Goal: Information Seeking & Learning: Learn about a topic

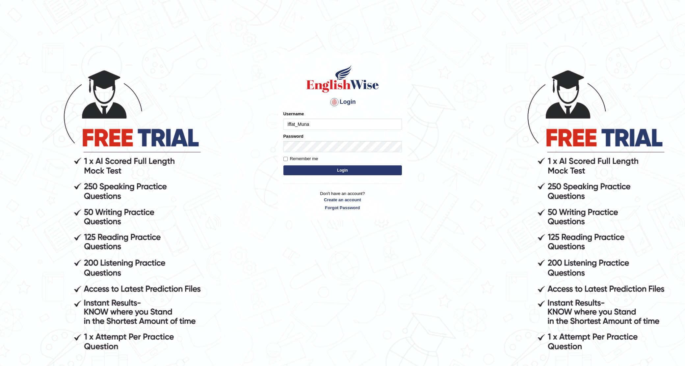
type input "Iffat_Muna"
click at [305, 173] on button "Login" at bounding box center [342, 170] width 118 height 10
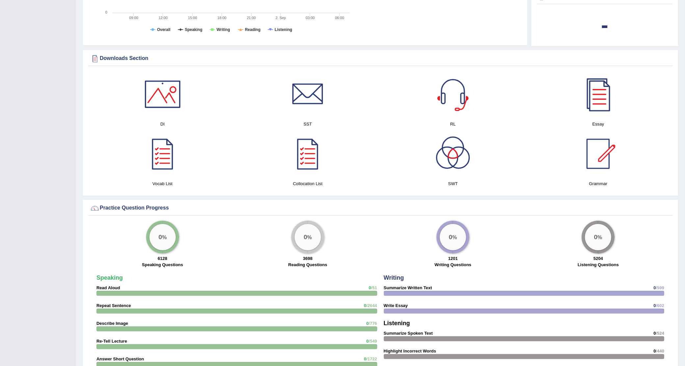
scroll to position [329, 0]
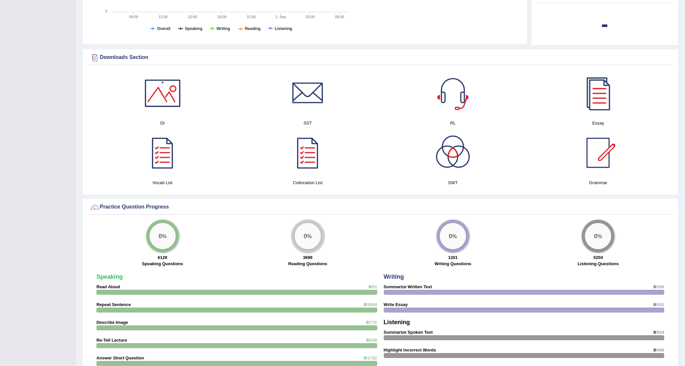
click at [304, 234] on big "0" at bounding box center [305, 235] width 4 height 7
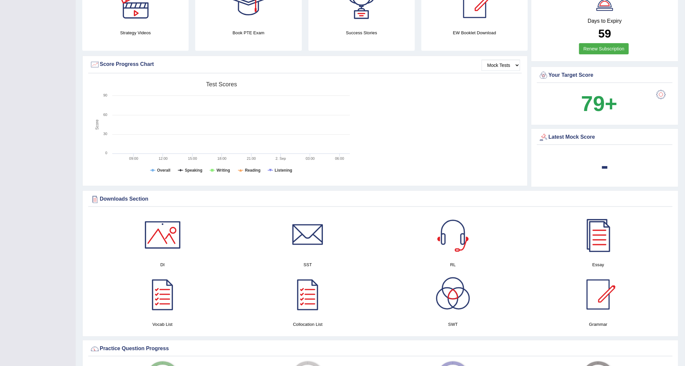
scroll to position [244, 0]
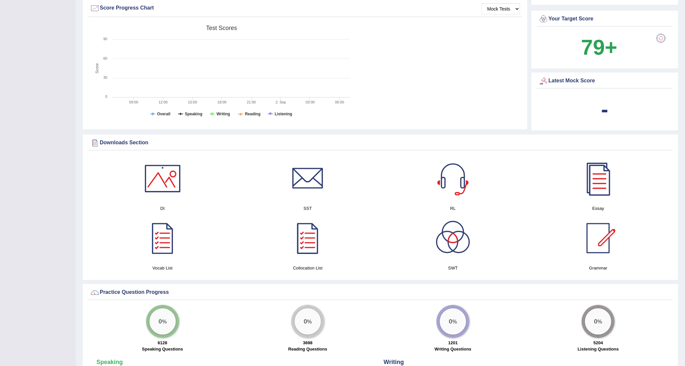
click at [591, 183] on div at bounding box center [598, 178] width 46 height 46
click at [595, 243] on div at bounding box center [598, 238] width 46 height 46
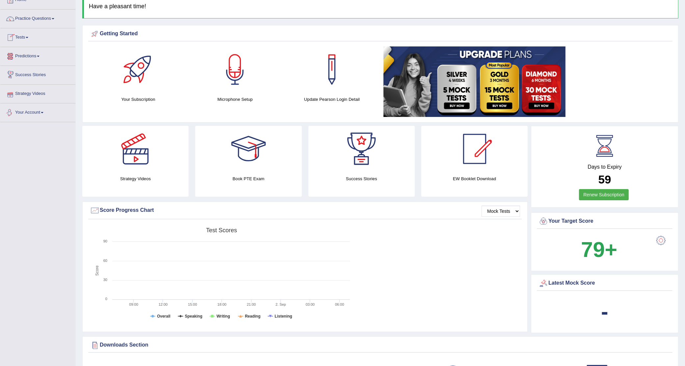
scroll to position [0, 0]
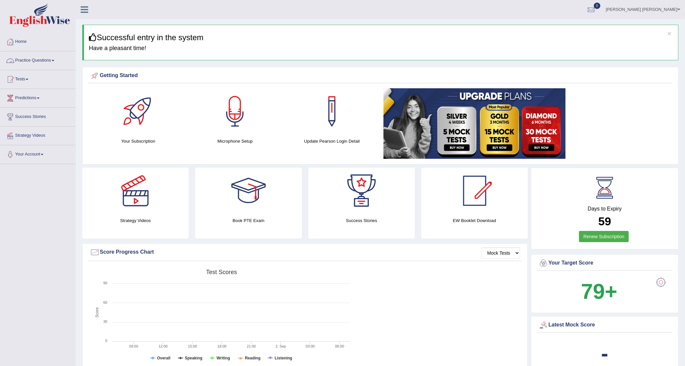
click at [41, 58] on link "Practice Questions" at bounding box center [37, 59] width 75 height 16
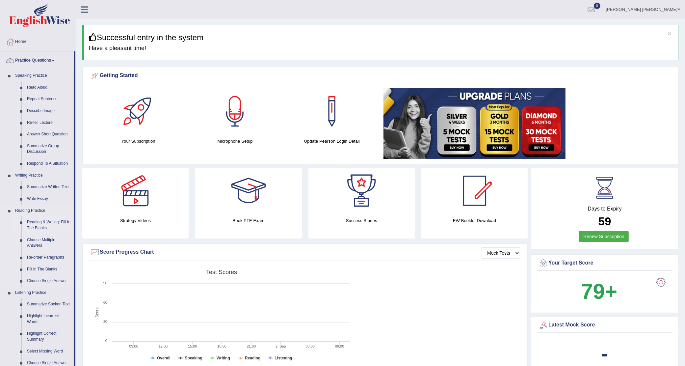
click at [42, 222] on link "Reading & Writing: Fill In The Blanks" at bounding box center [49, 224] width 50 height 17
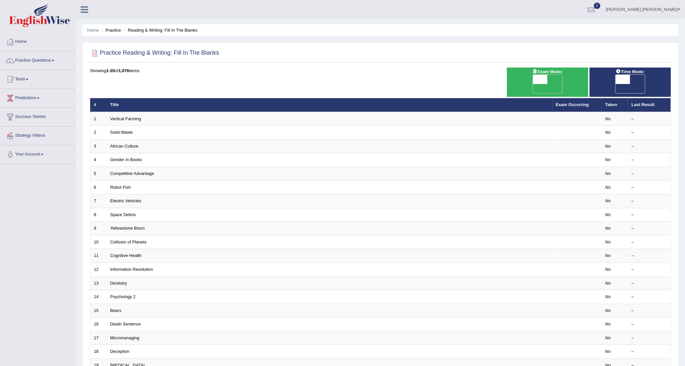
click at [533, 84] on span "OFF" at bounding box center [525, 88] width 14 height 9
checkbox input "true"
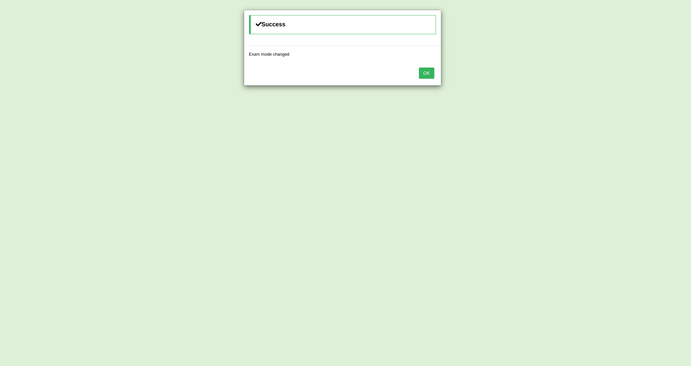
click at [428, 73] on button "OK" at bounding box center [426, 72] width 15 height 11
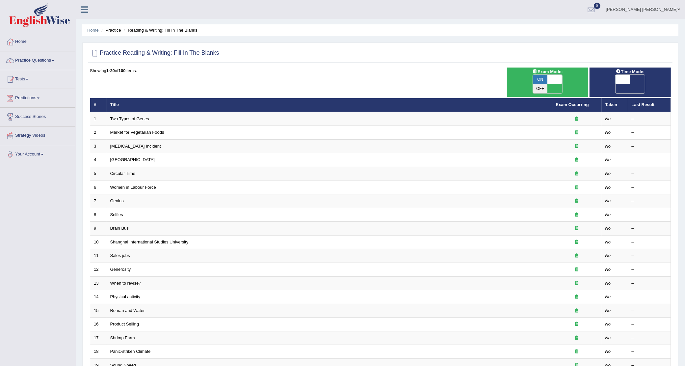
click at [615, 84] on span "OFF" at bounding box center [608, 88] width 14 height 9
checkbox input "true"
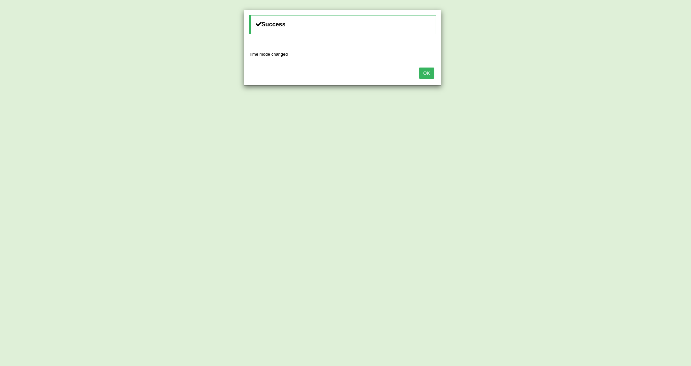
click at [428, 71] on button "OK" at bounding box center [426, 72] width 15 height 11
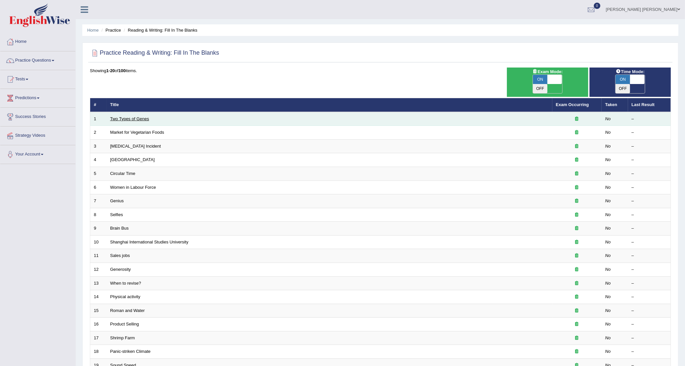
click at [125, 116] on link "Two Types of Genes" at bounding box center [129, 118] width 39 height 5
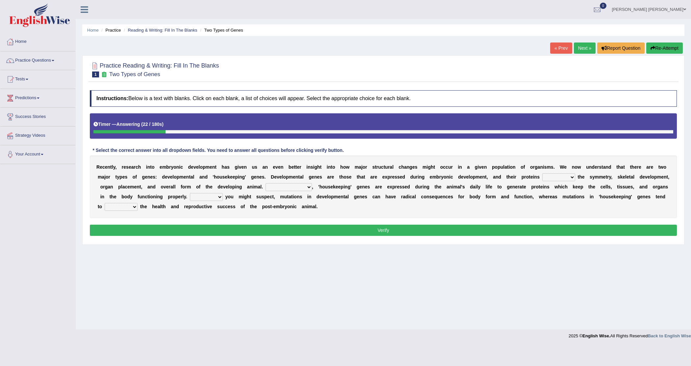
click at [571, 177] on select "push control hold elevate" at bounding box center [558, 177] width 33 height 8
click at [542, 173] on select "push control hold elevate" at bounding box center [558, 177] width 33 height 8
click at [310, 186] on select "Correspondingly Inclusively Conversely In contrast" at bounding box center [289, 187] width 46 height 8
click at [570, 177] on select "push control hold elevate" at bounding box center [558, 177] width 33 height 8
select select "control"
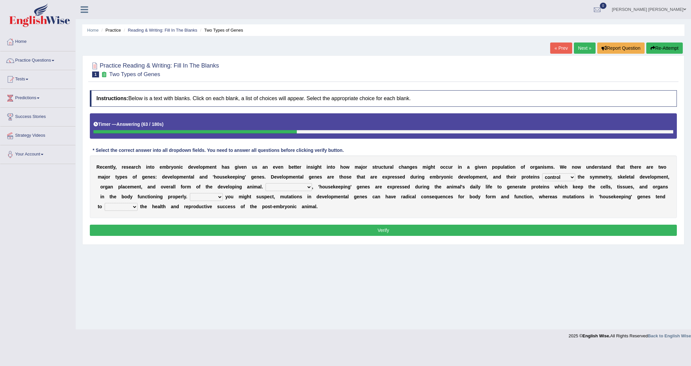
click at [542, 173] on select "push control hold elevate" at bounding box center [558, 177] width 33 height 8
click at [217, 193] on select "For As With Within" at bounding box center [206, 197] width 33 height 8
select select "For"
click at [190, 193] on select "For As With Within" at bounding box center [206, 197] width 33 height 8
click at [133, 208] on select "affect effect interrupt defect" at bounding box center [121, 207] width 33 height 8
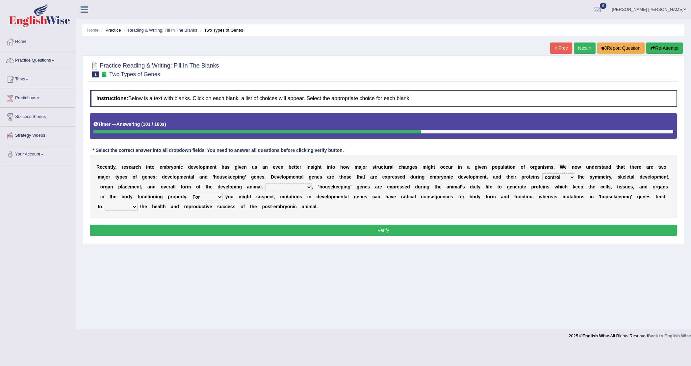
select select "affect"
click at [105, 203] on select "affect effect interrupt defect" at bounding box center [121, 207] width 33 height 8
click at [310, 185] on select "Correspondingly Inclusively Conversely In contrast" at bounding box center [289, 187] width 46 height 8
click at [266, 183] on select "Correspondingly Inclusively Conversely In contrast" at bounding box center [289, 187] width 46 height 8
click at [307, 187] on select "Correspondingly Inclusively Conversely In contrast" at bounding box center [289, 187] width 46 height 8
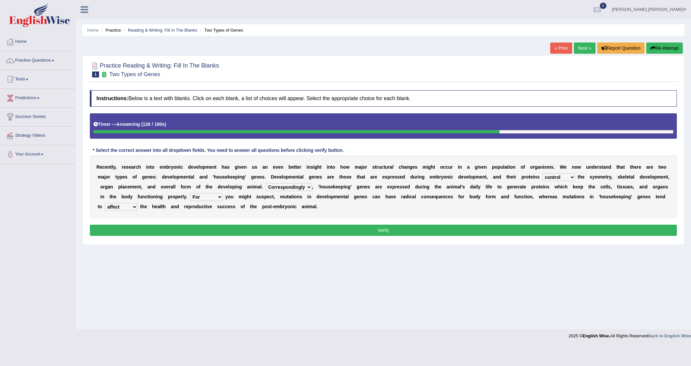
click at [266, 183] on select "Correspondingly Inclusively Conversely In contrast" at bounding box center [289, 187] width 46 height 8
click at [308, 185] on select "Correspondingly Inclusively Conversely In contrast" at bounding box center [289, 187] width 46 height 8
select select "Conversely"
click at [266, 183] on select "Correspondingly Inclusively Conversely In contrast" at bounding box center [289, 187] width 46 height 8
click at [279, 227] on button "Verify" at bounding box center [383, 229] width 587 height 11
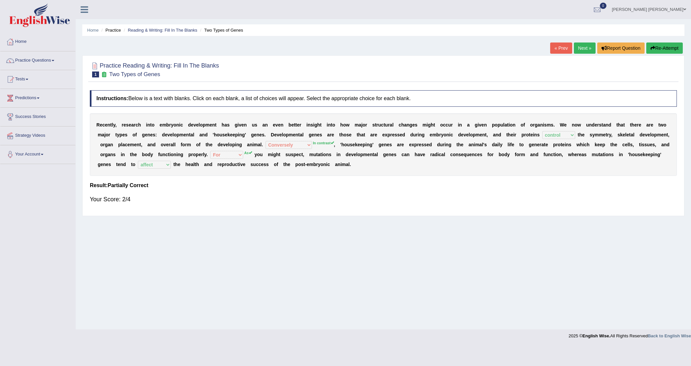
click at [581, 50] on link "Next »" at bounding box center [585, 47] width 22 height 11
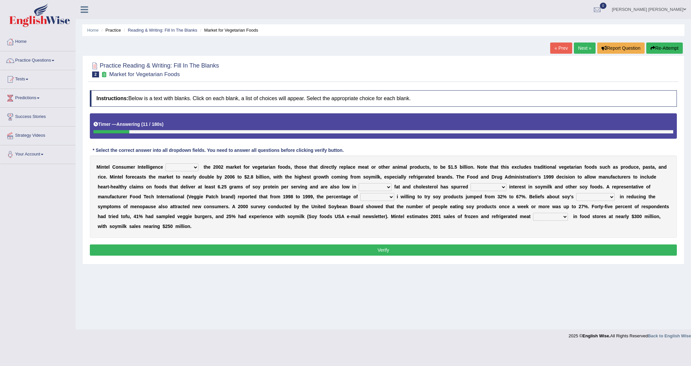
click at [194, 166] on select "deals fulfills creates estimates" at bounding box center [182, 167] width 33 height 8
select select "estimates"
click at [166, 164] on select "deals fulfills creates estimates" at bounding box center [182, 167] width 33 height 8
click at [388, 187] on select "saturated solid acid liquid" at bounding box center [375, 187] width 33 height 8
select select "saturated"
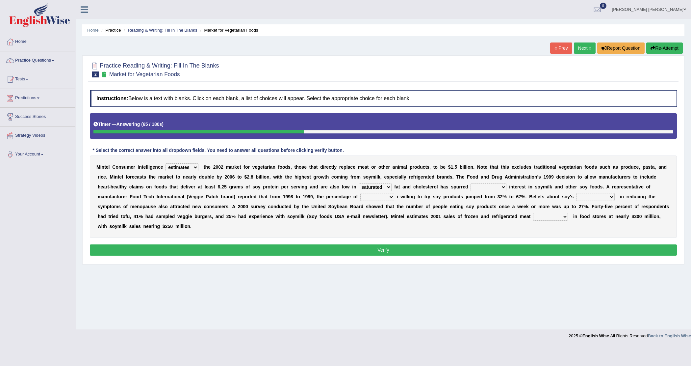
click at [359, 183] on select "saturated solid acid liquid" at bounding box center [375, 187] width 33 height 8
click at [502, 186] on select "good big tremendous extreme" at bounding box center [489, 187] width 36 height 8
select select "tremendous"
click at [471, 183] on select "good big tremendous extreme" at bounding box center [489, 187] width 36 height 8
click at [392, 197] on select "guests consumers customers clients" at bounding box center [377, 197] width 34 height 8
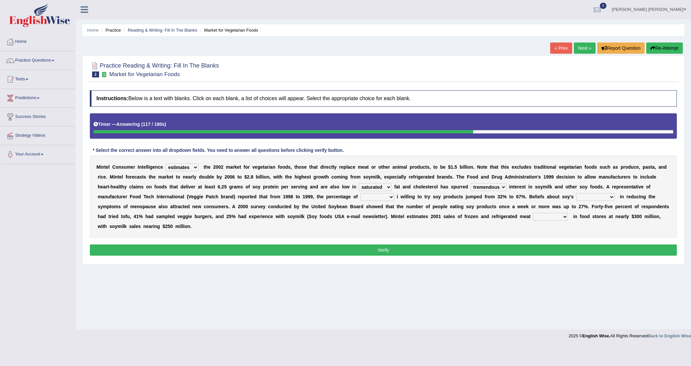
select select "consumers"
click at [360, 193] on select "guests consumers customers clients" at bounding box center [377, 197] width 34 height 8
click at [610, 198] on select "effectiveness timeliness efficiency goodness" at bounding box center [595, 197] width 38 height 8
select select "effectiveness"
click at [577, 193] on select "effectiveness timeliness efficiency goodness" at bounding box center [595, 197] width 38 height 8
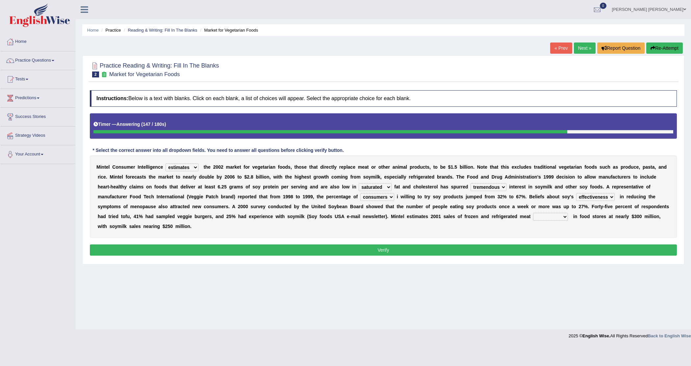
click at [565, 216] on select "foods choices staffs alternatives" at bounding box center [550, 217] width 35 height 8
select select "choices"
click at [533, 213] on select "foods choices staffs alternatives" at bounding box center [550, 217] width 35 height 8
click at [412, 252] on button "Verify" at bounding box center [383, 249] width 587 height 11
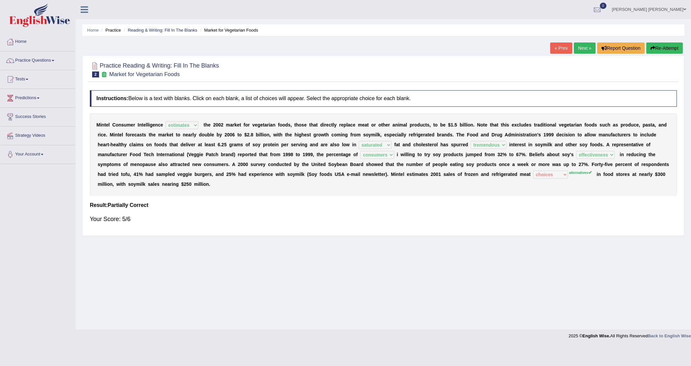
click at [577, 48] on link "Next »" at bounding box center [585, 47] width 22 height 11
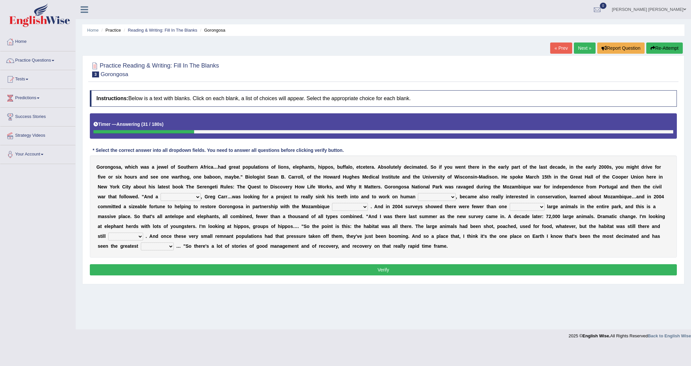
click at [199, 197] on select "passion solstice ballast philanthropist" at bounding box center [181, 197] width 40 height 8
select select "philanthropist"
click at [161, 193] on select "passion solstice ballast philanthropist" at bounding box center [181, 197] width 40 height 8
click at [454, 198] on select "negligence prevalence development malevolence" at bounding box center [437, 197] width 38 height 8
select select "development"
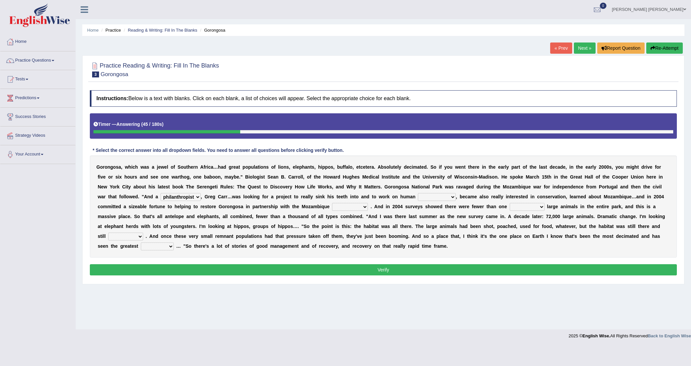
click at [419, 193] on select "negligence prevalence development malevolence" at bounding box center [437, 197] width 38 height 8
click at [452, 196] on select "negligence prevalence development malevolence" at bounding box center [437, 197] width 38 height 8
click at [367, 207] on select "parliament semanticist government journalist" at bounding box center [350, 207] width 36 height 8
click at [283, 301] on div "Home Practice Reading & Writing: Fill In The Blanks Gorongosa « Prev Next » Rep…" at bounding box center [383, 164] width 615 height 329
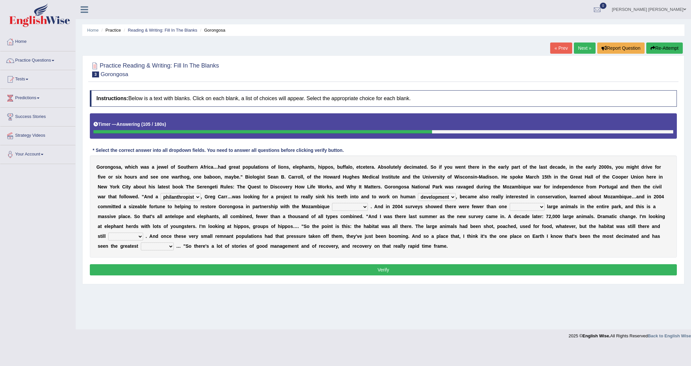
click at [367, 206] on select "parliament semanticist government journalist" at bounding box center [350, 207] width 36 height 8
select select "government"
click at [332, 203] on select "parliament semanticist government journalist" at bounding box center [350, 207] width 36 height 8
click at [541, 206] on select "deflowered embowered roundest thousand" at bounding box center [527, 207] width 35 height 8
select select "thousand"
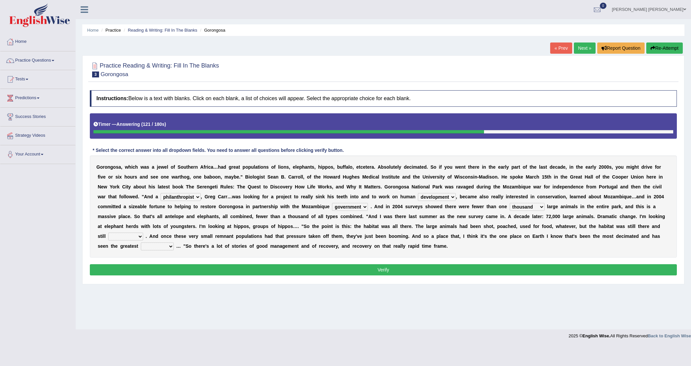
click at [511, 203] on select "deflowered embowered roundest thousand" at bounding box center [527, 207] width 35 height 8
click at [139, 236] on select "assertive incidental compulsive productive" at bounding box center [125, 236] width 35 height 8
select select "productive"
click at [108, 233] on select "assertive incidental compulsive productive" at bounding box center [125, 236] width 35 height 8
click at [170, 246] on select "recovery efficacy golly stumpy" at bounding box center [157, 246] width 33 height 8
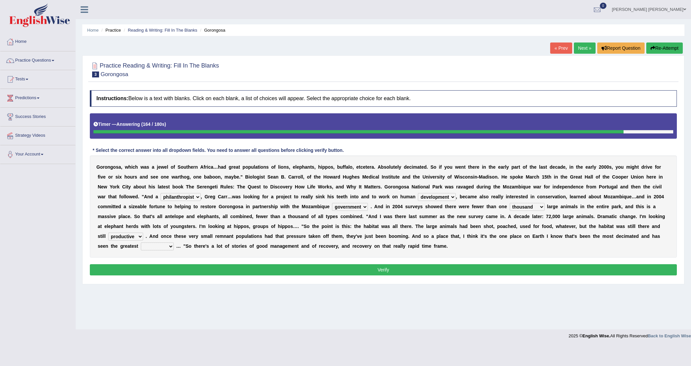
select select "recovery"
click at [141, 242] on select "recovery efficacy golly stumpy" at bounding box center [157, 246] width 33 height 8
click at [170, 246] on select "recovery efficacy golly stumpy" at bounding box center [157, 246] width 33 height 8
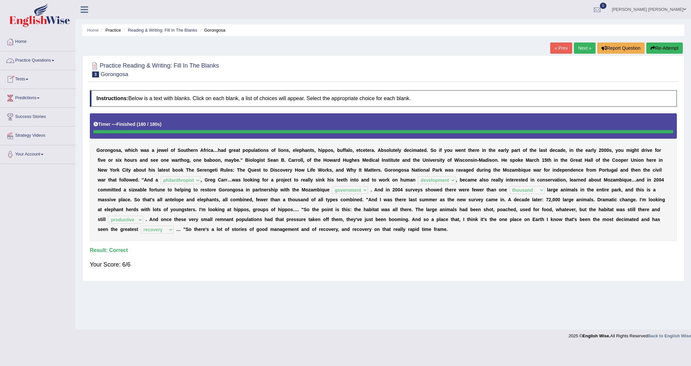
click at [53, 60] on link "Practice Questions" at bounding box center [37, 59] width 75 height 16
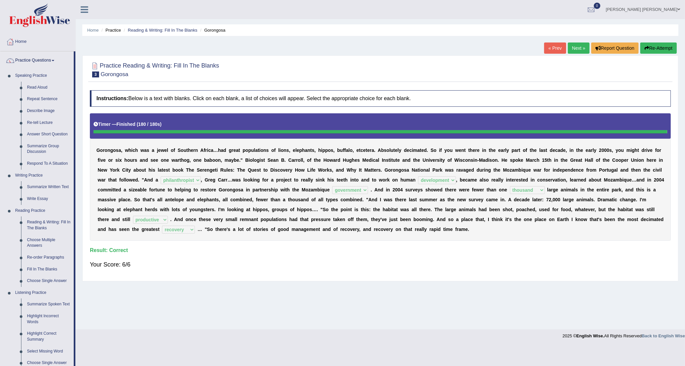
click at [576, 46] on link "Next »" at bounding box center [579, 47] width 22 height 11
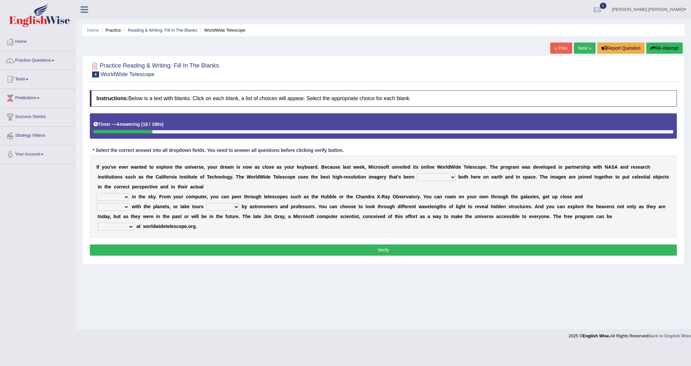
click at [452, 178] on select "degraded ascended remonstrated generated" at bounding box center [436, 177] width 39 height 8
select select "generated"
click at [417, 173] on select "degraded ascended remonstrated generated" at bounding box center [436, 177] width 39 height 8
click at [126, 197] on select "aspects parts conditions positions" at bounding box center [112, 197] width 33 height 8
select select "positions"
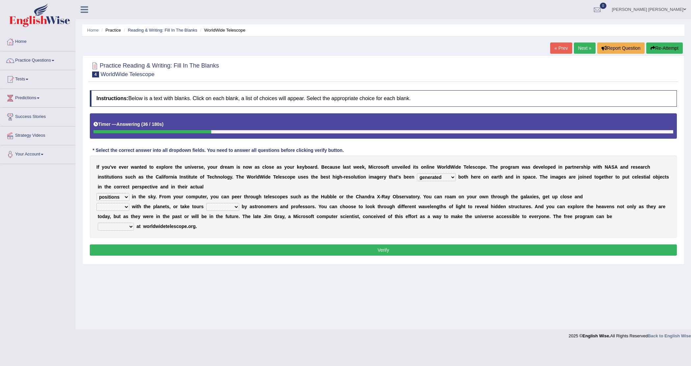
click at [96, 193] on select "aspects parts conditions positions" at bounding box center [112, 197] width 33 height 8
click at [125, 206] on select "personal individual apart polite" at bounding box center [112, 207] width 33 height 8
select select "apart"
click at [96, 203] on select "personal individual apart polite" at bounding box center [112, 207] width 33 height 8
click at [235, 205] on select "guide guided guiding to guide" at bounding box center [222, 207] width 33 height 8
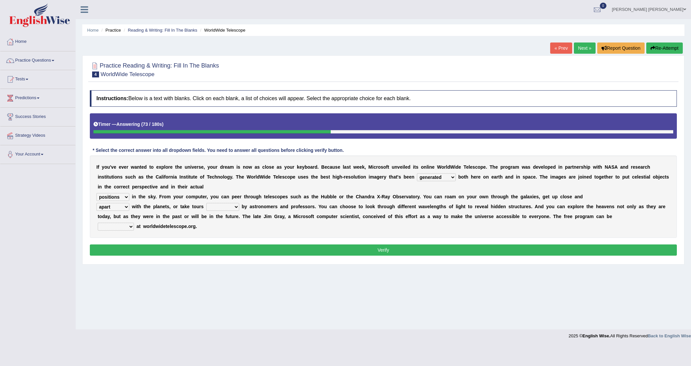
select select "guided"
click at [206, 203] on select "guide guided guiding to guide" at bounding box center [222, 207] width 33 height 8
click at [127, 206] on select "personal individual apart polite" at bounding box center [112, 207] width 33 height 8
click at [96, 203] on select "personal individual apart polite" at bounding box center [112, 207] width 33 height 8
click at [124, 207] on select "personal individual apart polite" at bounding box center [112, 207] width 33 height 8
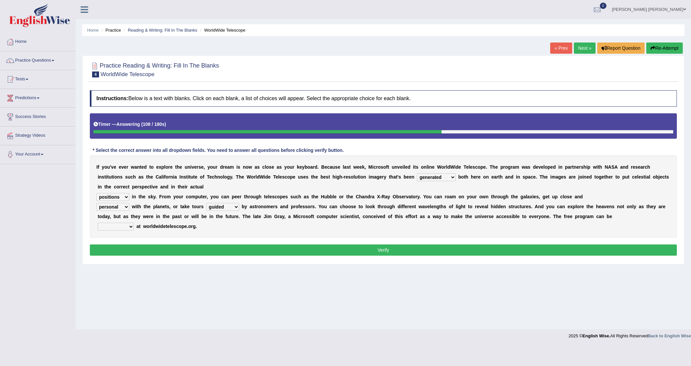
select select "individual"
click at [96, 203] on select "personal individual apart polite" at bounding box center [112, 207] width 33 height 8
click at [125, 206] on select "personal individual apart polite" at bounding box center [112, 207] width 33 height 8
click at [96, 203] on select "personal individual apart polite" at bounding box center [112, 207] width 33 height 8
click at [131, 226] on select "upheld downloaded loaded posted" at bounding box center [116, 226] width 36 height 8
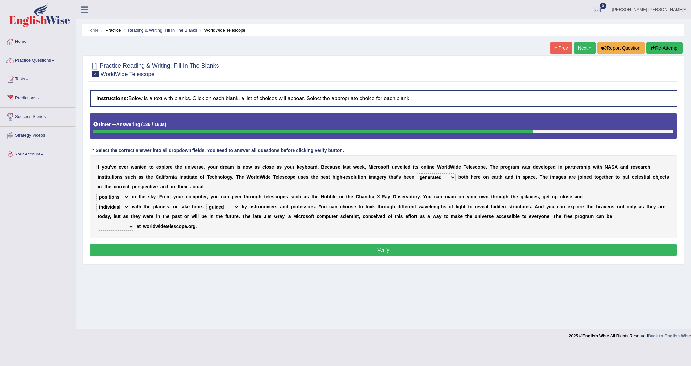
select select "downloaded"
click at [98, 223] on select "upheld downloaded loaded posted" at bounding box center [116, 226] width 36 height 8
click at [131, 229] on select "upheld downloaded loaded posted" at bounding box center [116, 226] width 36 height 8
click at [98, 223] on select "upheld downloaded loaded posted" at bounding box center [116, 226] width 36 height 8
click at [257, 249] on button "Verify" at bounding box center [383, 249] width 587 height 11
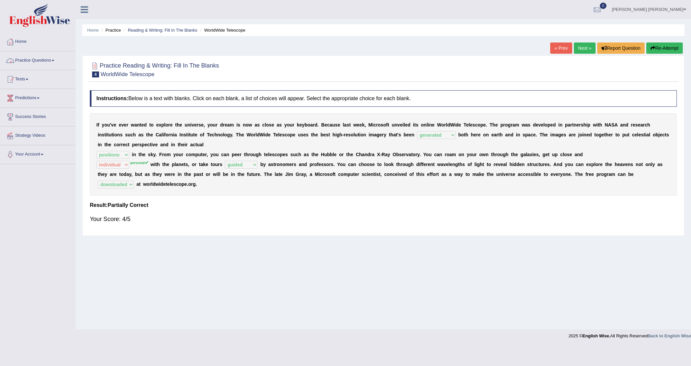
click at [54, 61] on span at bounding box center [53, 60] width 3 height 1
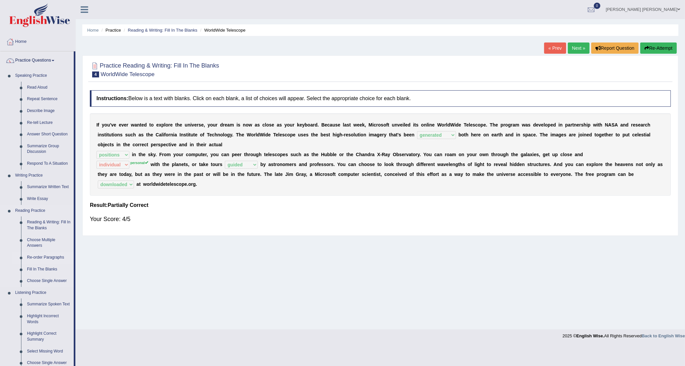
click at [38, 257] on link "Re-order Paragraphs" at bounding box center [49, 257] width 50 height 12
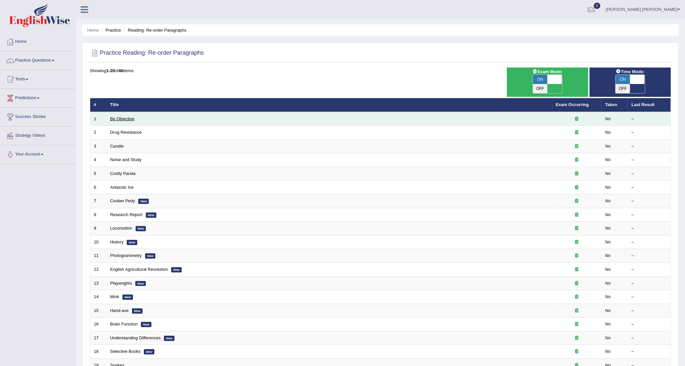
click at [122, 116] on link "Be Objective" at bounding box center [122, 118] width 24 height 5
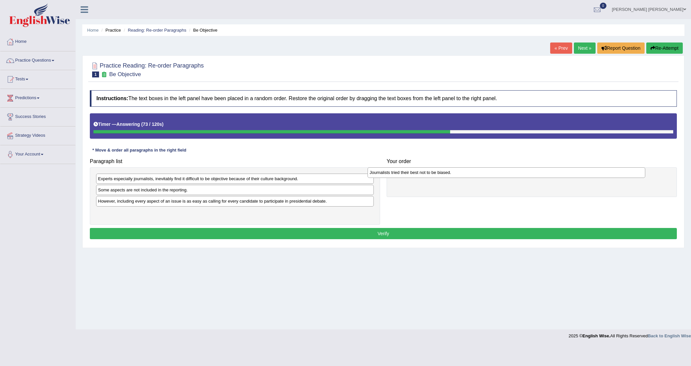
drag, startPoint x: 157, startPoint y: 213, endPoint x: 428, endPoint y: 173, distance: 274.4
click at [428, 173] on div "Journalists tried their best not to be biased." at bounding box center [506, 172] width 277 height 11
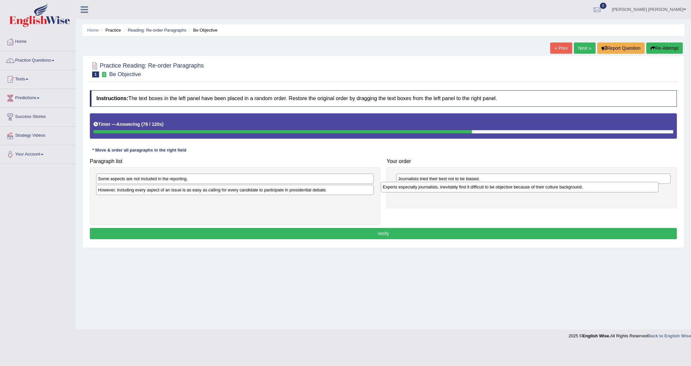
drag, startPoint x: 159, startPoint y: 180, endPoint x: 444, endPoint y: 188, distance: 284.7
click at [444, 188] on div "Experts especially journalists, inevitably find it difficult to be objective be…" at bounding box center [519, 187] width 277 height 11
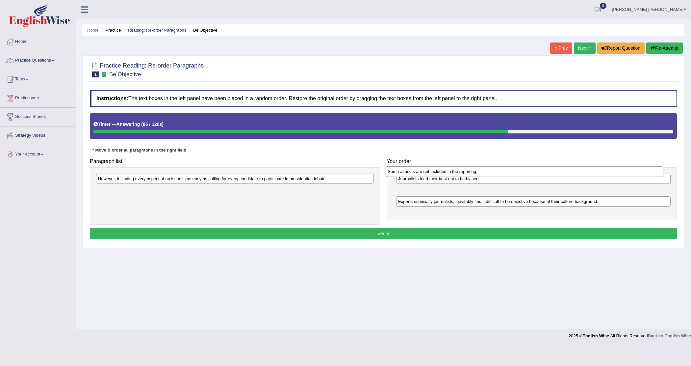
drag, startPoint x: 156, startPoint y: 180, endPoint x: 446, endPoint y: 173, distance: 289.6
click at [446, 173] on div "Some aspects are not included in the reporting." at bounding box center [524, 171] width 277 height 11
drag, startPoint x: 435, startPoint y: 190, endPoint x: 434, endPoint y: 177, distance: 13.2
click at [434, 177] on div "Some aspects are not included in the reporting." at bounding box center [532, 177] width 274 height 11
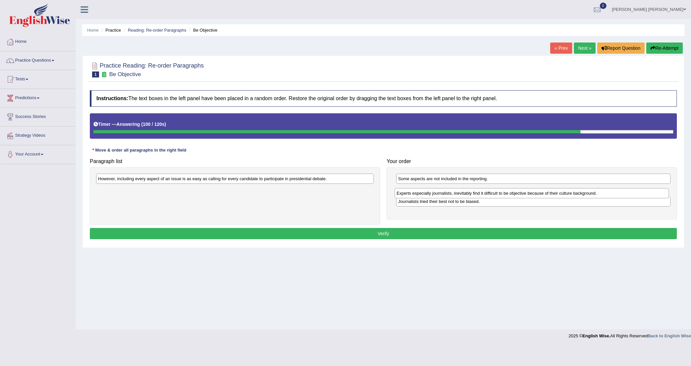
drag, startPoint x: 435, startPoint y: 204, endPoint x: 433, endPoint y: 196, distance: 8.7
click at [433, 196] on div "Experts especially journalists, inevitably find it difficult to be objective be…" at bounding box center [532, 193] width 274 height 11
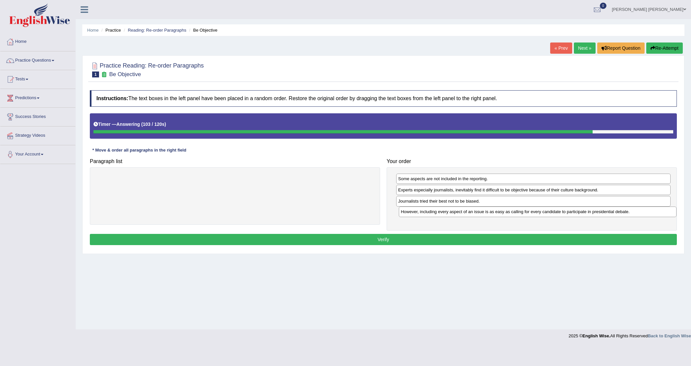
drag, startPoint x: 275, startPoint y: 180, endPoint x: 578, endPoint y: 213, distance: 304.5
click at [578, 213] on div "However, including every aspect of an issue is as easy as calling for every can…" at bounding box center [537, 211] width 277 height 11
click at [339, 240] on button "Verify" at bounding box center [383, 239] width 587 height 11
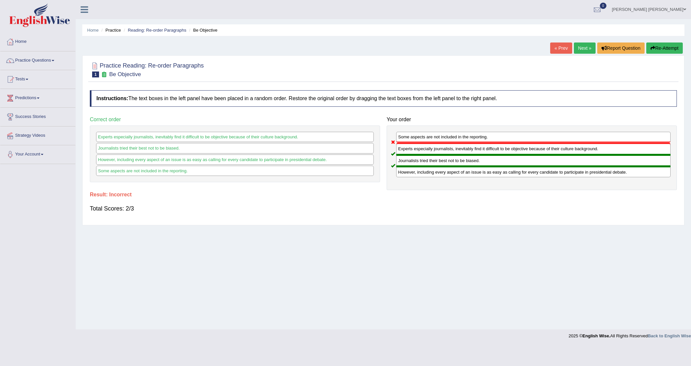
click at [582, 49] on link "Next »" at bounding box center [585, 47] width 22 height 11
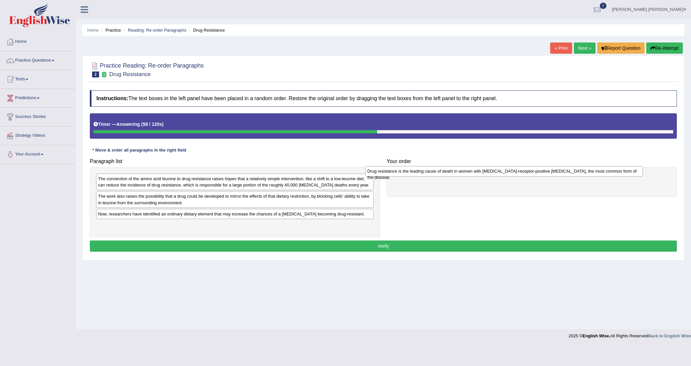
drag, startPoint x: 185, startPoint y: 197, endPoint x: 454, endPoint y: 172, distance: 270.3
click at [454, 172] on div "Drug resistance is the leading cause of death in women with [MEDICAL_DATA]-rece…" at bounding box center [503, 171] width 277 height 11
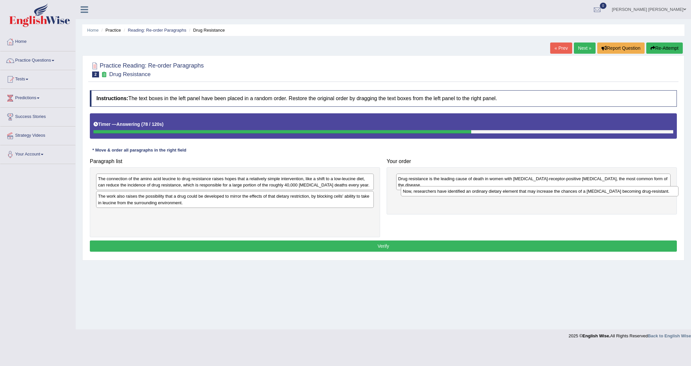
drag, startPoint x: 211, startPoint y: 216, endPoint x: 514, endPoint y: 193, distance: 303.9
click at [514, 193] on div "Now, researchers have identified an ordinary dietary element that may increase …" at bounding box center [539, 191] width 277 height 11
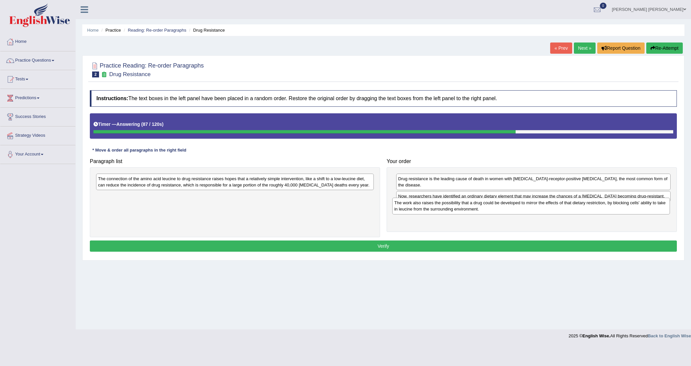
drag, startPoint x: 207, startPoint y: 203, endPoint x: 503, endPoint y: 209, distance: 296.2
click at [503, 209] on div "The work also raises the possibility that a drug could be developed to mirror t…" at bounding box center [530, 205] width 277 height 17
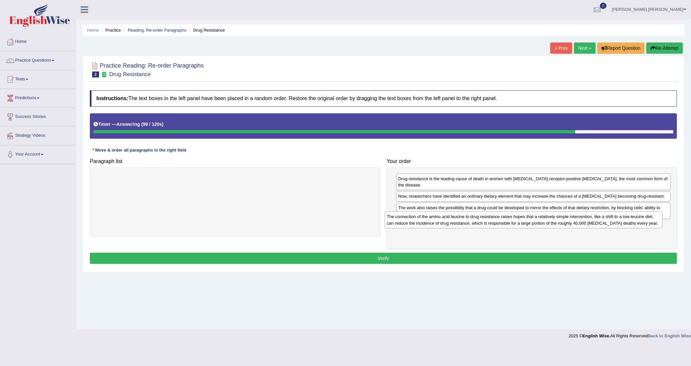
drag, startPoint x: 186, startPoint y: 186, endPoint x: 477, endPoint y: 226, distance: 293.6
click at [476, 224] on div "The connection of the amino acid leucine to drug resistance raises hopes that a…" at bounding box center [523, 219] width 277 height 17
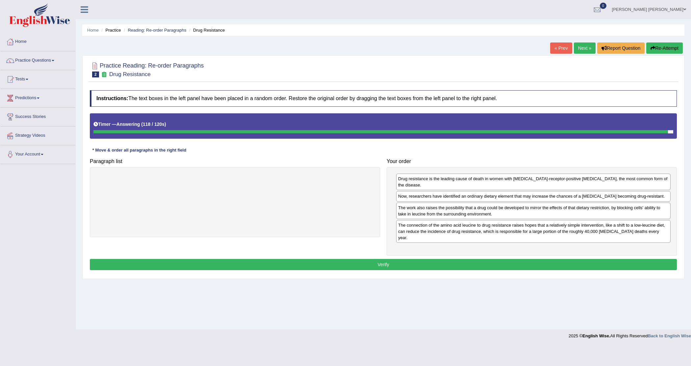
click at [357, 259] on button "Verify" at bounding box center [383, 264] width 587 height 11
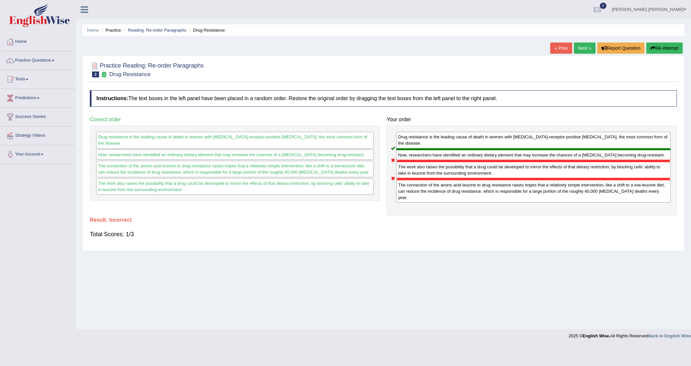
click at [581, 48] on link "Next »" at bounding box center [585, 47] width 22 height 11
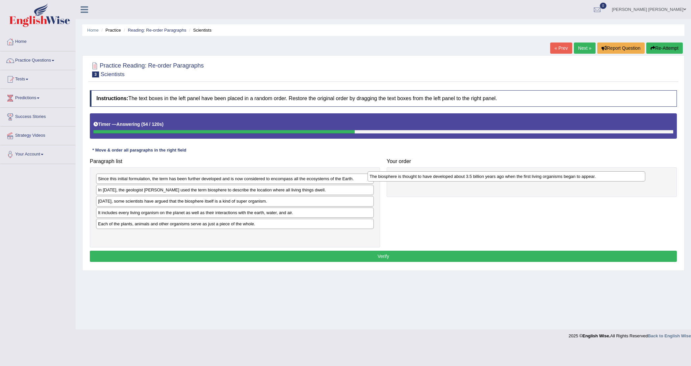
drag, startPoint x: 160, startPoint y: 227, endPoint x: 431, endPoint y: 179, distance: 275.7
click at [431, 179] on div "The biosphere is thought to have developed about 3.5 billion years ago when the…" at bounding box center [506, 176] width 277 height 11
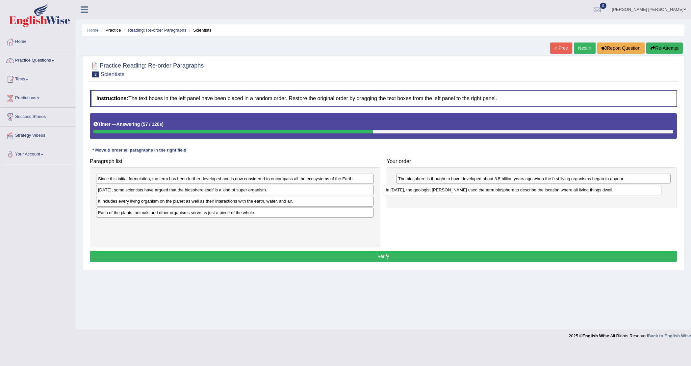
drag, startPoint x: 136, startPoint y: 193, endPoint x: 423, endPoint y: 192, distance: 287.6
click at [423, 192] on div "In 1875, the geologist Eduard Suess used the term biosphere to describe the loc…" at bounding box center [522, 190] width 277 height 11
drag, startPoint x: 499, startPoint y: 191, endPoint x: 498, endPoint y: 181, distance: 9.9
click at [498, 181] on div "In 1875, the geologist Eduard Suess used the term biosphere to describe the loc…" at bounding box center [532, 180] width 274 height 11
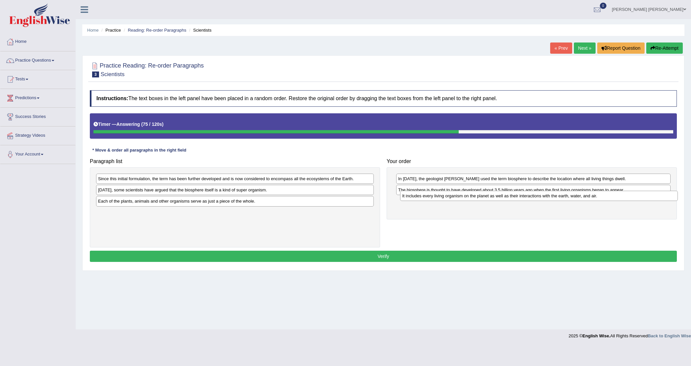
drag, startPoint x: 156, startPoint y: 204, endPoint x: 460, endPoint y: 198, distance: 304.1
click at [460, 198] on div "It includes every living organism on the planet as well as their interactions w…" at bounding box center [538, 196] width 277 height 11
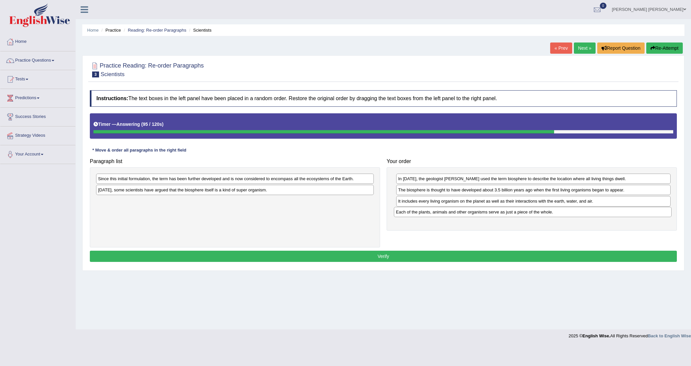
drag, startPoint x: 159, startPoint y: 205, endPoint x: 456, endPoint y: 215, distance: 297.9
click at [456, 215] on div "Each of the plants, animals and other organisms serve as just a piece of the wh…" at bounding box center [532, 212] width 277 height 11
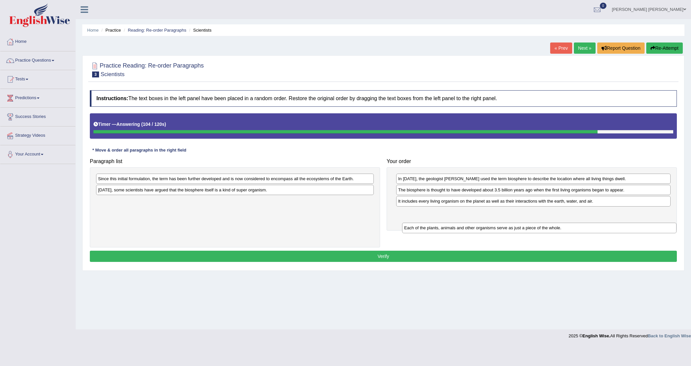
drag, startPoint x: 439, startPoint y: 216, endPoint x: 445, endPoint y: 231, distance: 15.9
click at [445, 231] on div "Each of the plants, animals and other organisms serve as just a piece of the wh…" at bounding box center [539, 227] width 274 height 11
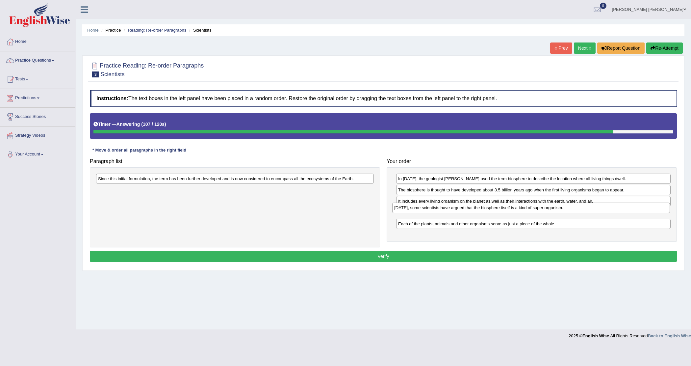
drag, startPoint x: 214, startPoint y: 191, endPoint x: 510, endPoint y: 208, distance: 296.6
click at [510, 208] on div "Today, some scientists have argued that the biosphere itself is a kind of super…" at bounding box center [530, 207] width 277 height 11
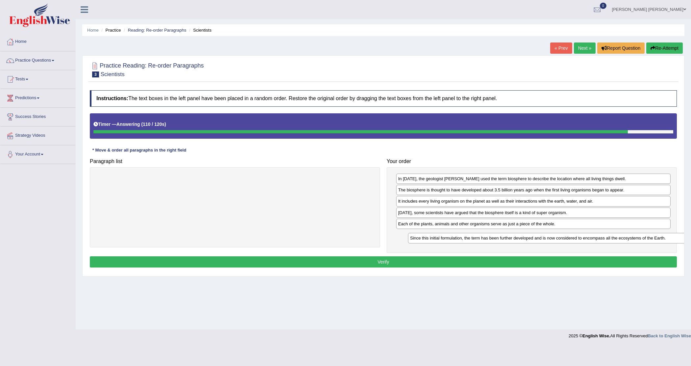
drag, startPoint x: 303, startPoint y: 178, endPoint x: 615, endPoint y: 237, distance: 317.5
click at [615, 237] on div "Since this initial formulation, the term has been further developed and is now …" at bounding box center [546, 238] width 277 height 11
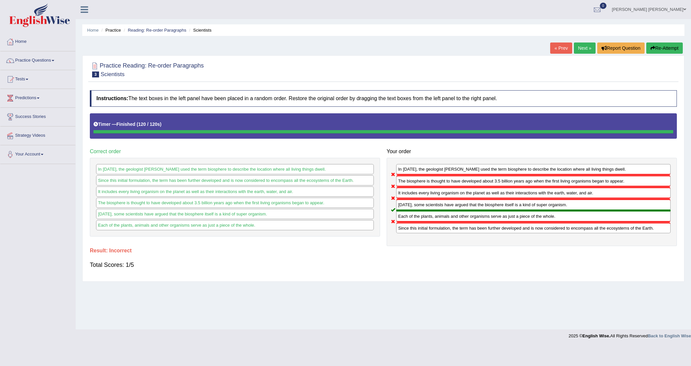
click at [586, 49] on link "Next »" at bounding box center [585, 47] width 22 height 11
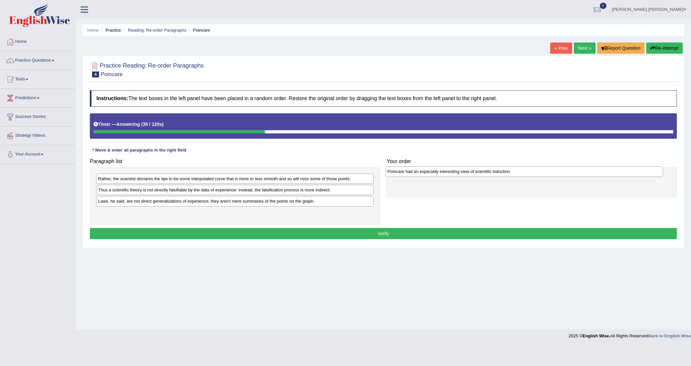
drag, startPoint x: 156, startPoint y: 190, endPoint x: 445, endPoint y: 171, distance: 289.8
click at [445, 171] on div "Poincare had an especially interesting view of scientific induction." at bounding box center [523, 171] width 277 height 11
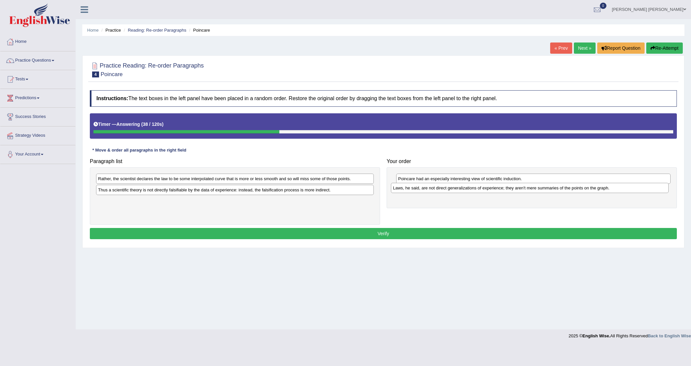
drag, startPoint x: 173, startPoint y: 203, endPoint x: 468, endPoint y: 190, distance: 295.1
click at [468, 190] on div "Laws, he said, are not direct generalizations of experience; they aren't mere s…" at bounding box center [529, 188] width 277 height 11
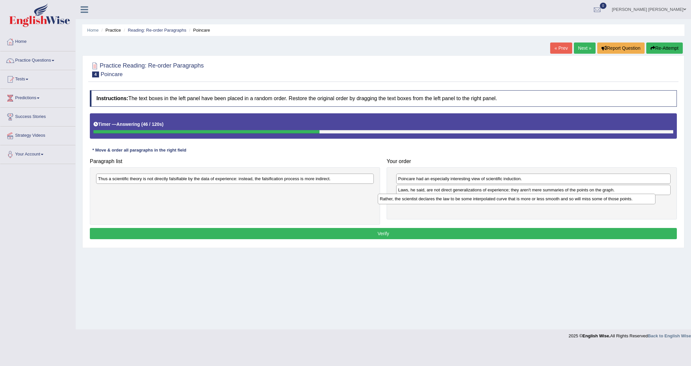
drag, startPoint x: 158, startPoint y: 180, endPoint x: 440, endPoint y: 200, distance: 282.4
click at [440, 200] on div "Rather, the scientist declares the law to be some interpolated curve that is mo…" at bounding box center [516, 198] width 277 height 11
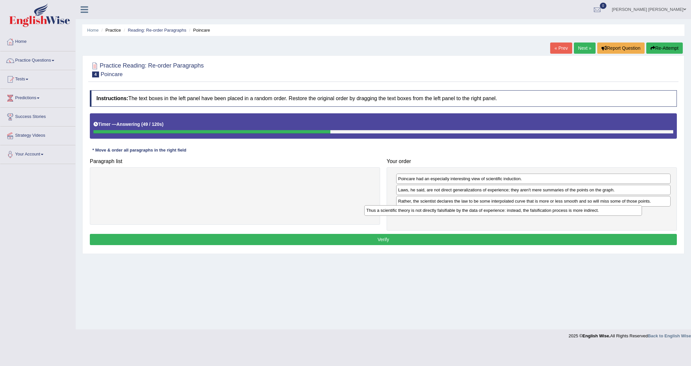
drag, startPoint x: 303, startPoint y: 179, endPoint x: 584, endPoint y: 211, distance: 282.7
click at [584, 211] on div "Thus a scientific theory is not directly falsifiable by the data of experience:…" at bounding box center [502, 210] width 277 height 11
drag, startPoint x: 494, startPoint y: 215, endPoint x: 496, endPoint y: 203, distance: 12.0
click at [496, 203] on div "Thus a scientific theory is not directly falsifiable by the data of experience:…" at bounding box center [535, 201] width 274 height 11
drag, startPoint x: 438, startPoint y: 216, endPoint x: 439, endPoint y: 203, distance: 12.5
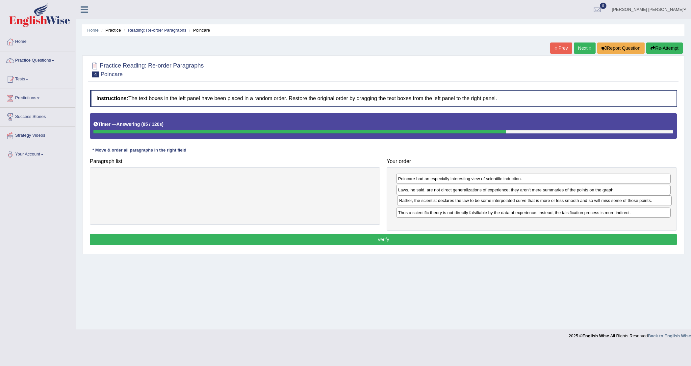
click at [439, 203] on div "Rather, the scientist declares the law to be some interpolated curve that is mo…" at bounding box center [534, 200] width 274 height 11
click at [511, 240] on button "Verify" at bounding box center [383, 239] width 587 height 11
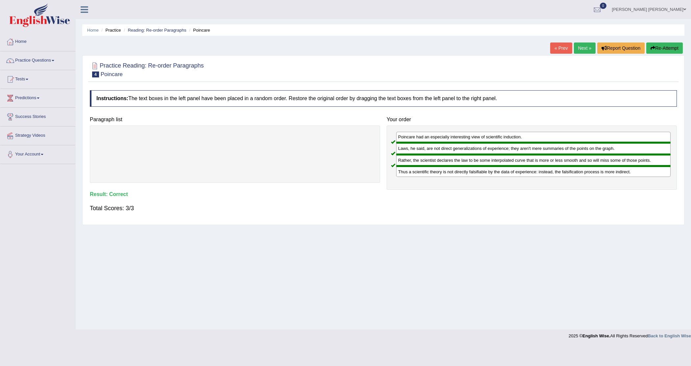
click at [574, 50] on link "Next »" at bounding box center [585, 47] width 22 height 11
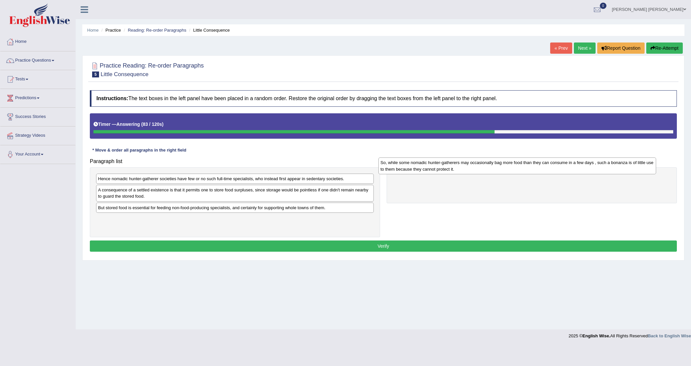
drag, startPoint x: 154, startPoint y: 181, endPoint x: 436, endPoint y: 165, distance: 282.8
click at [436, 165] on div "So, while some nomadic hunter-gatherers may occasionally bag more food than the…" at bounding box center [516, 165] width 277 height 17
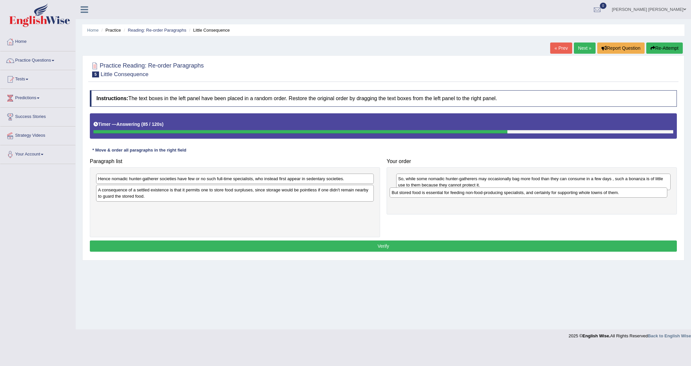
drag, startPoint x: 190, startPoint y: 212, endPoint x: 484, endPoint y: 197, distance: 294.6
click at [484, 197] on div "But stored food is essential for feeding non-food-producing specialists, and ce…" at bounding box center [528, 192] width 277 height 11
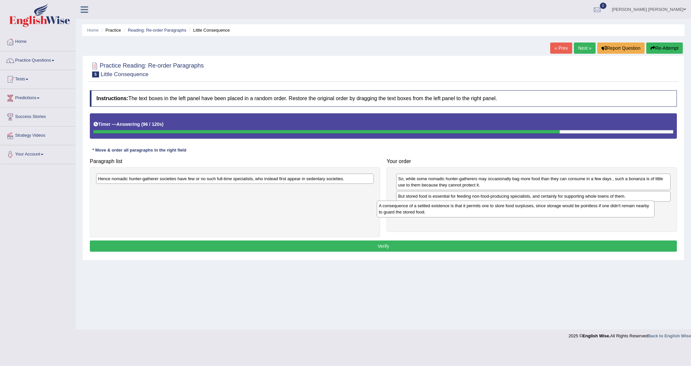
drag, startPoint x: 204, startPoint y: 198, endPoint x: 485, endPoint y: 214, distance: 281.7
click at [485, 214] on div "A consequence of a settled existence is that it permits one to store food surpl…" at bounding box center [515, 208] width 277 height 17
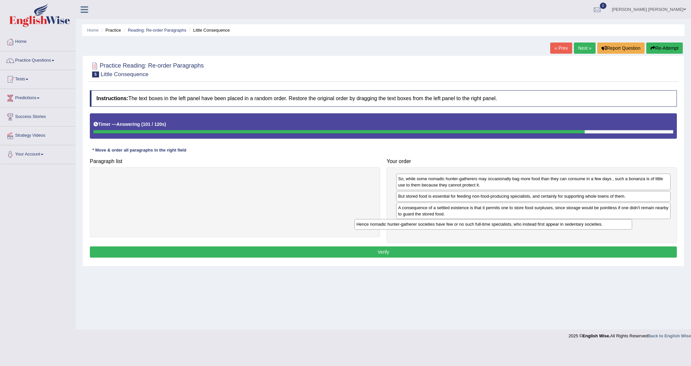
drag, startPoint x: 295, startPoint y: 179, endPoint x: 555, endPoint y: 226, distance: 263.4
click at [555, 226] on div "Hence nomadic hunter-gatherer societies have few or no such full-time specialis…" at bounding box center [492, 224] width 277 height 11
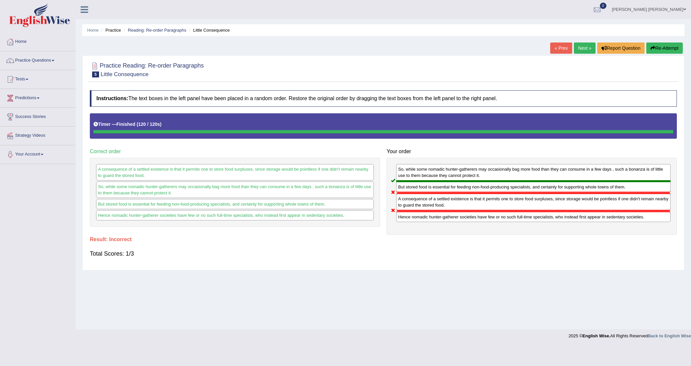
click at [581, 48] on link "Next »" at bounding box center [585, 47] width 22 height 11
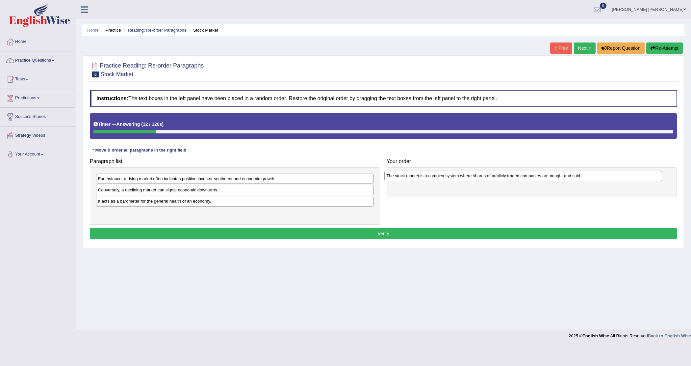
drag, startPoint x: 211, startPoint y: 192, endPoint x: 499, endPoint y: 178, distance: 288.6
click at [499, 178] on div "The stock market is a complex system where shares of publicly traded companies …" at bounding box center [522, 175] width 277 height 11
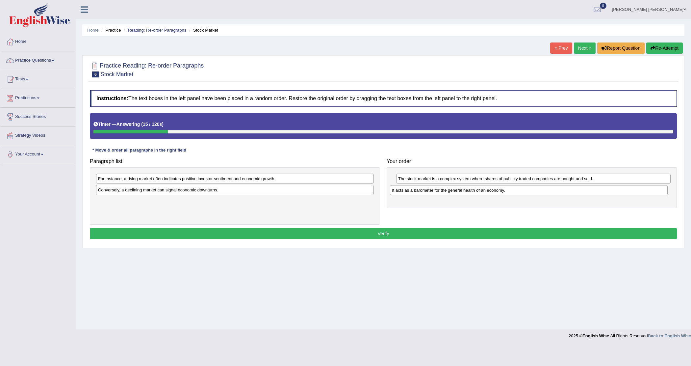
drag, startPoint x: 111, startPoint y: 201, endPoint x: 405, endPoint y: 190, distance: 294.7
click at [405, 190] on div "It acts as a barometer for the general health of an economy." at bounding box center [528, 190] width 277 height 11
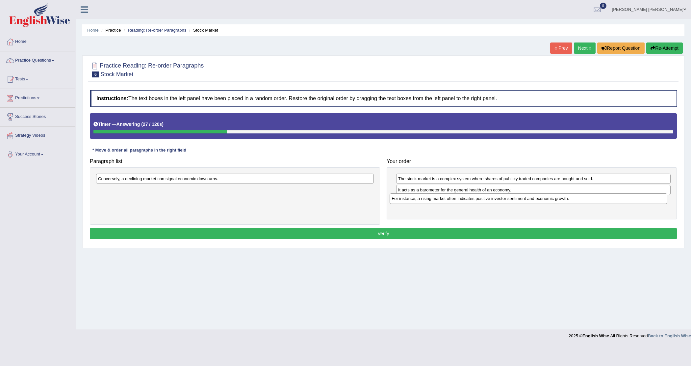
drag, startPoint x: 137, startPoint y: 180, endPoint x: 430, endPoint y: 199, distance: 294.2
click at [430, 199] on div "For instance, a rising market often indicates positive investor sentiment and e…" at bounding box center [528, 198] width 277 height 11
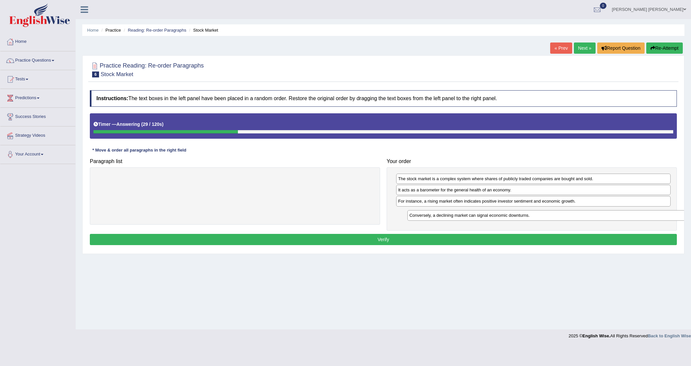
drag, startPoint x: 313, startPoint y: 179, endPoint x: 613, endPoint y: 216, distance: 301.7
click at [625, 216] on div "Conversely, a declining market can signal economic downturns." at bounding box center [545, 215] width 277 height 11
click at [433, 240] on button "Verify" at bounding box center [383, 239] width 587 height 11
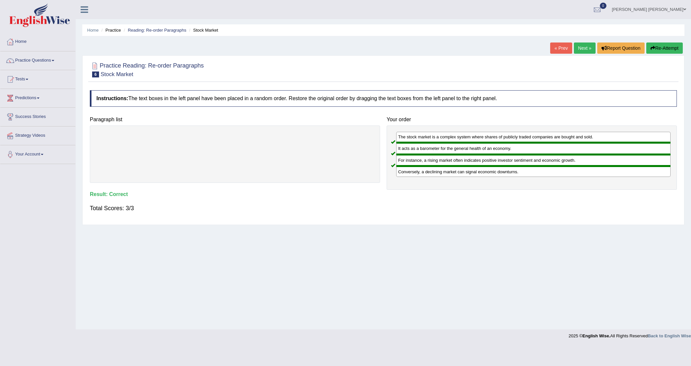
click at [581, 48] on link "Next »" at bounding box center [585, 47] width 22 height 11
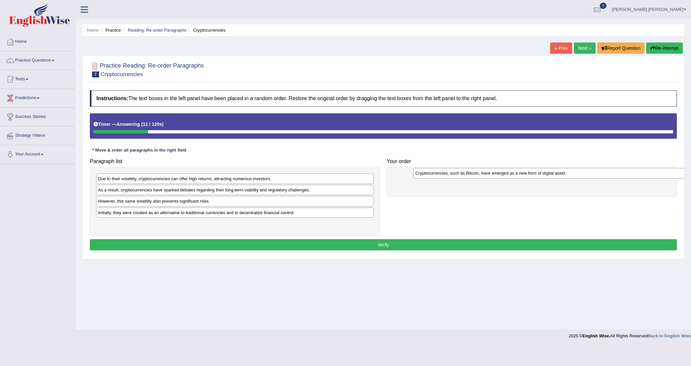
drag, startPoint x: 186, startPoint y: 191, endPoint x: 503, endPoint y: 174, distance: 317.6
click at [503, 174] on div "Cryptocurrencies, such as Bitcoin, have emerged as a new form of digital asset." at bounding box center [551, 173] width 277 height 11
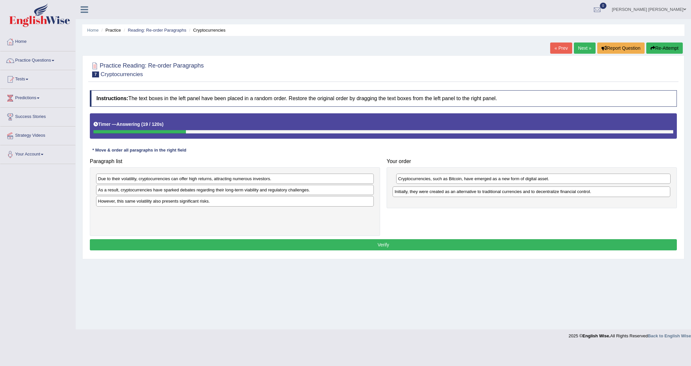
drag, startPoint x: 143, startPoint y: 216, endPoint x: 440, endPoint y: 194, distance: 297.2
click at [440, 194] on div "Initially, they were created as an alternative to traditional currencies and to…" at bounding box center [531, 191] width 277 height 11
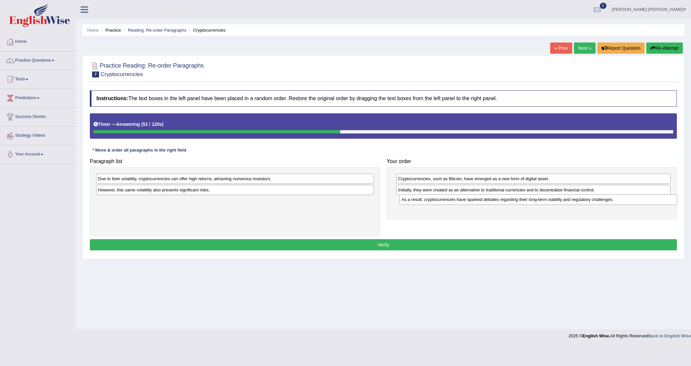
drag, startPoint x: 231, startPoint y: 192, endPoint x: 534, endPoint y: 202, distance: 303.5
click at [534, 202] on div "As a result, cryptocurrencies have sparked debates regarding their long-term vi…" at bounding box center [537, 199] width 277 height 11
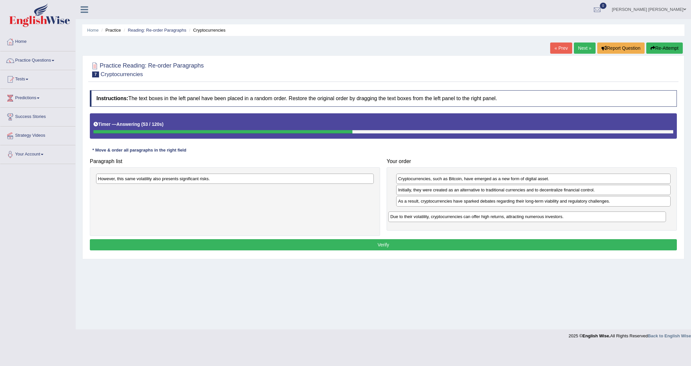
drag, startPoint x: 309, startPoint y: 181, endPoint x: 601, endPoint y: 219, distance: 294.6
click at [601, 219] on div "Due to their volatility, cryptocurrencies can offer high returns, attracting nu…" at bounding box center [526, 216] width 277 height 11
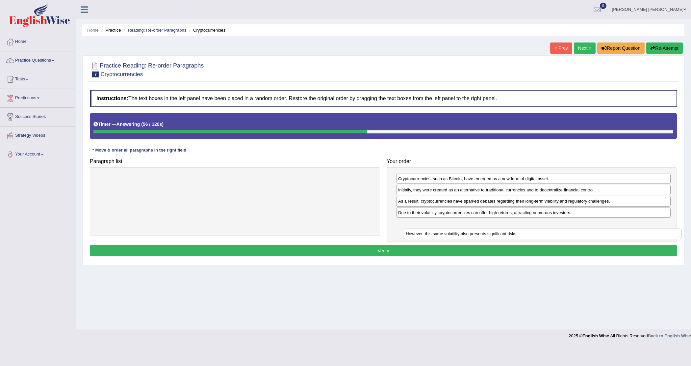
drag, startPoint x: 289, startPoint y: 180, endPoint x: 590, endPoint y: 230, distance: 305.4
click at [591, 230] on div "However, this same volatility also presents significant risks." at bounding box center [542, 233] width 277 height 11
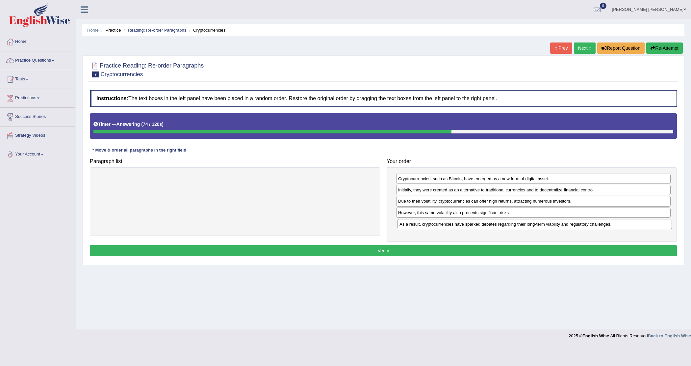
drag, startPoint x: 489, startPoint y: 203, endPoint x: 490, endPoint y: 226, distance: 22.4
click at [490, 226] on div "As a result, cryptocurrencies have sparked debates regarding their long-term vi…" at bounding box center [534, 224] width 274 height 11
click at [446, 251] on button "Verify" at bounding box center [383, 250] width 587 height 11
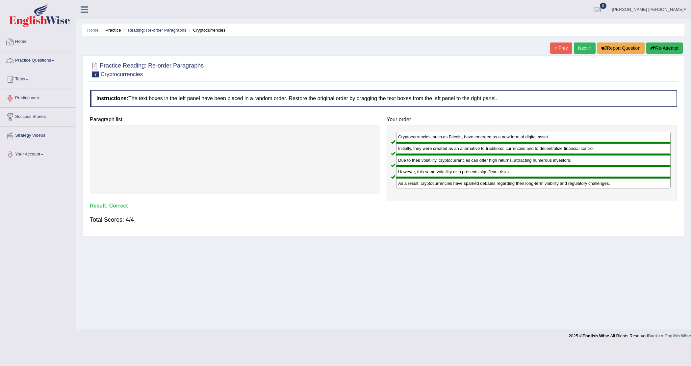
click at [22, 41] on link "Home" at bounding box center [37, 41] width 75 height 16
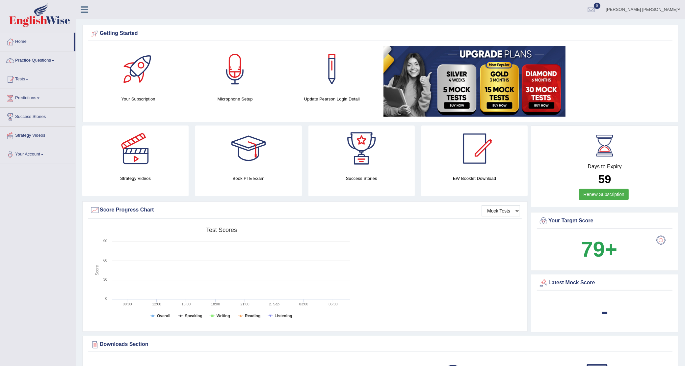
click at [56, 60] on link "Practice Questions" at bounding box center [37, 59] width 75 height 16
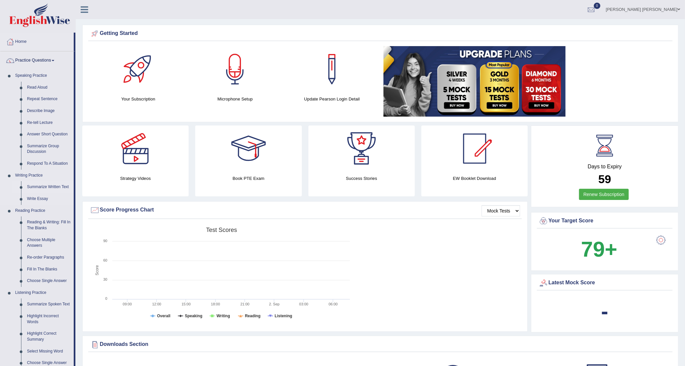
click at [49, 187] on link "Summarize Written Text" at bounding box center [49, 187] width 50 height 12
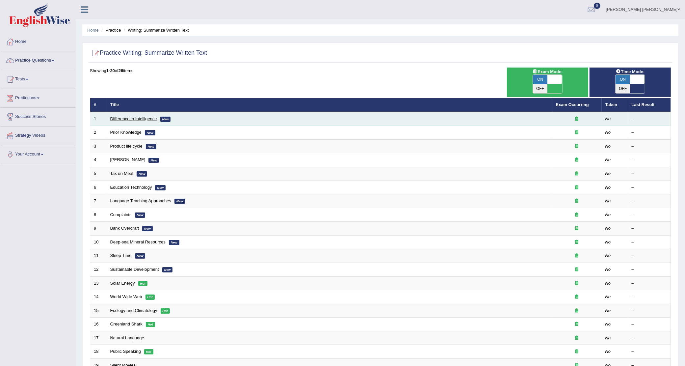
click at [118, 116] on link "Difference in Intelligence" at bounding box center [133, 118] width 47 height 5
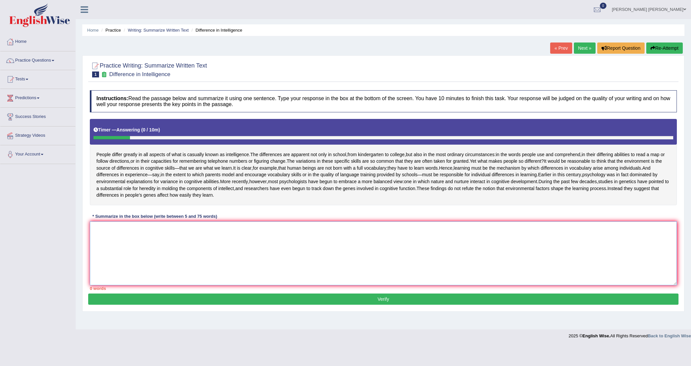
click at [280, 246] on textarea at bounding box center [383, 253] width 587 height 64
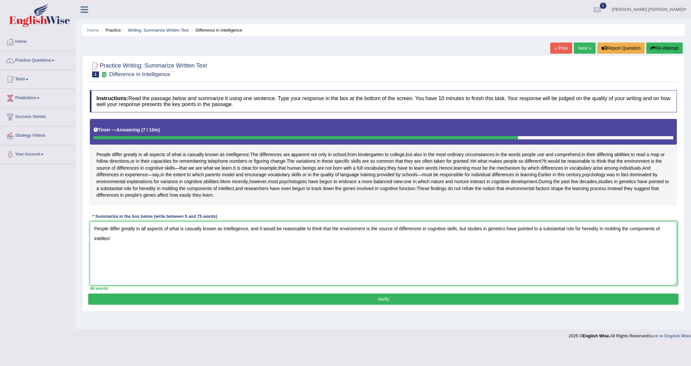
click at [467, 242] on textarea "People differ greatly in all aspects of what is casually known as intellegence,…" at bounding box center [383, 253] width 587 height 64
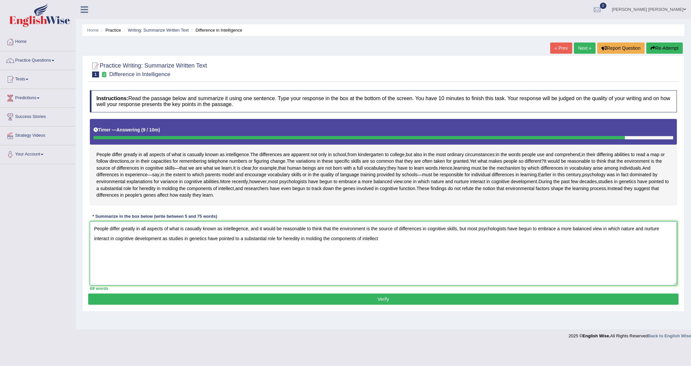
click at [468, 242] on textarea "People differ greatly in all aspects of what is casually known as intellegence,…" at bounding box center [383, 253] width 587 height 64
click at [183, 254] on textarea "People differ greatly in all aspects of what is casually known as intellegence,…" at bounding box center [383, 253] width 587 height 64
type textarea "People differ greatly in all aspects of what is casually known as intellegence,…"
click at [355, 304] on button "Verify" at bounding box center [383, 298] width 590 height 11
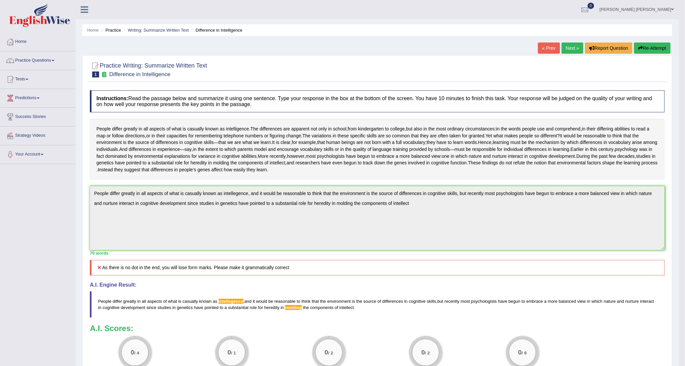
click at [650, 48] on button "Re-Attempt" at bounding box center [652, 47] width 37 height 11
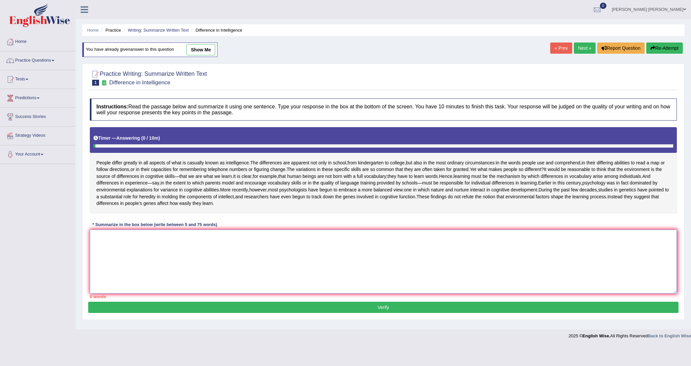
click at [147, 248] on textarea at bounding box center [383, 261] width 587 height 64
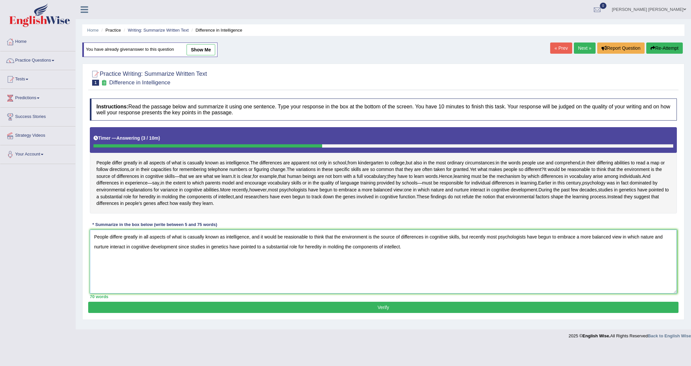
type textarea "People differe greatly in all aspects of what is casually known as intelligence…"
click at [356, 313] on button "Verify" at bounding box center [383, 306] width 590 height 11
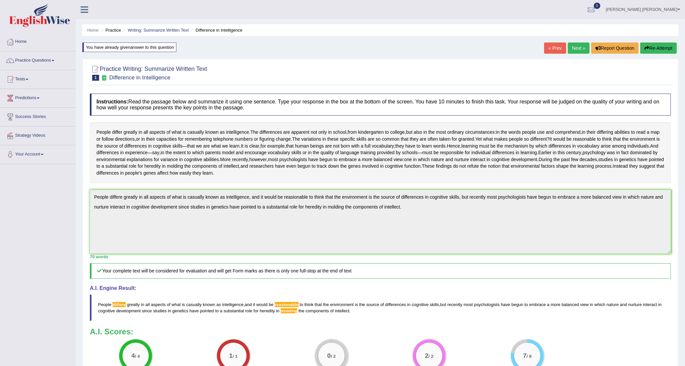
click at [574, 49] on link "Next »" at bounding box center [579, 47] width 22 height 11
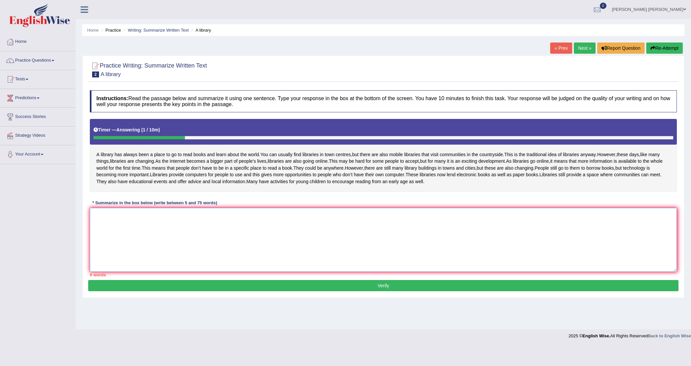
click at [214, 242] on textarea at bounding box center [383, 240] width 587 height 64
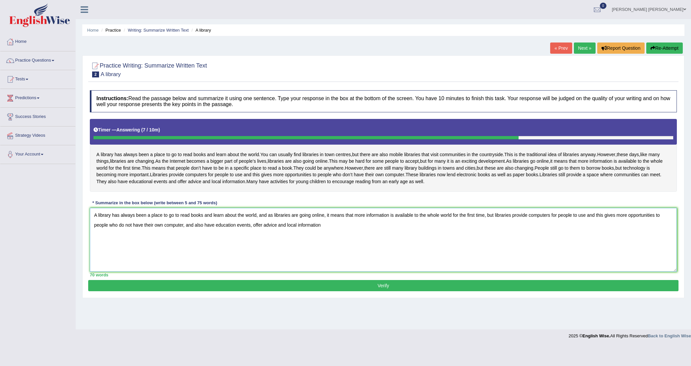
click at [195, 244] on textarea "A library has always been a place to go to read books and learn about the world…" at bounding box center [383, 240] width 587 height 64
click at [264, 244] on textarea "A library has always been a place to go to read books and learn about the world…" at bounding box center [383, 240] width 587 height 64
click at [344, 244] on textarea "A library has always been a place to go to read books and learn about the world…" at bounding box center [383, 240] width 587 height 64
drag, startPoint x: 225, startPoint y: 247, endPoint x: 345, endPoint y: 249, distance: 120.1
click at [345, 249] on textarea "A library has always been a place to go to read books and learn about the world…" at bounding box center [383, 240] width 587 height 64
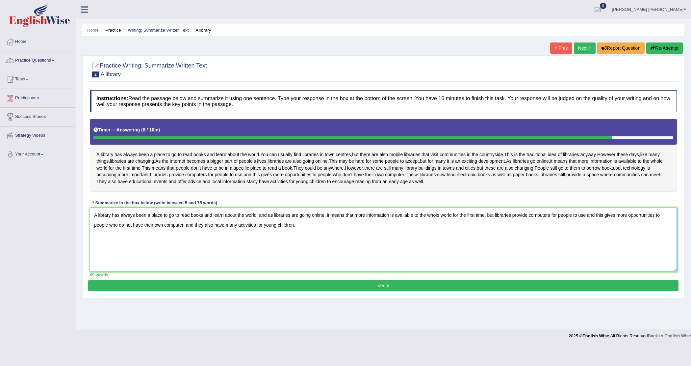
click at [293, 246] on textarea "A library has always been a place to go to read books and learn about the world…" at bounding box center [383, 240] width 587 height 64
type textarea "A library has always been a place to go to read books and learn about the world…"
click at [336, 291] on button "Verify" at bounding box center [383, 285] width 590 height 11
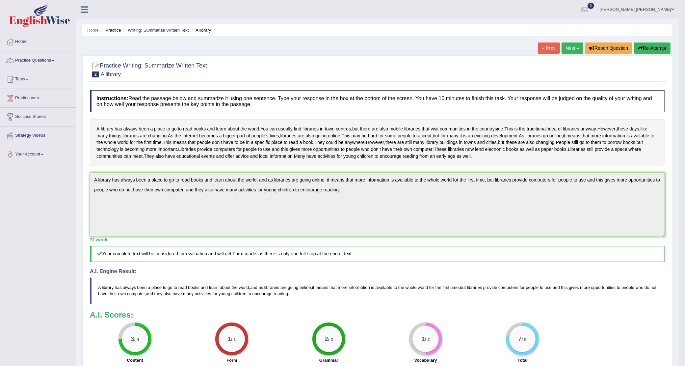
click at [540, 49] on link "« Prev" at bounding box center [549, 47] width 22 height 11
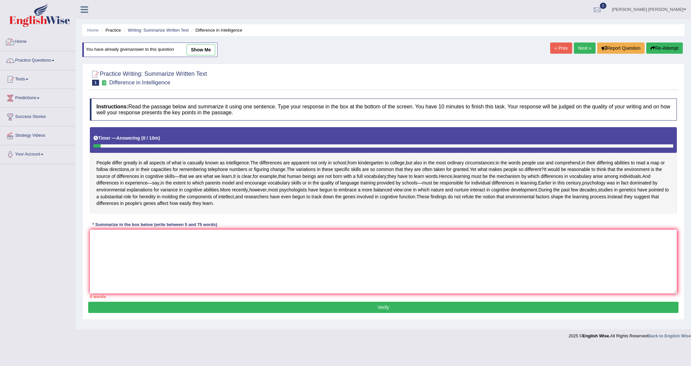
click at [37, 45] on link "Home" at bounding box center [37, 41] width 75 height 16
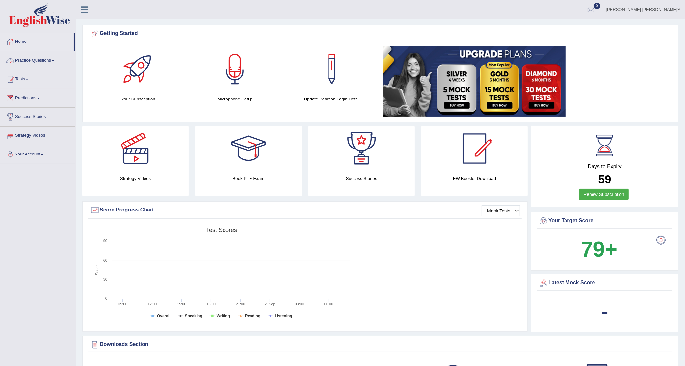
click at [56, 60] on link "Practice Questions" at bounding box center [37, 59] width 75 height 16
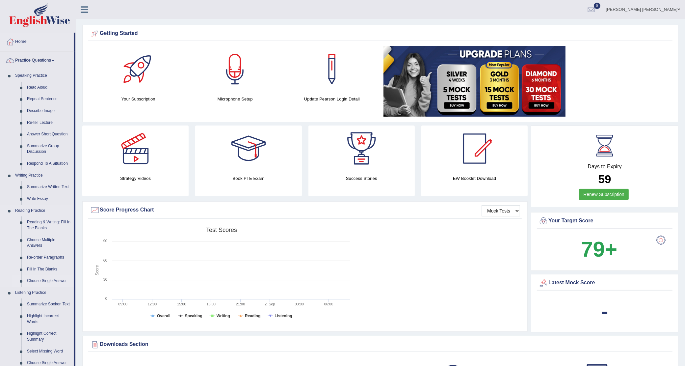
click at [47, 281] on link "Choose Single Answer" at bounding box center [49, 281] width 50 height 12
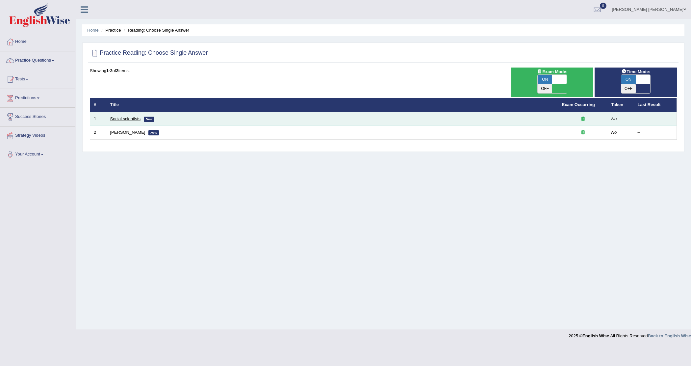
click at [133, 116] on link "Social scientists" at bounding box center [125, 118] width 30 height 5
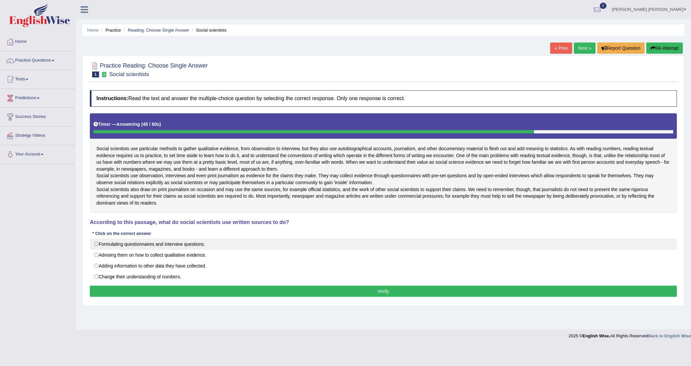
click at [127, 249] on label "Formulating questionnaires and interview questions." at bounding box center [383, 243] width 587 height 11
radio input "true"
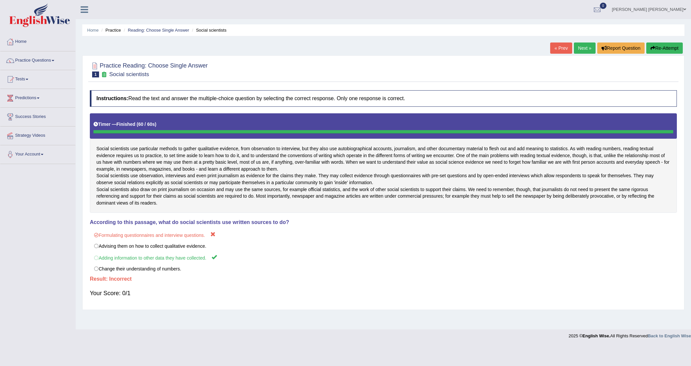
click at [580, 47] on link "Next »" at bounding box center [585, 47] width 22 height 11
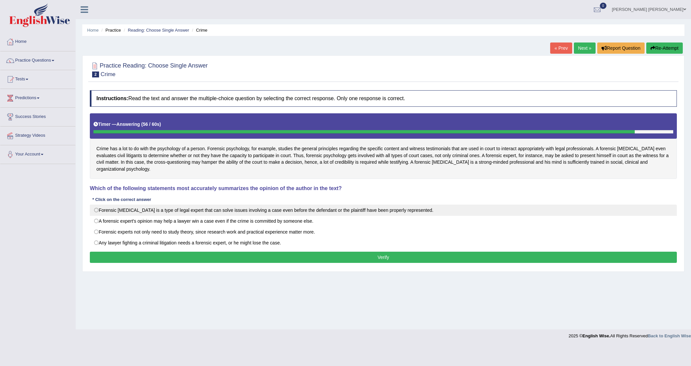
click at [108, 209] on label "Forensic psychologist is a type of legal expert that can solve issues involving…" at bounding box center [383, 209] width 587 height 11
radio input "true"
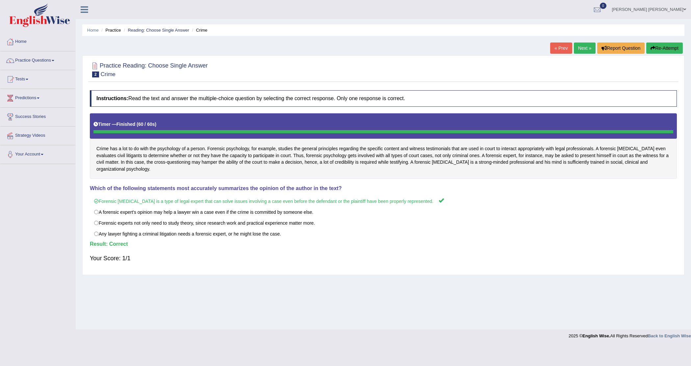
click at [581, 49] on link "Next »" at bounding box center [585, 47] width 22 height 11
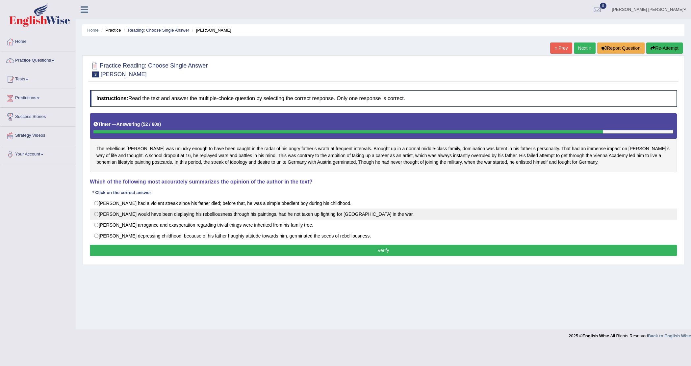
click at [309, 215] on label "Hitler would have been displaying his rebelliousness through his paintings, had…" at bounding box center [383, 213] width 587 height 11
radio input "true"
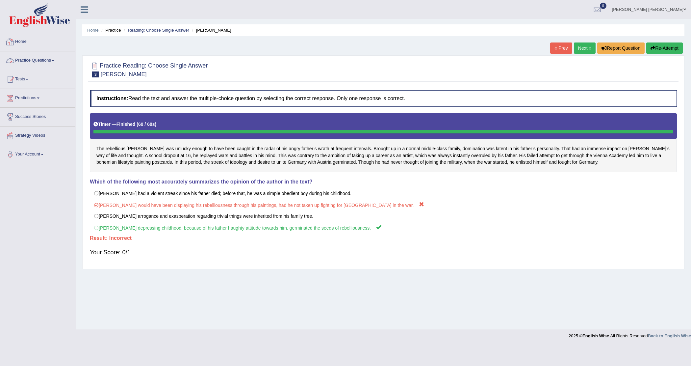
click at [57, 59] on link "Practice Questions" at bounding box center [37, 59] width 75 height 16
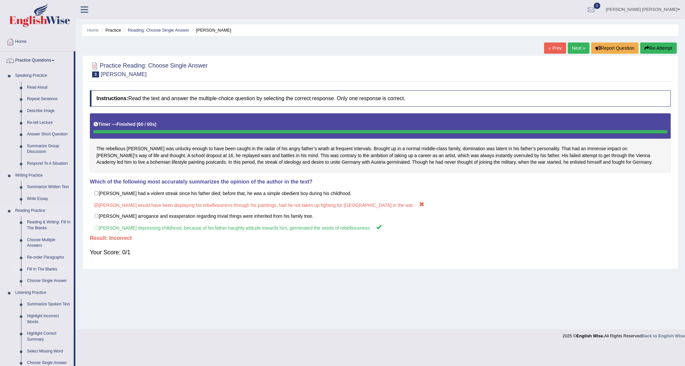
click at [44, 267] on link "Fill In The Blanks" at bounding box center [49, 269] width 50 height 12
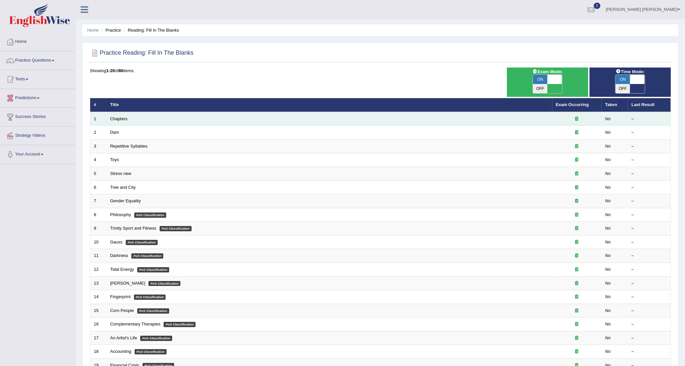
click at [134, 112] on td "Chapters" at bounding box center [330, 119] width 446 height 14
click at [119, 116] on link "Chapters" at bounding box center [118, 118] width 17 height 5
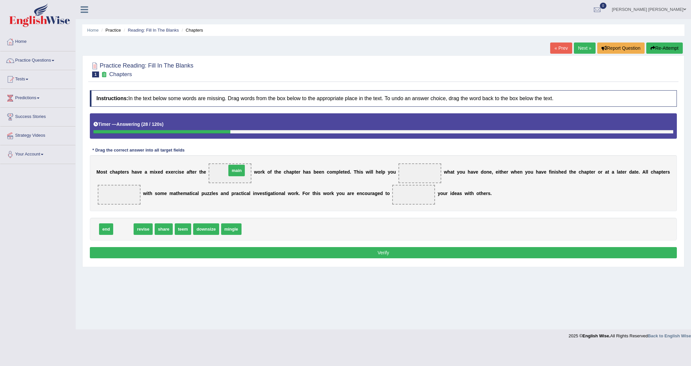
drag, startPoint x: 127, startPoint y: 231, endPoint x: 240, endPoint y: 172, distance: 127.4
drag, startPoint x: 127, startPoint y: 230, endPoint x: 428, endPoint y: 174, distance: 306.9
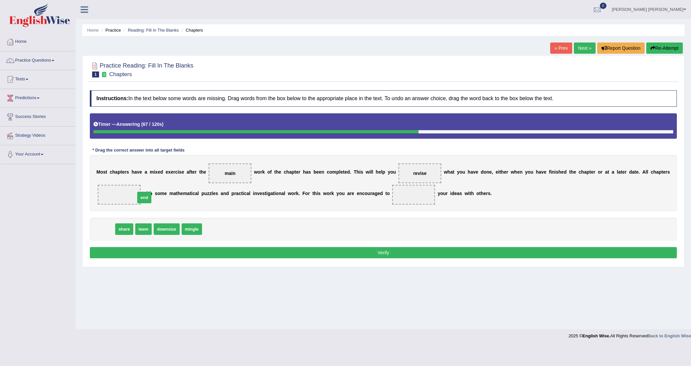
drag, startPoint x: 107, startPoint y: 229, endPoint x: 145, endPoint y: 198, distance: 48.9
drag, startPoint x: 106, startPoint y: 229, endPoint x: 435, endPoint y: 193, distance: 331.6
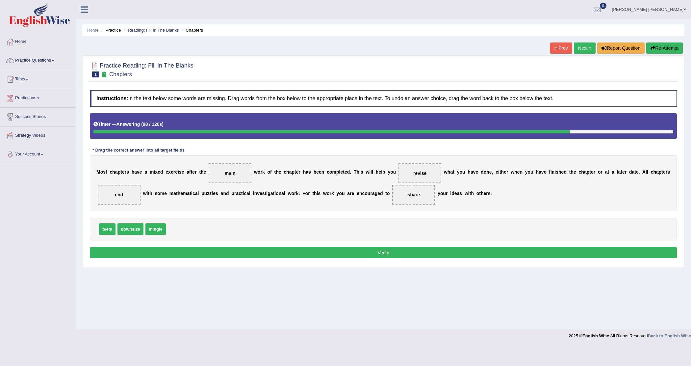
click at [266, 250] on button "Verify" at bounding box center [383, 252] width 587 height 11
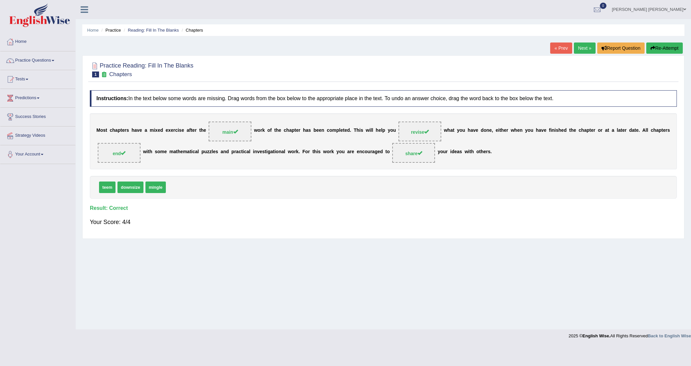
click at [577, 48] on link "Next »" at bounding box center [585, 47] width 22 height 11
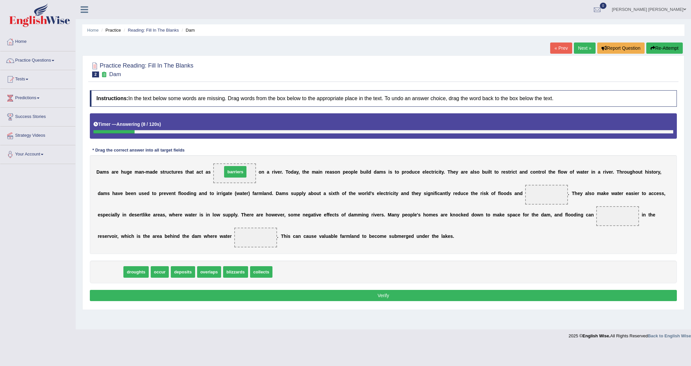
drag, startPoint x: 104, startPoint y: 270, endPoint x: 229, endPoint y: 170, distance: 160.1
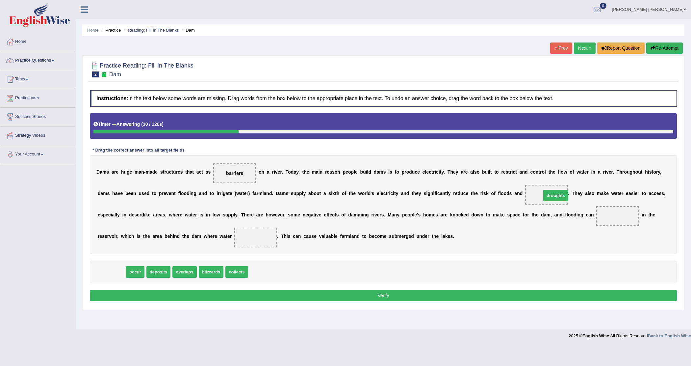
drag, startPoint x: 114, startPoint y: 272, endPoint x: 558, endPoint y: 196, distance: 450.7
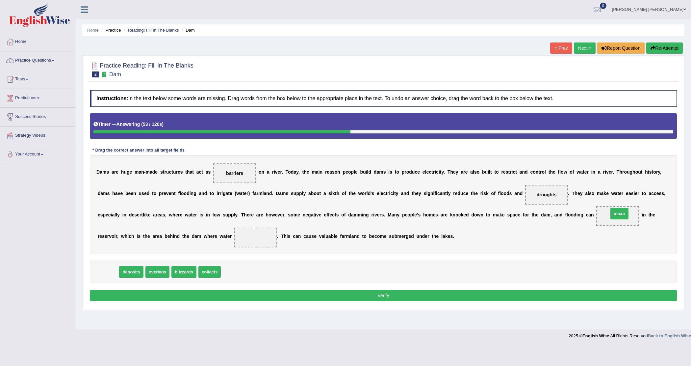
drag, startPoint x: 106, startPoint y: 271, endPoint x: 617, endPoint y: 213, distance: 514.6
drag, startPoint x: 107, startPoint y: 271, endPoint x: 245, endPoint y: 236, distance: 142.8
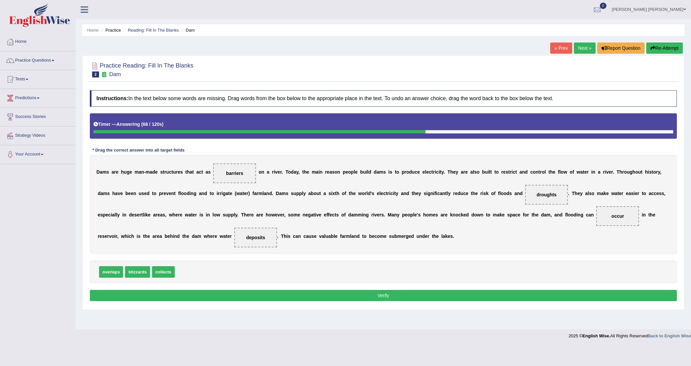
click at [270, 297] on button "Verify" at bounding box center [383, 295] width 587 height 11
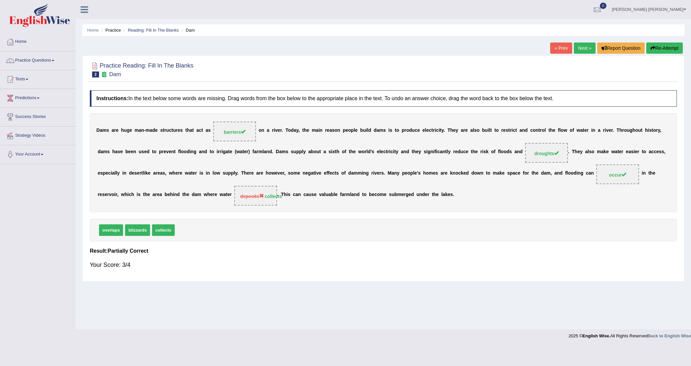
click at [583, 50] on link "Next »" at bounding box center [585, 47] width 22 height 11
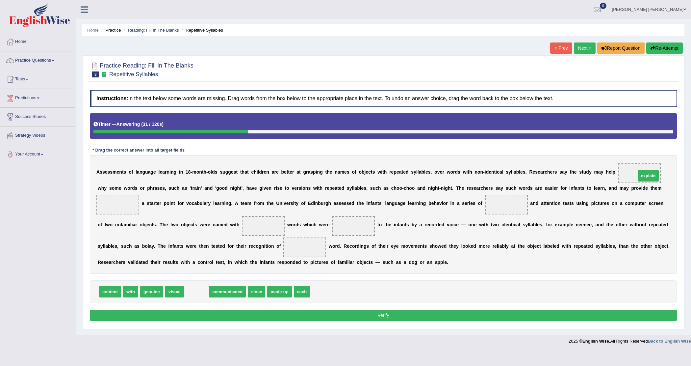
drag, startPoint x: 196, startPoint y: 294, endPoint x: 648, endPoint y: 179, distance: 466.4
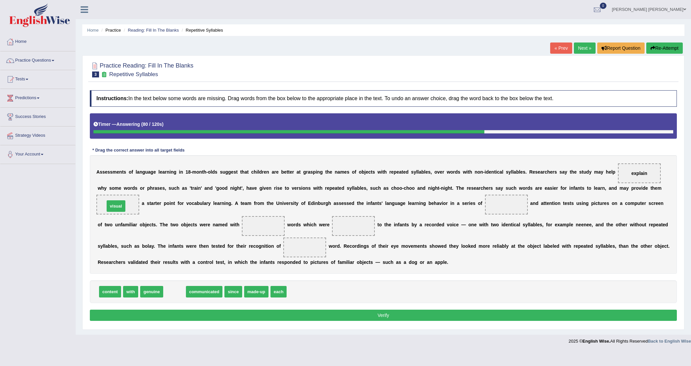
drag, startPoint x: 175, startPoint y: 293, endPoint x: 117, endPoint y: 206, distance: 104.5
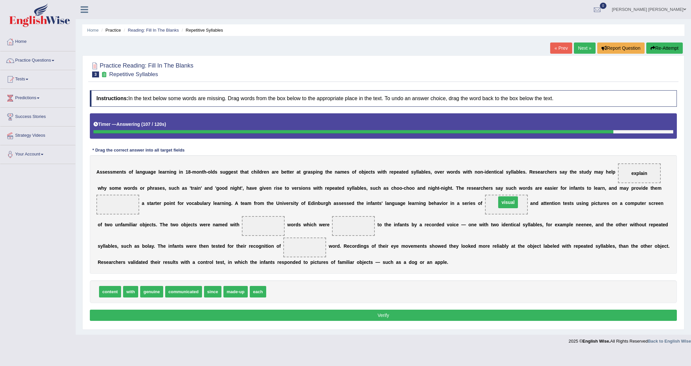
drag, startPoint x: 115, startPoint y: 206, endPoint x: 505, endPoint y: 203, distance: 390.2
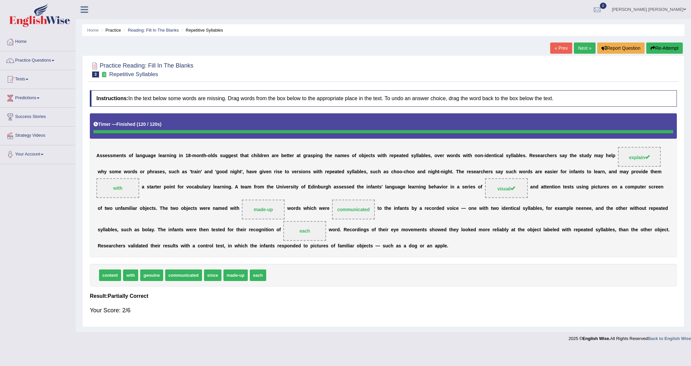
click at [584, 49] on link "Next »" at bounding box center [585, 47] width 22 height 11
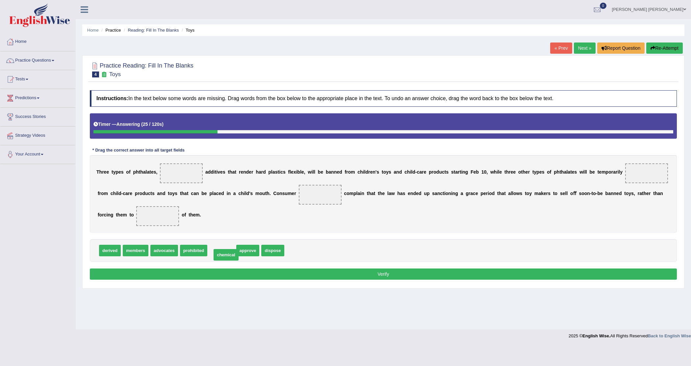
drag, startPoint x: 224, startPoint y: 252, endPoint x: 229, endPoint y: 257, distance: 7.0
drag, startPoint x: 192, startPoint y: 251, endPoint x: 638, endPoint y: 172, distance: 452.8
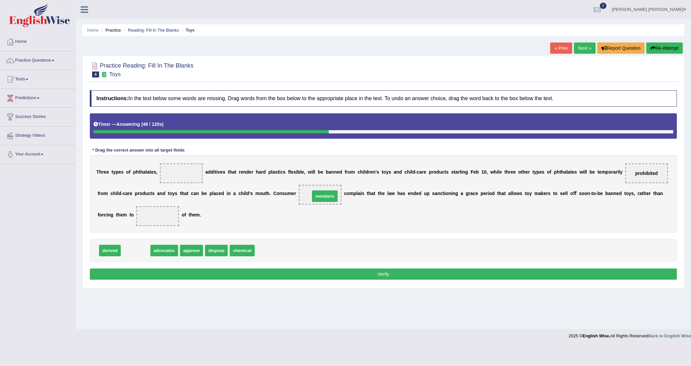
drag, startPoint x: 139, startPoint y: 250, endPoint x: 328, endPoint y: 196, distance: 196.8
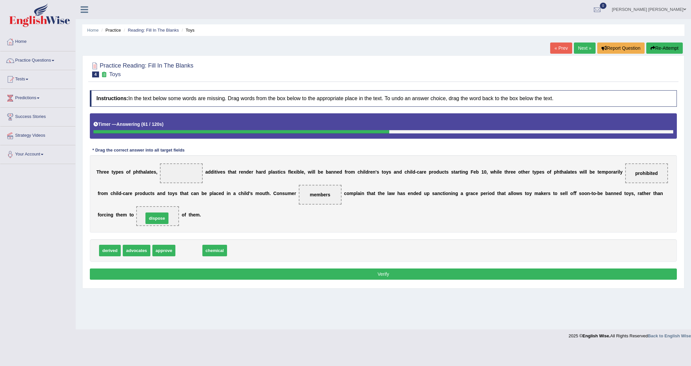
drag, startPoint x: 184, startPoint y: 252, endPoint x: 152, endPoint y: 220, distance: 45.4
drag, startPoint x: 197, startPoint y: 252, endPoint x: 190, endPoint y: 173, distance: 79.0
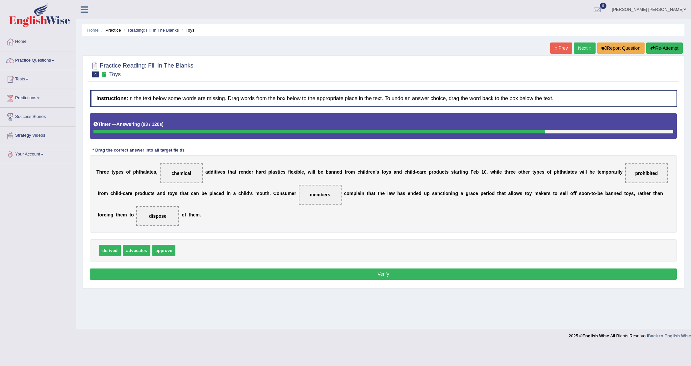
click at [280, 277] on button "Verify" at bounding box center [383, 273] width 587 height 11
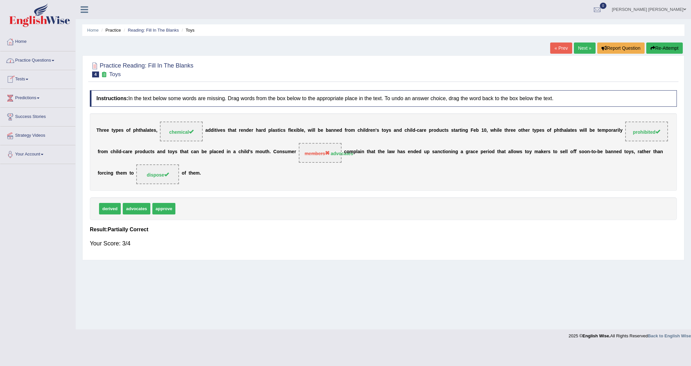
click at [17, 40] on link "Home" at bounding box center [37, 41] width 75 height 16
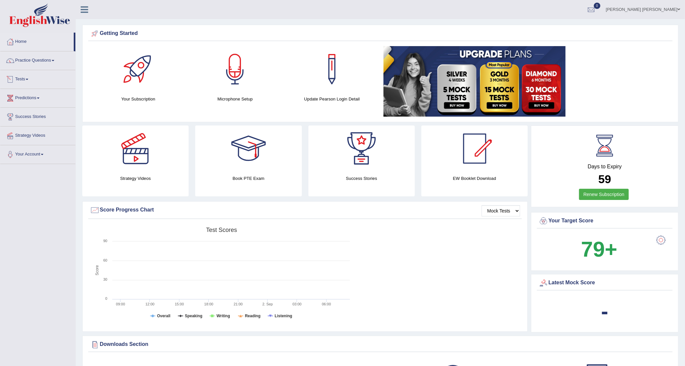
click at [39, 97] on span at bounding box center [38, 97] width 3 height 1
click at [35, 112] on link "Latest Predictions" at bounding box center [43, 113] width 62 height 12
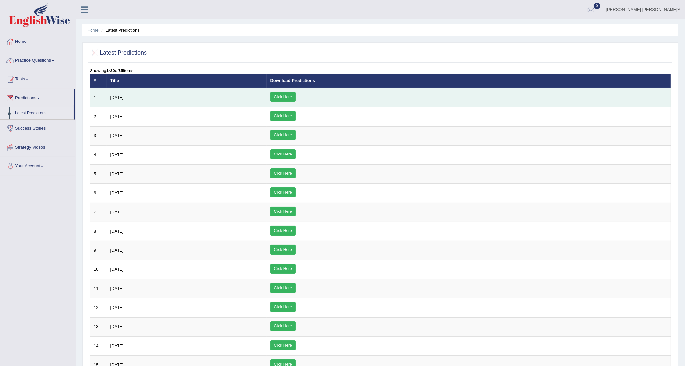
click at [295, 97] on link "Click Here" at bounding box center [282, 97] width 25 height 10
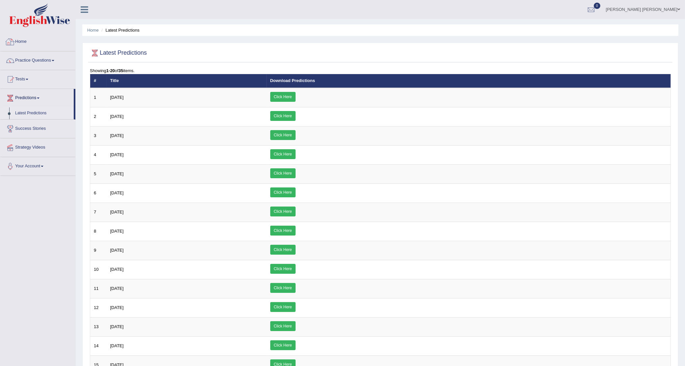
click at [21, 42] on link "Home" at bounding box center [37, 41] width 75 height 16
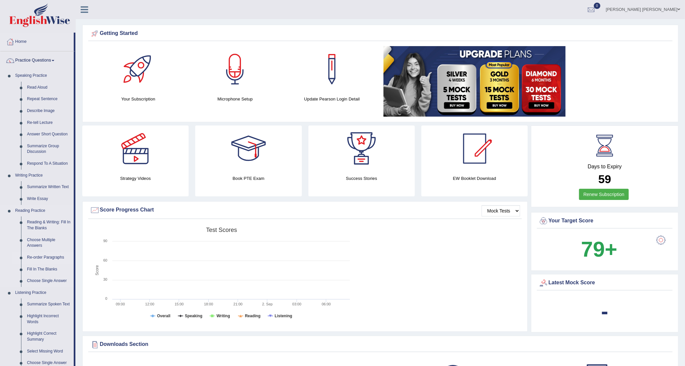
click at [41, 257] on link "Re-order Paragraphs" at bounding box center [49, 257] width 50 height 12
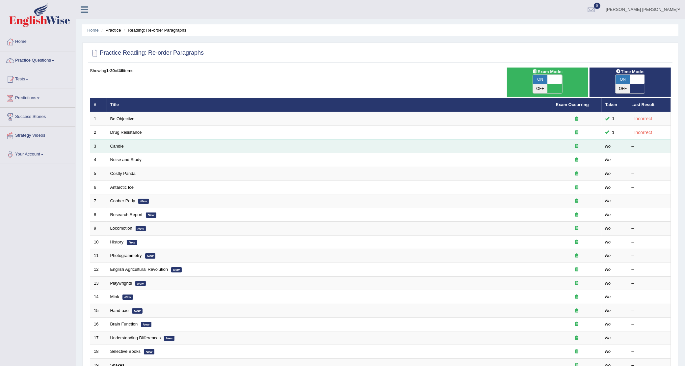
click at [120, 143] on link "Candle" at bounding box center [116, 145] width 13 height 5
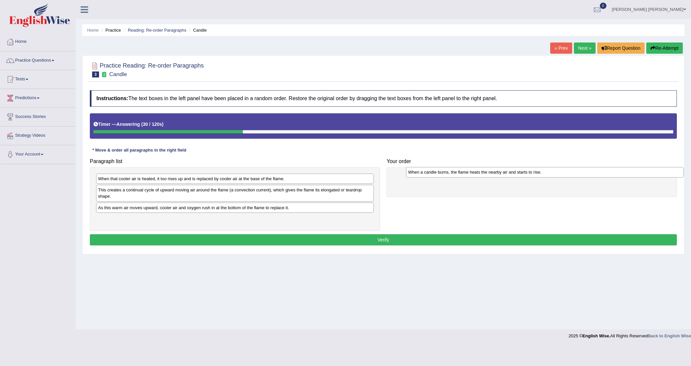
drag, startPoint x: 234, startPoint y: 192, endPoint x: 544, endPoint y: 174, distance: 310.5
click at [544, 174] on div "When a candle burns, the flame heats the nearby air and starts to rise." at bounding box center [544, 172] width 277 height 11
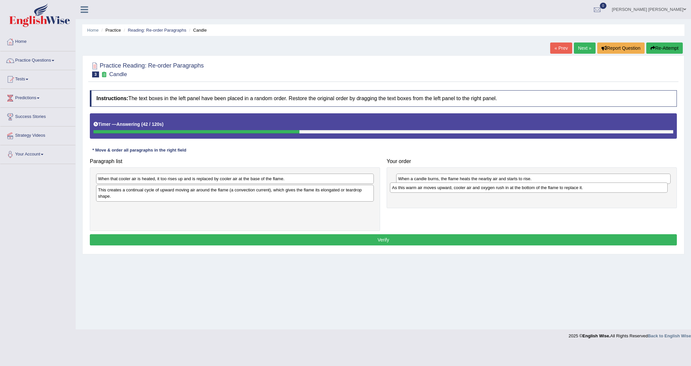
drag, startPoint x: 136, startPoint y: 210, endPoint x: 429, endPoint y: 189, distance: 294.5
click at [429, 189] on div "As this warm air moves upward, cooler air and oxygen rush in at the bottom of t…" at bounding box center [528, 187] width 277 height 11
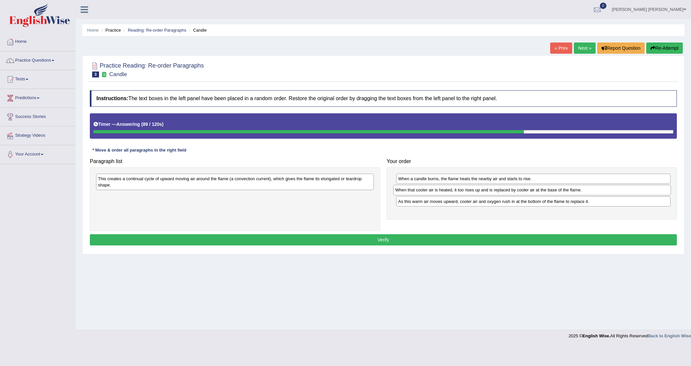
drag, startPoint x: 220, startPoint y: 181, endPoint x: 517, endPoint y: 192, distance: 297.3
click at [517, 192] on div "When that cooler air is heated, it too rises up and is replaced by cooler air a…" at bounding box center [531, 190] width 277 height 11
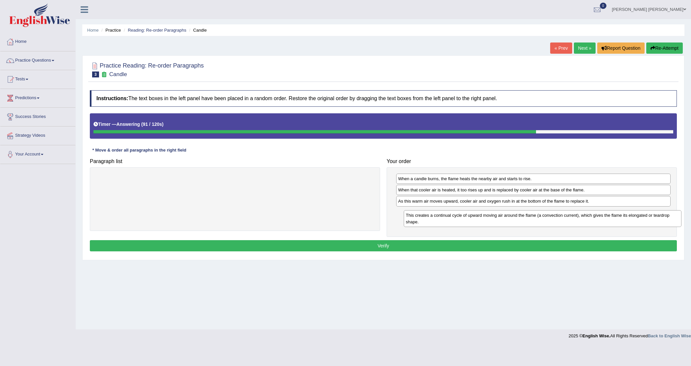
drag, startPoint x: 310, startPoint y: 181, endPoint x: 609, endPoint y: 218, distance: 301.0
click at [609, 218] on div "This creates a continual cycle of upward moving air around the flame (a convect…" at bounding box center [542, 218] width 277 height 17
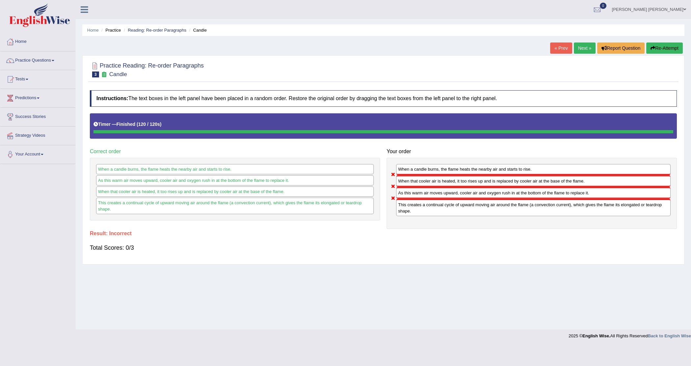
click at [666, 47] on button "Re-Attempt" at bounding box center [664, 47] width 37 height 11
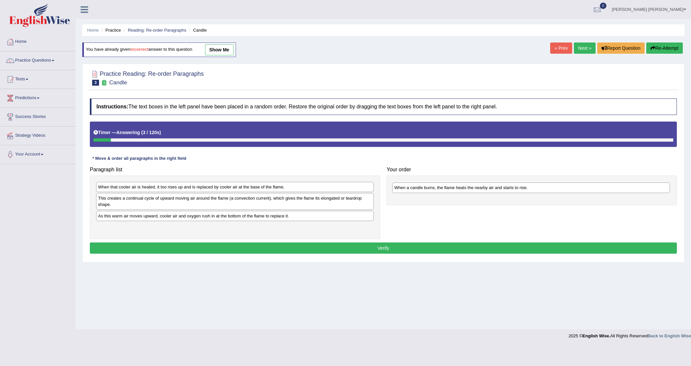
drag, startPoint x: 144, startPoint y: 199, endPoint x: 440, endPoint y: 188, distance: 296.3
click at [440, 188] on div "When a candle burns, the flame heats the nearby air and starts to rise." at bounding box center [530, 187] width 277 height 11
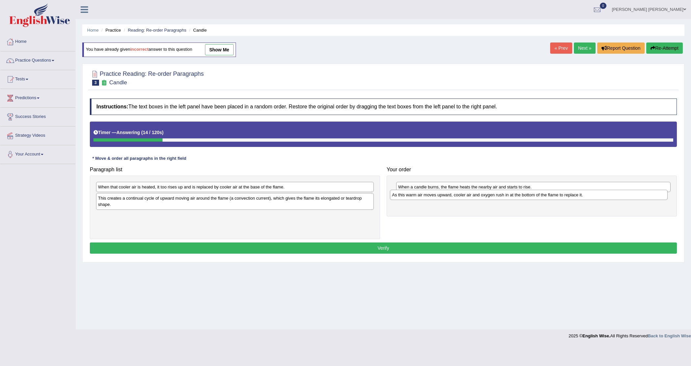
drag, startPoint x: 142, startPoint y: 218, endPoint x: 438, endPoint y: 198, distance: 296.8
click at [438, 197] on div "As this warm air moves upward, cooler air and oxygen rush in at the bottom of t…" at bounding box center [528, 195] width 277 height 11
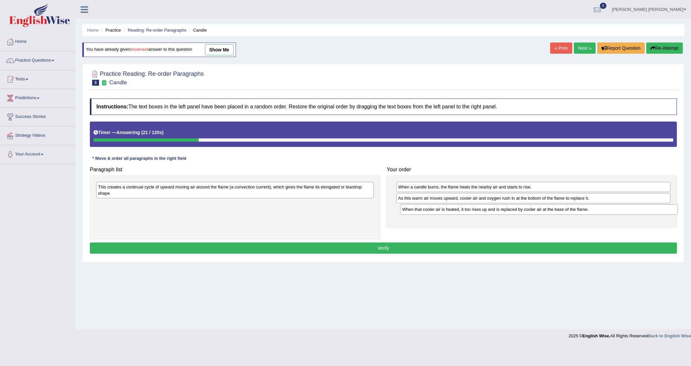
drag, startPoint x: 182, startPoint y: 187, endPoint x: 486, endPoint y: 209, distance: 304.8
click at [486, 209] on div "When that cooler air is heated, it too rises up and is replaced by cooler air a…" at bounding box center [538, 209] width 277 height 11
drag, startPoint x: 427, startPoint y: 211, endPoint x: 430, endPoint y: 198, distance: 13.1
click at [430, 198] on div "When that cooler air is heated, it too rises up and is replaced by cooler air a…" at bounding box center [536, 197] width 274 height 11
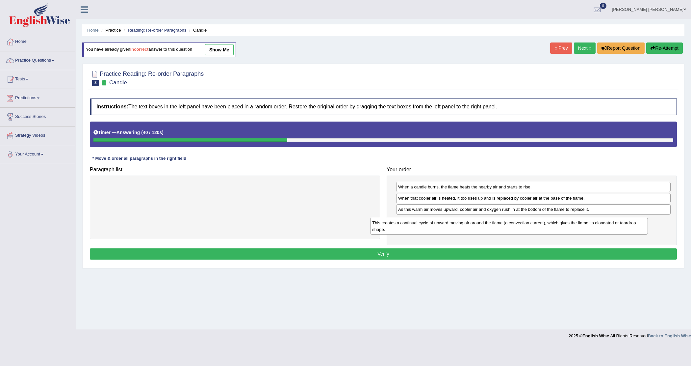
drag, startPoint x: 341, startPoint y: 193, endPoint x: 615, endPoint y: 229, distance: 276.4
click at [615, 229] on div "This creates a continual cycle of upward moving air around the flame (a convect…" at bounding box center [508, 225] width 277 height 17
click at [433, 255] on button "Verify" at bounding box center [383, 253] width 587 height 11
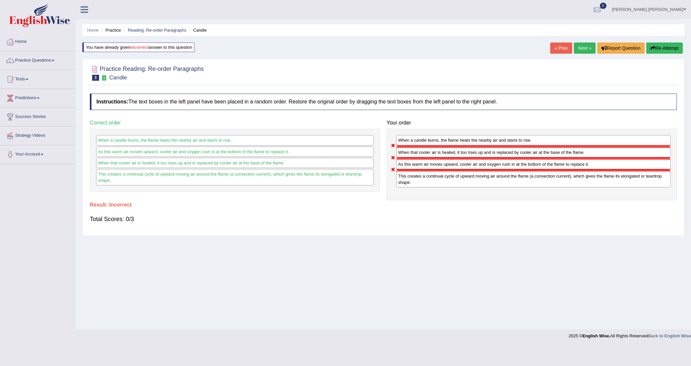
click at [663, 49] on button "Re-Attempt" at bounding box center [664, 47] width 37 height 11
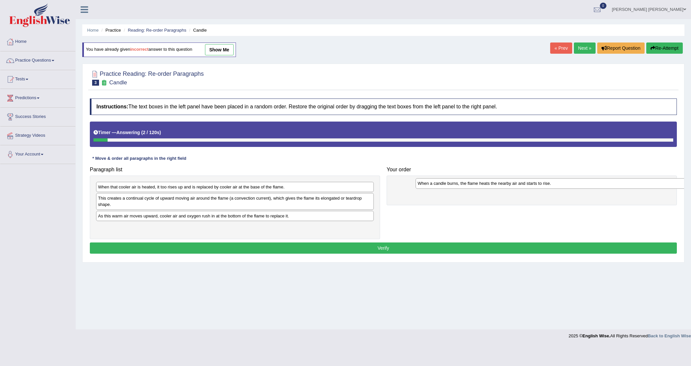
drag, startPoint x: 119, startPoint y: 201, endPoint x: 435, endPoint y: 188, distance: 316.1
click at [435, 188] on div "When a candle burns, the flame heats the nearby air and starts to rise." at bounding box center [554, 183] width 277 height 11
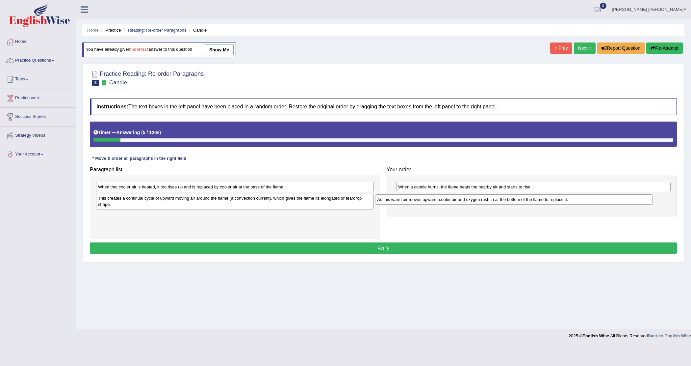
drag, startPoint x: 211, startPoint y: 219, endPoint x: 491, endPoint y: 201, distance: 280.6
click at [491, 201] on div "As this warm air moves upward, cooler air and oxygen rush in at the bottom of t…" at bounding box center [513, 199] width 277 height 11
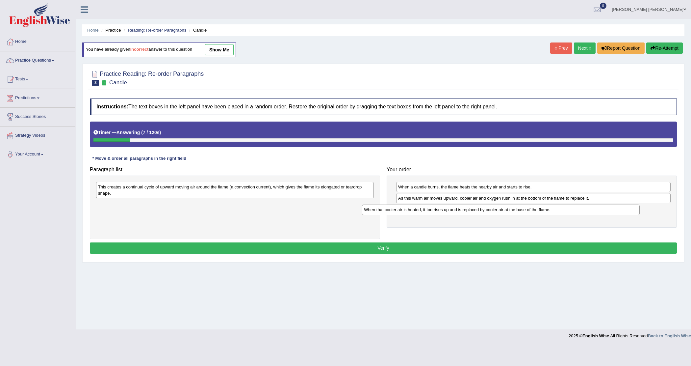
drag, startPoint x: 354, startPoint y: 192, endPoint x: 624, endPoint y: 215, distance: 270.8
click at [624, 215] on div "When that cooler air is heated, it too rises up and is replaced by cooler air a…" at bounding box center [500, 209] width 277 height 11
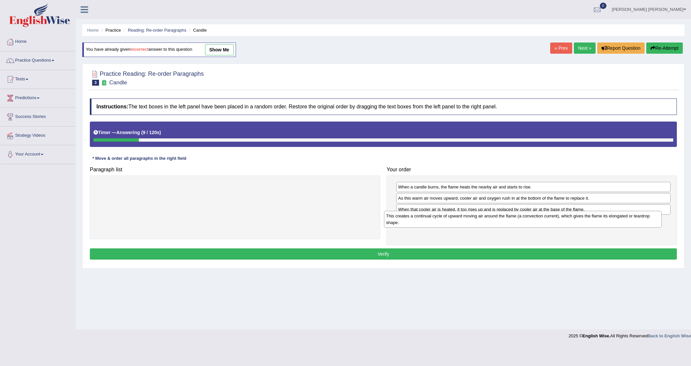
drag, startPoint x: 338, startPoint y: 191, endPoint x: 627, endPoint y: 219, distance: 290.2
click at [627, 219] on div "This creates a continual cycle of upward moving air around the flame (a convect…" at bounding box center [522, 219] width 277 height 17
click at [399, 254] on button "Verify" at bounding box center [383, 253] width 587 height 11
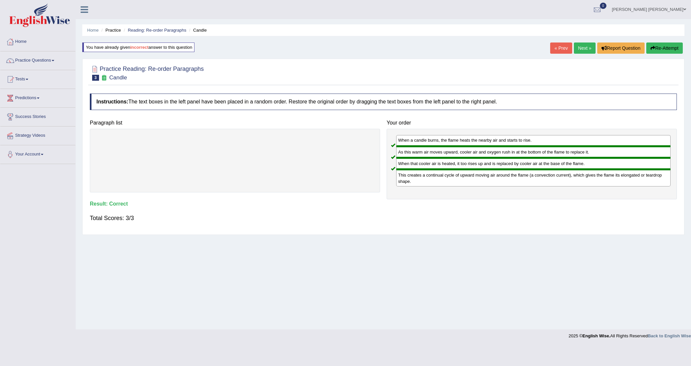
click at [580, 48] on link "Next »" at bounding box center [585, 47] width 22 height 11
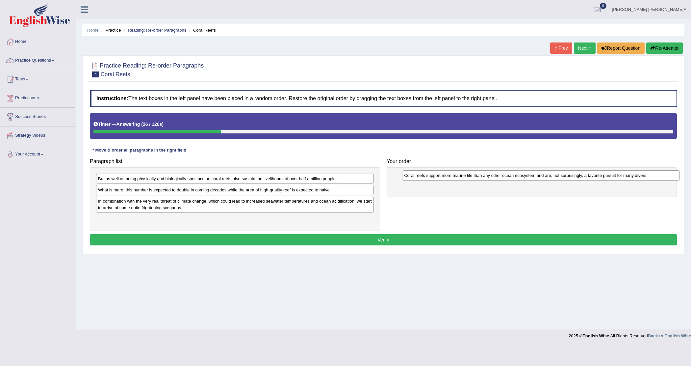
drag, startPoint x: 175, startPoint y: 203, endPoint x: 481, endPoint y: 178, distance: 307.1
click at [481, 178] on div "Coral reefs support more marine life than any other ocean ecosystem and are, no…" at bounding box center [540, 175] width 277 height 11
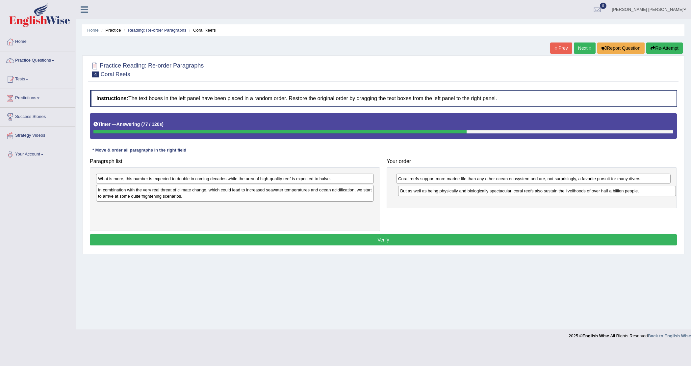
drag, startPoint x: 144, startPoint y: 181, endPoint x: 446, endPoint y: 193, distance: 302.3
click at [446, 193] on div "But as well as being physically and biologically spectacular, coral reefs also …" at bounding box center [536, 191] width 277 height 11
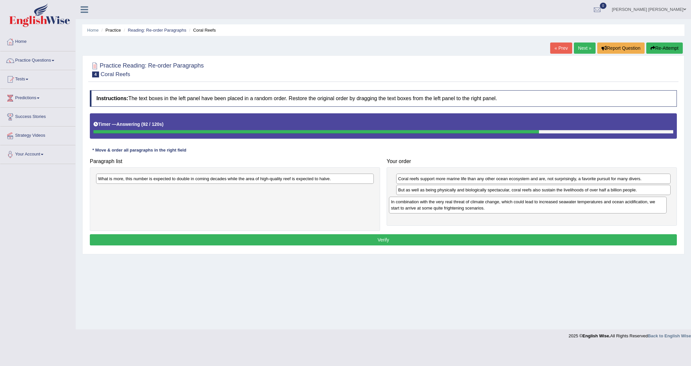
drag, startPoint x: 212, startPoint y: 198, endPoint x: 504, endPoint y: 209, distance: 293.1
click at [504, 209] on div "In combination with the very real threat of climate change, which could lead to…" at bounding box center [527, 204] width 277 height 17
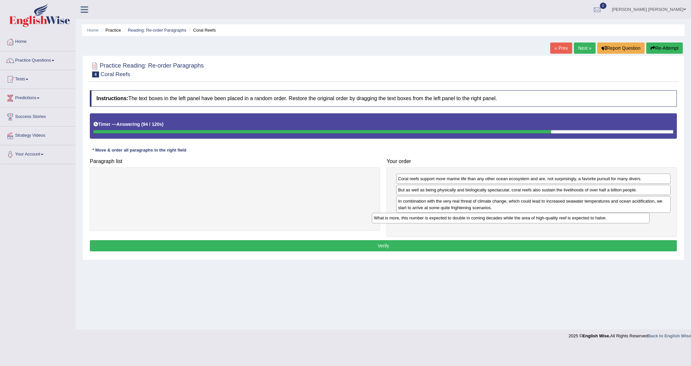
drag, startPoint x: 280, startPoint y: 180, endPoint x: 556, endPoint y: 219, distance: 278.5
click at [556, 219] on div "What is more, this number is expected to double in coming decades while the are…" at bounding box center [510, 218] width 277 height 11
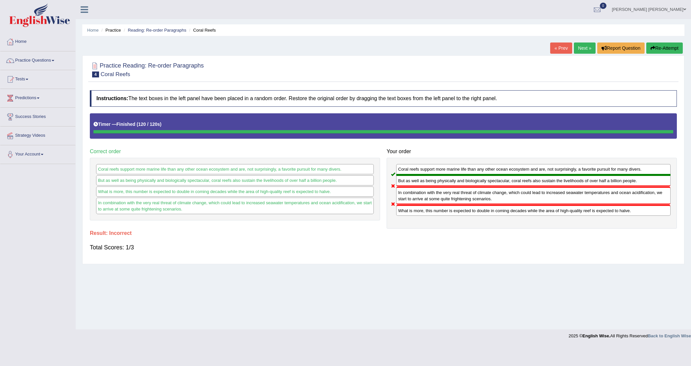
click at [583, 48] on link "Next »" at bounding box center [585, 47] width 22 height 11
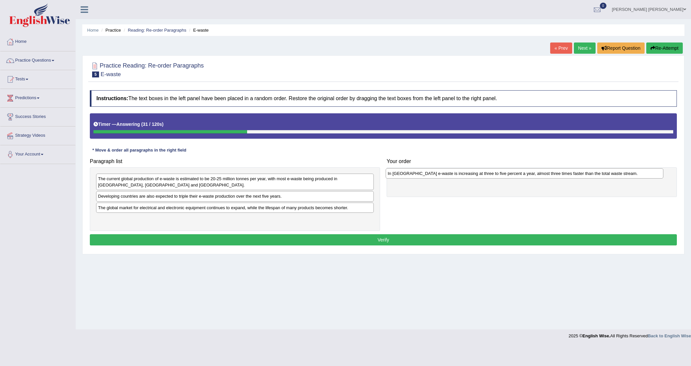
drag, startPoint x: 159, startPoint y: 210, endPoint x: 449, endPoint y: 175, distance: 292.3
click at [449, 175] on div "In Europe e-waste is increasing at three to five percent a year, almost three t…" at bounding box center [524, 173] width 277 height 11
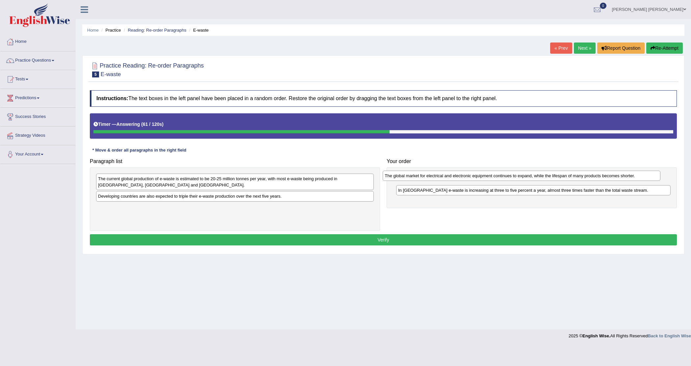
drag, startPoint x: 249, startPoint y: 209, endPoint x: 537, endPoint y: 177, distance: 290.0
click at [537, 177] on div "The global market for electrical and electronic equipment continues to expand, …" at bounding box center [521, 175] width 277 height 11
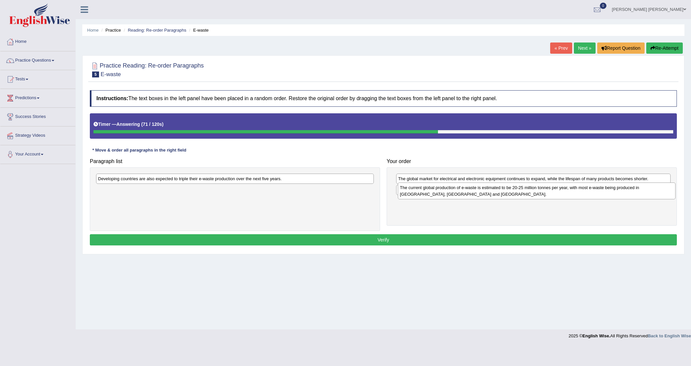
drag, startPoint x: 268, startPoint y: 182, endPoint x: 569, endPoint y: 191, distance: 301.2
click at [569, 191] on div "The current global production of e-waste is estimated to be 20-25 million tonne…" at bounding box center [536, 190] width 277 height 17
drag, startPoint x: 478, startPoint y: 191, endPoint x: 477, endPoint y: 209, distance: 17.8
click at [479, 213] on div "In Europe e-waste is increasing at three to five percent a year, almost three t…" at bounding box center [536, 213] width 274 height 11
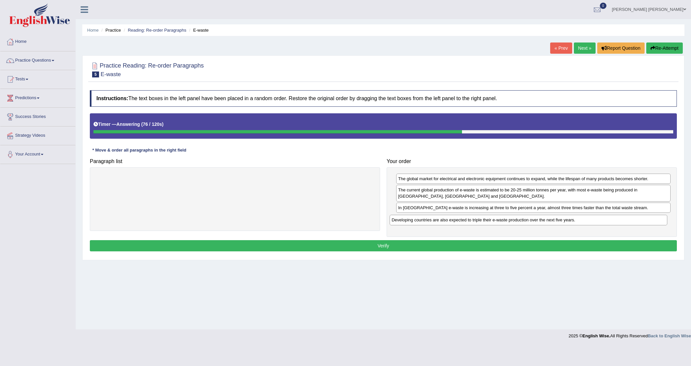
drag, startPoint x: 316, startPoint y: 181, endPoint x: 611, endPoint y: 222, distance: 298.3
click at [611, 222] on div "Developing countries are also expected to triple their e-waste production over …" at bounding box center [528, 220] width 277 height 11
click at [487, 244] on button "Verify" at bounding box center [383, 245] width 587 height 11
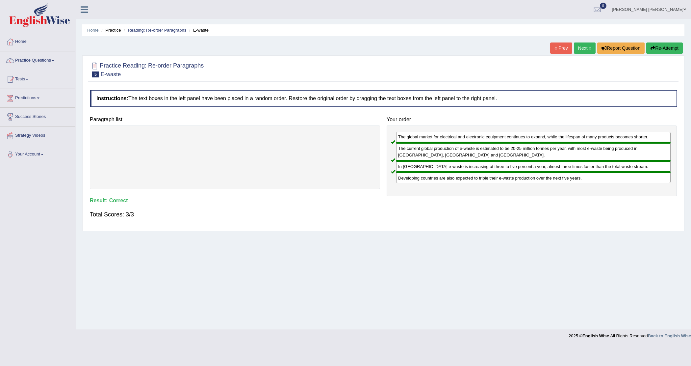
click at [579, 47] on link "Next »" at bounding box center [585, 47] width 22 height 11
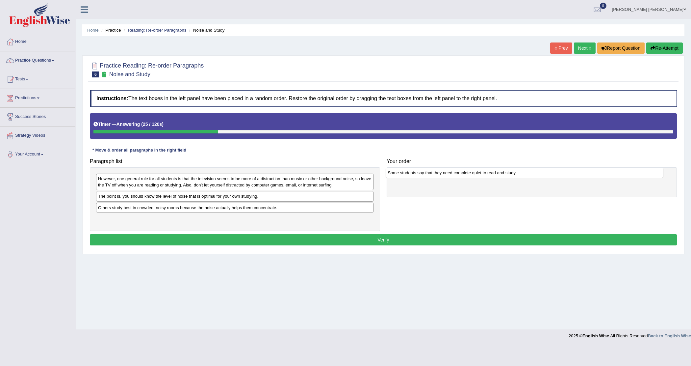
drag, startPoint x: 155, startPoint y: 197, endPoint x: 435, endPoint y: 180, distance: 280.2
click at [441, 173] on div "Some students say that they need complete quiet to read and study." at bounding box center [524, 172] width 277 height 11
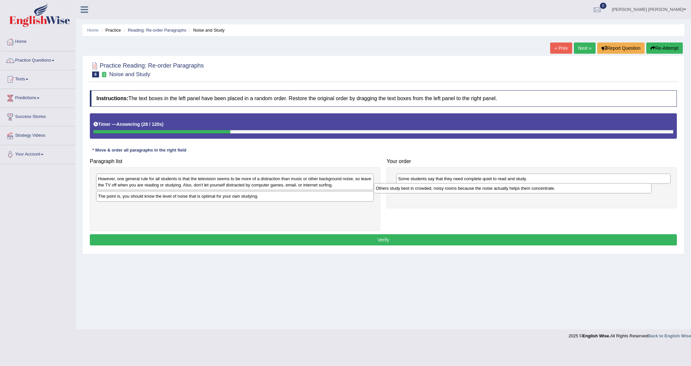
drag, startPoint x: 113, startPoint y: 208, endPoint x: 393, endPoint y: 188, distance: 281.0
click at [393, 188] on div "Others study best in crowded, noisy rooms because the noise actually helps them…" at bounding box center [512, 188] width 277 height 11
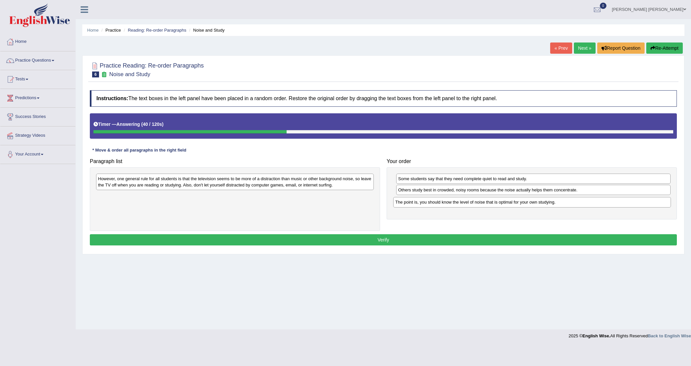
drag, startPoint x: 133, startPoint y: 198, endPoint x: 430, endPoint y: 204, distance: 297.2
click at [430, 204] on div "The point is, you should know the level of noise that is optimal for your own s…" at bounding box center [531, 202] width 277 height 11
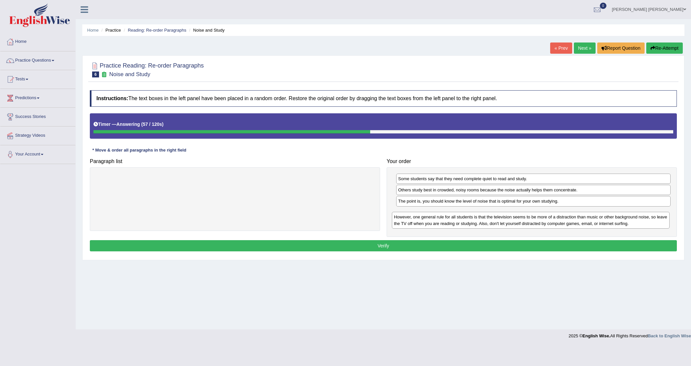
drag, startPoint x: 166, startPoint y: 185, endPoint x: 454, endPoint y: 222, distance: 290.0
click at [459, 221] on div "However, one general rule for all students is that the television seems to be m…" at bounding box center [530, 220] width 277 height 17
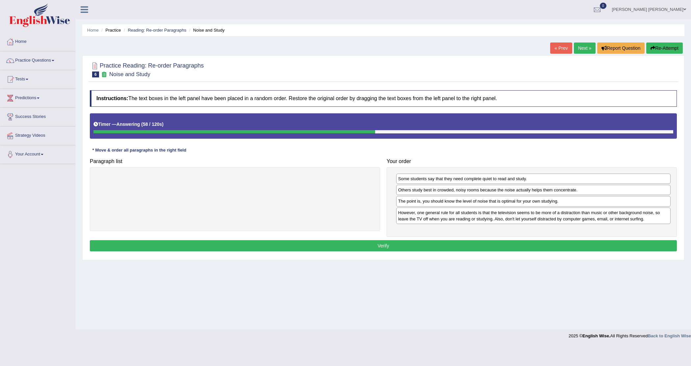
click at [387, 246] on button "Verify" at bounding box center [383, 245] width 587 height 11
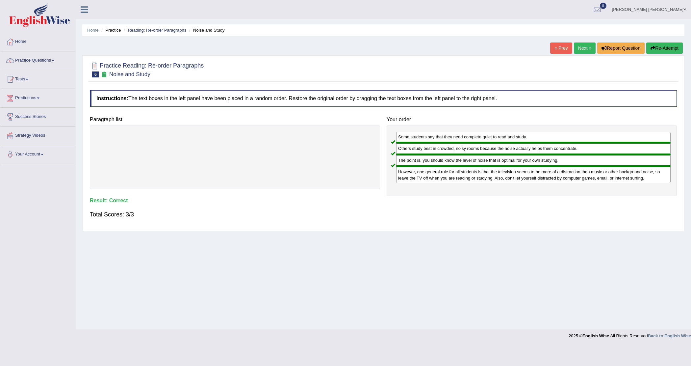
click at [582, 49] on link "Next »" at bounding box center [585, 47] width 22 height 11
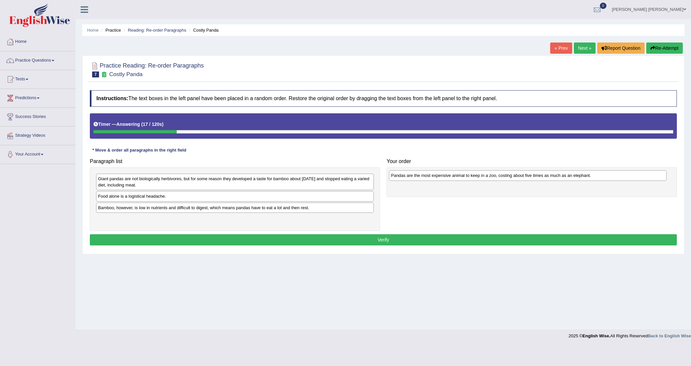
drag, startPoint x: 165, startPoint y: 198, endPoint x: 458, endPoint y: 177, distance: 293.6
click at [458, 177] on div "Pandas are the most expensive animal to keep in a zoo, costing about five times…" at bounding box center [527, 175] width 277 height 11
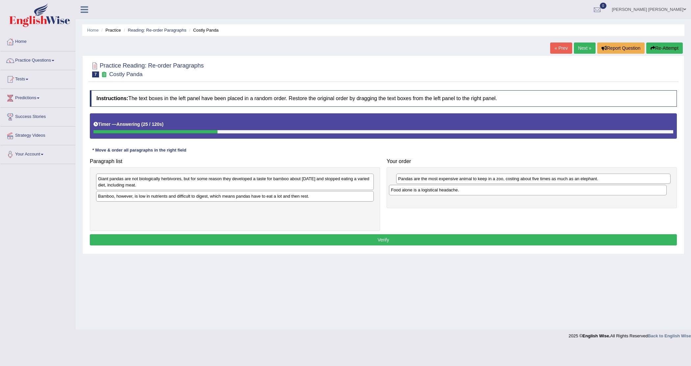
drag, startPoint x: 169, startPoint y: 196, endPoint x: 457, endPoint y: 190, distance: 287.3
click at [461, 190] on div "Food alone is a logistical headache." at bounding box center [527, 190] width 277 height 11
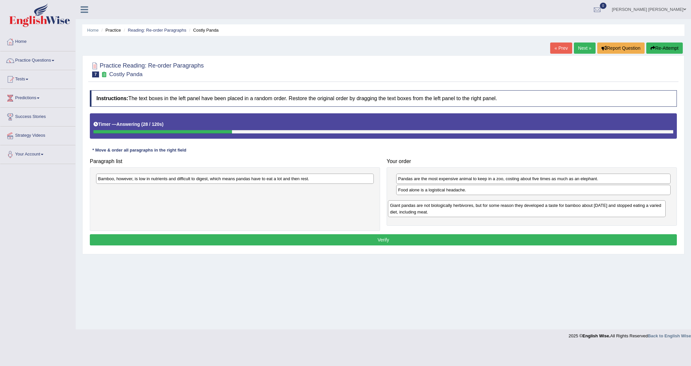
drag, startPoint x: 231, startPoint y: 184, endPoint x: 528, endPoint y: 210, distance: 298.9
click at [528, 210] on div "Giant pandas are not biologically herbivores, but for some reason they develope…" at bounding box center [526, 208] width 277 height 17
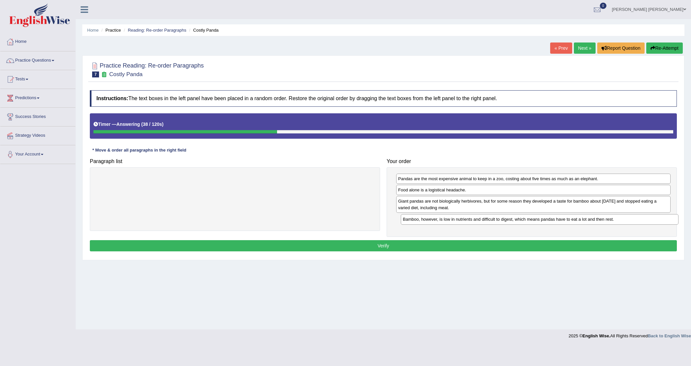
drag, startPoint x: 287, startPoint y: 180, endPoint x: 591, endPoint y: 221, distance: 307.4
click at [591, 221] on div "Bamboo, however, is low in nutrients and difficult to digest, which means panda…" at bounding box center [539, 219] width 277 height 11
click at [384, 249] on button "Verify" at bounding box center [383, 245] width 587 height 11
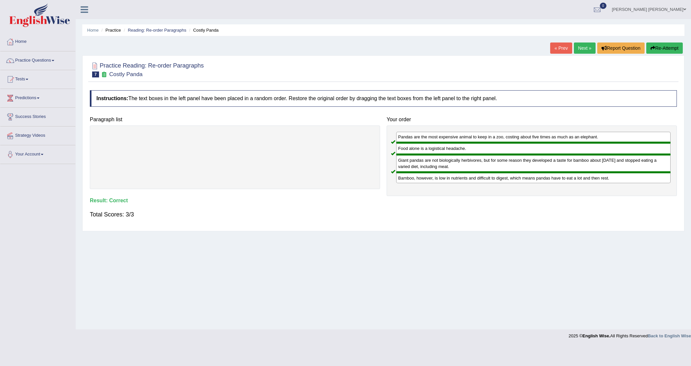
click at [578, 49] on link "Next »" at bounding box center [585, 47] width 22 height 11
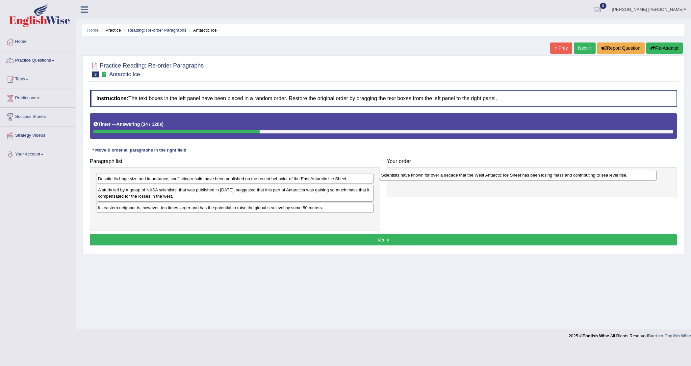
drag, startPoint x: 215, startPoint y: 178, endPoint x: 498, endPoint y: 175, distance: 283.0
click at [498, 175] on div "Scientists have known for over a decade that the West Antarctic Ice Sheet has b…" at bounding box center [517, 175] width 277 height 11
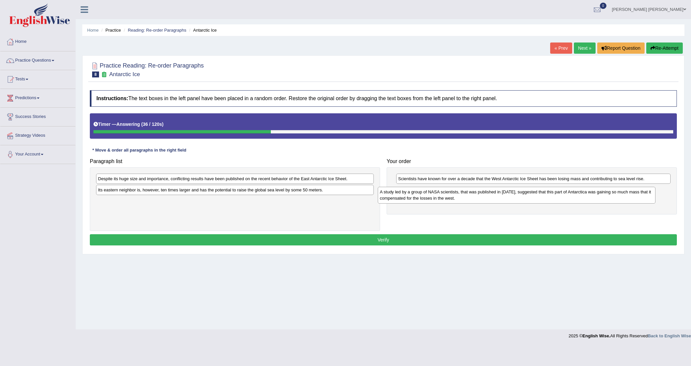
drag, startPoint x: 317, startPoint y: 191, endPoint x: 594, endPoint y: 198, distance: 277.4
click at [598, 194] on div "A study led by a group of NASA scientists, that was published in [DATE], sugges…" at bounding box center [516, 195] width 277 height 17
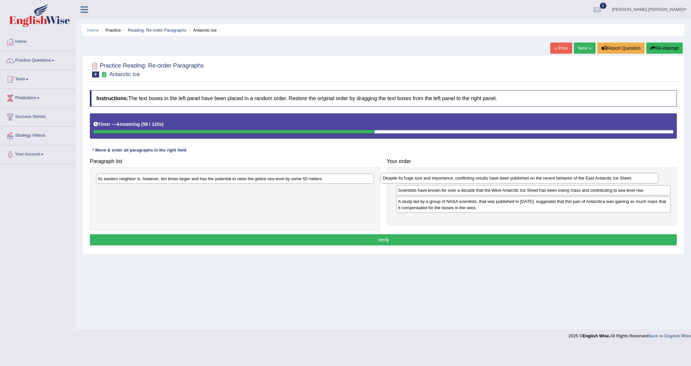
drag, startPoint x: 290, startPoint y: 180, endPoint x: 574, endPoint y: 179, distance: 284.6
click at [574, 179] on div "Despite its huge size and importance, conflicting results have been published o…" at bounding box center [519, 178] width 277 height 11
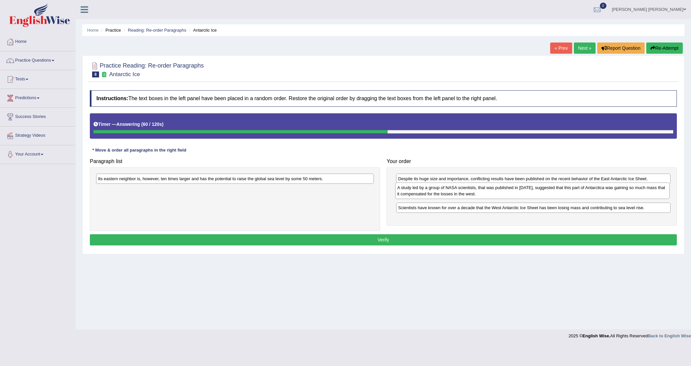
drag, startPoint x: 439, startPoint y: 205, endPoint x: 438, endPoint y: 190, distance: 14.6
click at [438, 190] on div "A study led by a group of NASA scientists, that was published in [DATE], sugges…" at bounding box center [532, 190] width 274 height 17
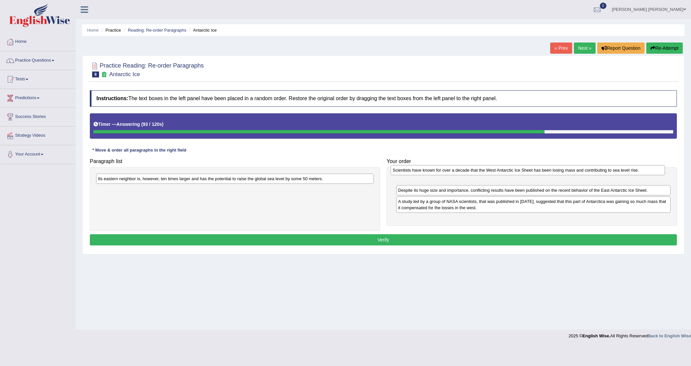
drag, startPoint x: 543, startPoint y: 210, endPoint x: 537, endPoint y: 172, distance: 38.2
click at [537, 172] on div "Scientists have known for over a decade that the West Antarctic Ice Sheet has b…" at bounding box center [528, 170] width 274 height 11
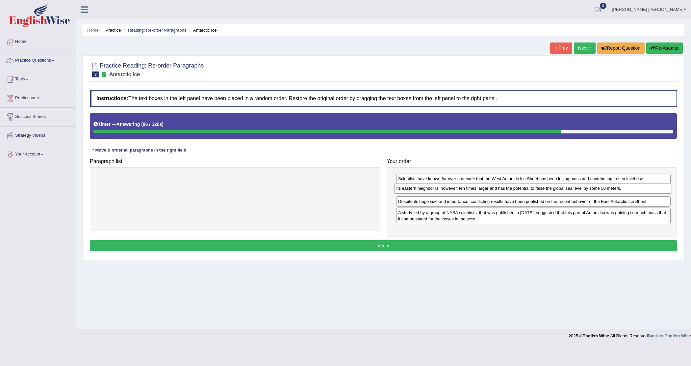
drag, startPoint x: 144, startPoint y: 180, endPoint x: 440, endPoint y: 190, distance: 296.6
click at [442, 190] on div "Its eastern neighbor is, however, ten times larger and has the potential to rai…" at bounding box center [532, 188] width 277 height 11
drag, startPoint x: 608, startPoint y: 203, endPoint x: 607, endPoint y: 191, distance: 11.9
click at [607, 191] on div "Despite its huge size and importance, conflicting results have been published o…" at bounding box center [532, 190] width 274 height 11
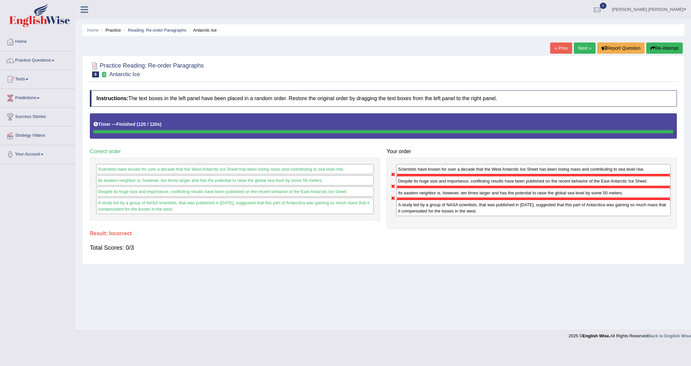
click at [660, 47] on button "Re-Attempt" at bounding box center [664, 47] width 37 height 11
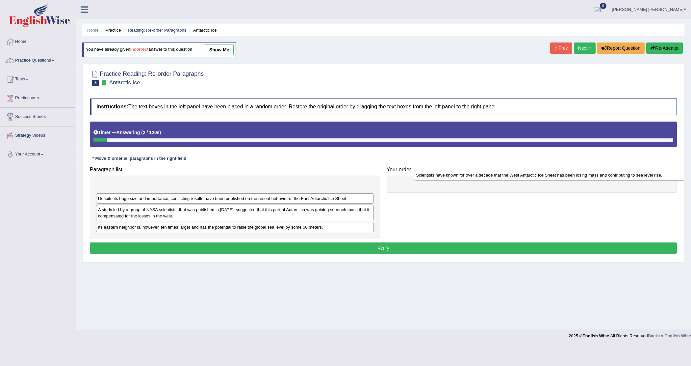
drag, startPoint x: 193, startPoint y: 189, endPoint x: 504, endPoint y: 180, distance: 311.7
click at [505, 180] on div "Scientists have known for over a decade that the West Antarctic Ice Sheet has b…" at bounding box center [552, 175] width 277 height 11
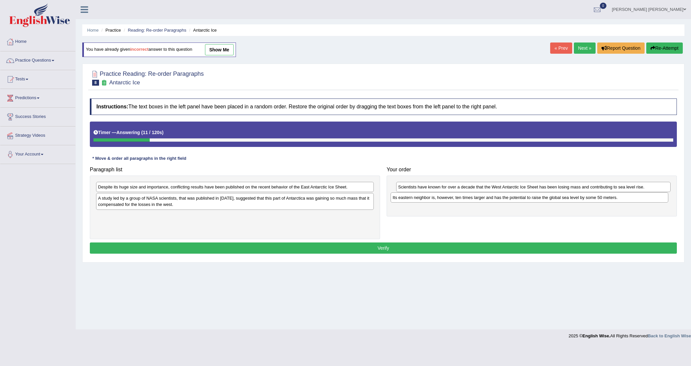
drag, startPoint x: 140, startPoint y: 219, endPoint x: 435, endPoint y: 200, distance: 295.1
click at [435, 200] on div "Its eastern neighbor is, however, ten times larger and has the potential to rai…" at bounding box center [529, 197] width 277 height 11
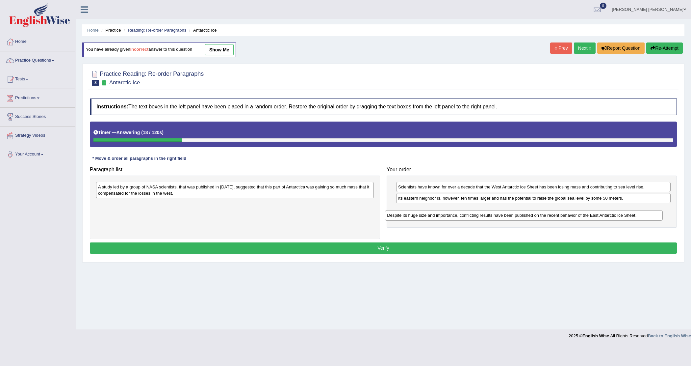
drag, startPoint x: 282, startPoint y: 188, endPoint x: 571, endPoint y: 216, distance: 289.9
click at [571, 216] on div "Despite its huge size and importance, conflicting results have been published o…" at bounding box center [523, 215] width 277 height 11
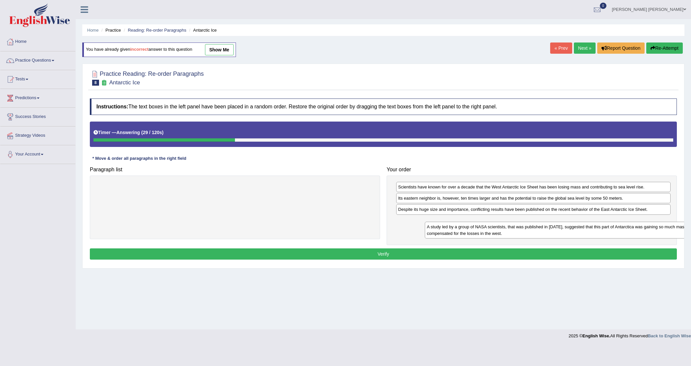
drag, startPoint x: 338, startPoint y: 191, endPoint x: 669, endPoint y: 231, distance: 333.1
click at [669, 231] on div "A study led by a group of NASA scientists, that was published in 2015, suggeste…" at bounding box center [563, 229] width 277 height 17
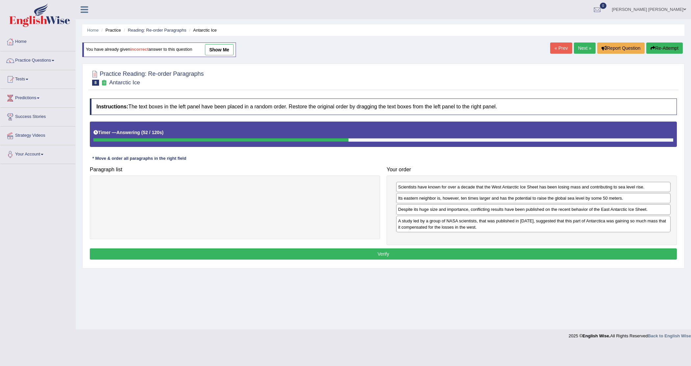
click at [433, 254] on button "Verify" at bounding box center [383, 253] width 587 height 11
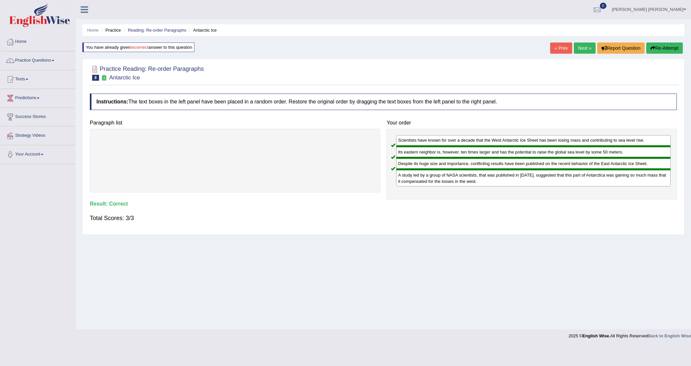
click at [586, 50] on link "Next »" at bounding box center [585, 47] width 22 height 11
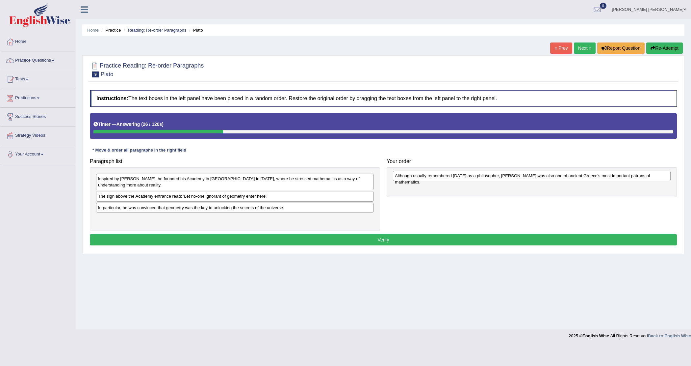
drag, startPoint x: 219, startPoint y: 221, endPoint x: 515, endPoint y: 178, distance: 299.0
click at [515, 178] on div "Although usually remembered [DATE] as a philosopher, [PERSON_NAME] was also one…" at bounding box center [531, 175] width 277 height 11
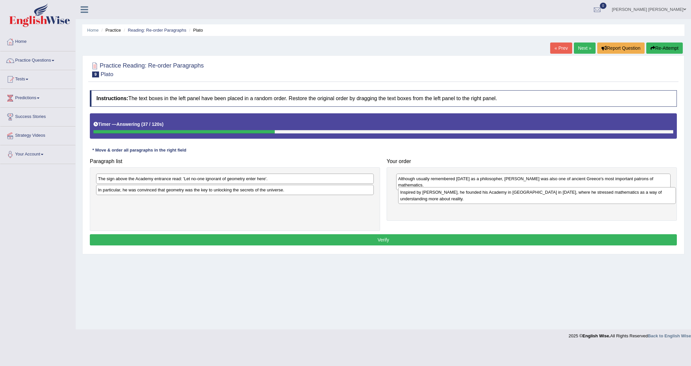
drag, startPoint x: 157, startPoint y: 185, endPoint x: 459, endPoint y: 198, distance: 302.3
click at [459, 198] on div "Inspired by [PERSON_NAME], he founded his Academy in [GEOGRAPHIC_DATA] in [DATE…" at bounding box center [536, 195] width 277 height 17
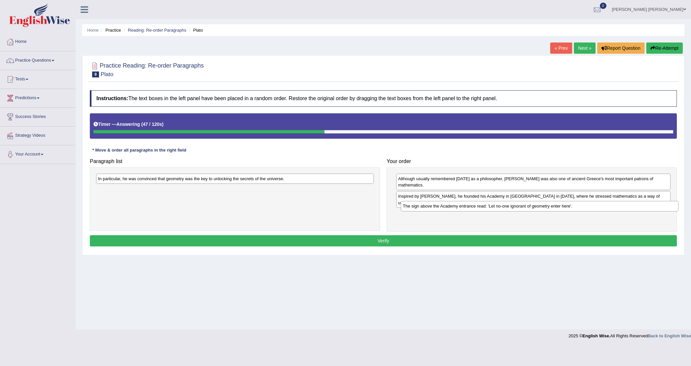
drag, startPoint x: 184, startPoint y: 180, endPoint x: 489, endPoint y: 207, distance: 306.2
click at [489, 207] on div "The sign above the Academy entrance read: 'Let no-one ignorant of geometry ente…" at bounding box center [539, 206] width 277 height 11
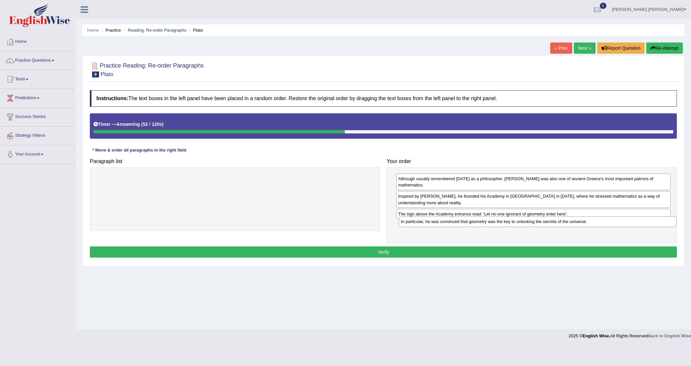
drag, startPoint x: 183, startPoint y: 182, endPoint x: 486, endPoint y: 224, distance: 305.6
click at [486, 224] on div "In particular, he was convinced that geometry was the key to unlocking the secr…" at bounding box center [537, 221] width 277 height 11
click at [412, 247] on button "Verify" at bounding box center [383, 251] width 587 height 11
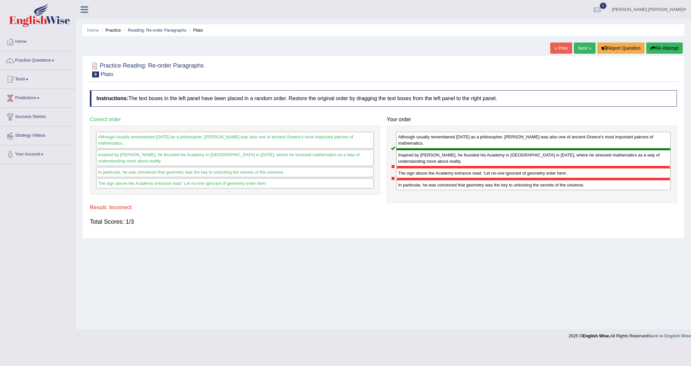
click at [657, 48] on button "Re-Attempt" at bounding box center [664, 47] width 37 height 11
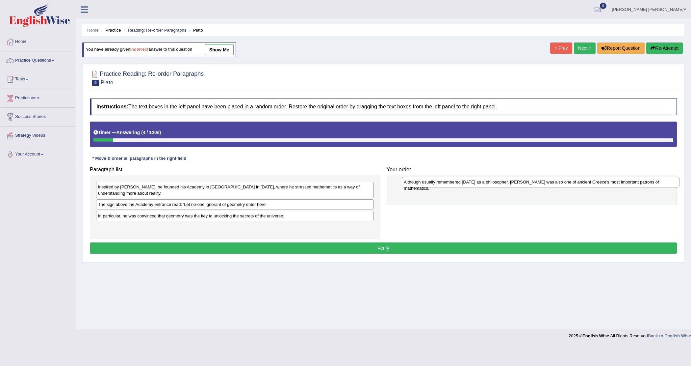
drag, startPoint x: 171, startPoint y: 233, endPoint x: 471, endPoint y: 185, distance: 303.8
click at [471, 186] on div "Although usually remembered [DATE] as a philosopher, [PERSON_NAME] was also one…" at bounding box center [540, 182] width 277 height 11
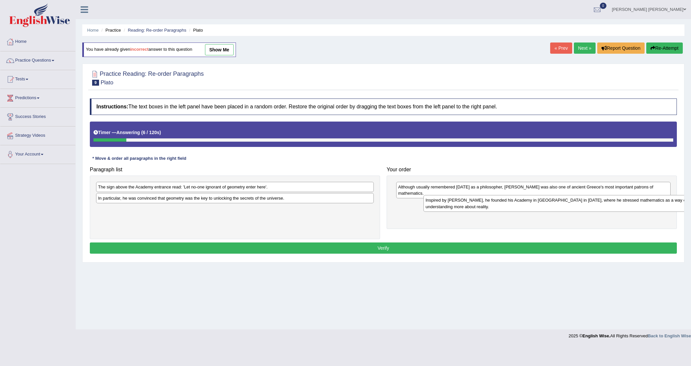
drag, startPoint x: 163, startPoint y: 190, endPoint x: 483, endPoint y: 203, distance: 320.4
click at [483, 203] on div "Inspired by [PERSON_NAME], he founded his Academy in [GEOGRAPHIC_DATA] in [DATE…" at bounding box center [561, 203] width 277 height 17
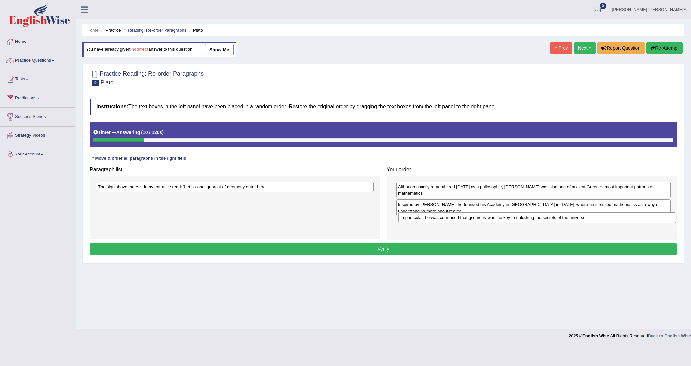
drag, startPoint x: 172, startPoint y: 203, endPoint x: 469, endPoint y: 216, distance: 297.4
click at [474, 221] on div "In particular, he was convinced that geometry was the key to unlocking the secr…" at bounding box center [536, 217] width 277 height 11
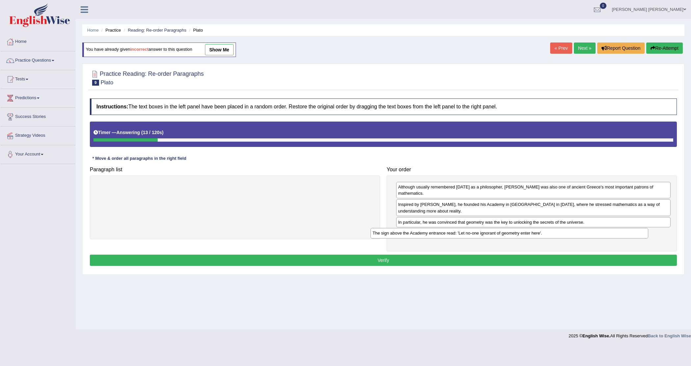
drag, startPoint x: 317, startPoint y: 188, endPoint x: 611, endPoint y: 230, distance: 296.9
click at [611, 230] on div "The sign above the Academy entrance read: 'Let no-one ignorant of geometry ente…" at bounding box center [508, 233] width 277 height 11
click at [490, 260] on button "Verify" at bounding box center [383, 259] width 587 height 11
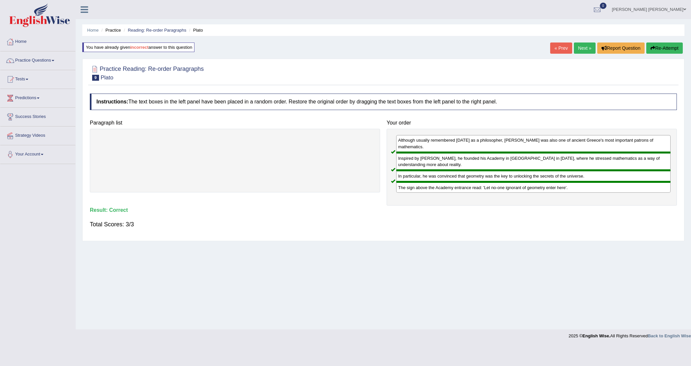
click at [585, 45] on link "Next »" at bounding box center [585, 47] width 22 height 11
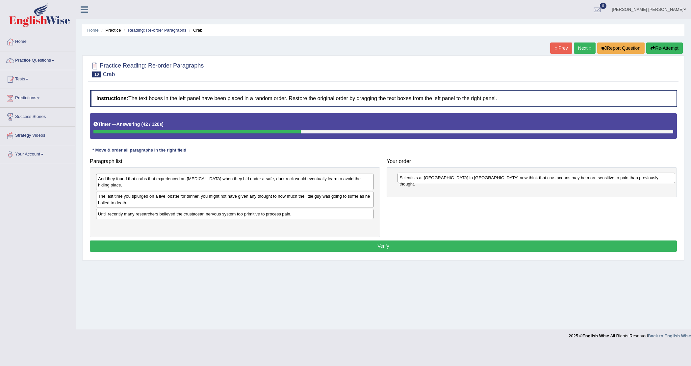
drag, startPoint x: 162, startPoint y: 198, endPoint x: 463, endPoint y: 175, distance: 302.2
click at [463, 175] on div "Scientists at Queen's University in Belfast now think that crustaceans may be m…" at bounding box center [535, 177] width 277 height 11
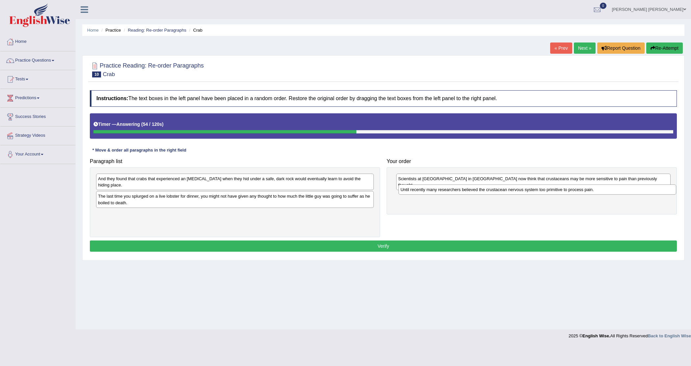
drag, startPoint x: 150, startPoint y: 216, endPoint x: 453, endPoint y: 191, distance: 303.4
click at [453, 191] on div "Until recently many researchers believed the crustacean nervous system too prim…" at bounding box center [536, 189] width 277 height 11
drag, startPoint x: 475, startPoint y: 180, endPoint x: 476, endPoint y: 193, distance: 12.6
click at [476, 193] on div "Scientists at Queen's University in Belfast now think that crustaceans may be m…" at bounding box center [535, 191] width 274 height 11
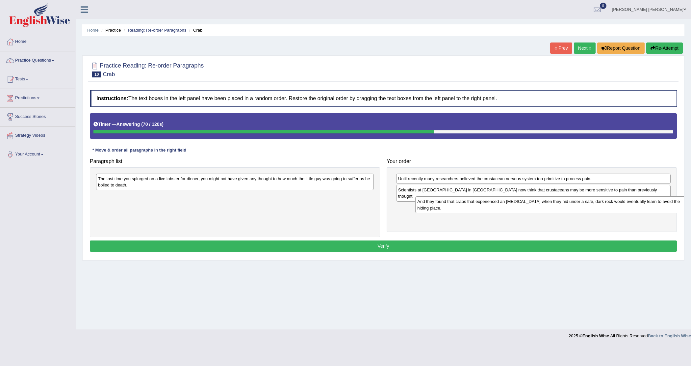
drag, startPoint x: 329, startPoint y: 181, endPoint x: 649, endPoint y: 204, distance: 320.0
click at [649, 204] on div "And they found that crabs that experienced an electric shock when they hid unde…" at bounding box center [553, 204] width 277 height 17
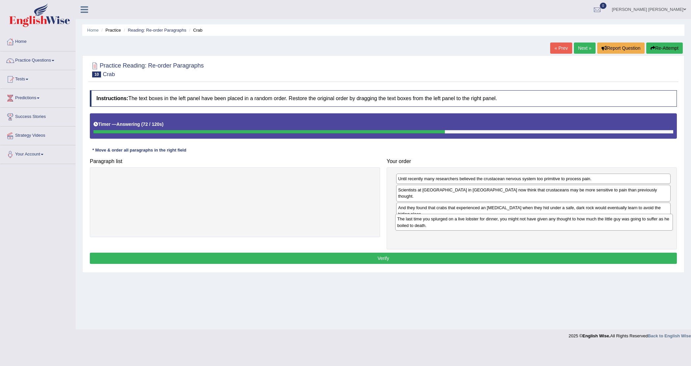
drag, startPoint x: 356, startPoint y: 184, endPoint x: 678, endPoint y: 221, distance: 323.9
click at [673, 221] on div "The last time you splurged on a live lobster for dinner, you might not have giv…" at bounding box center [533, 222] width 277 height 17
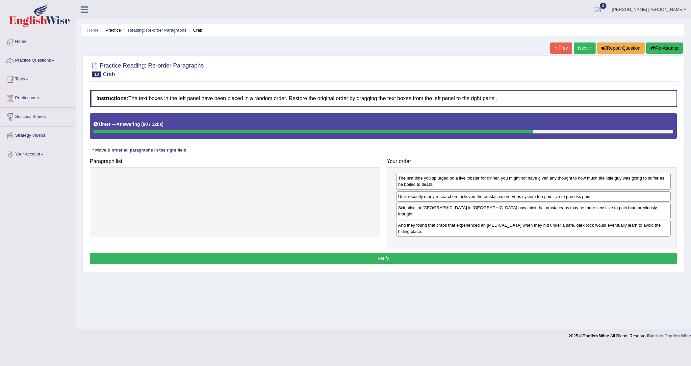
drag, startPoint x: 576, startPoint y: 221, endPoint x: 576, endPoint y: 180, distance: 41.1
click at [576, 180] on div "The last time you splurged on a live lobster for dinner, you might not have giv…" at bounding box center [533, 181] width 274 height 17
click at [446, 253] on button "Verify" at bounding box center [383, 257] width 587 height 11
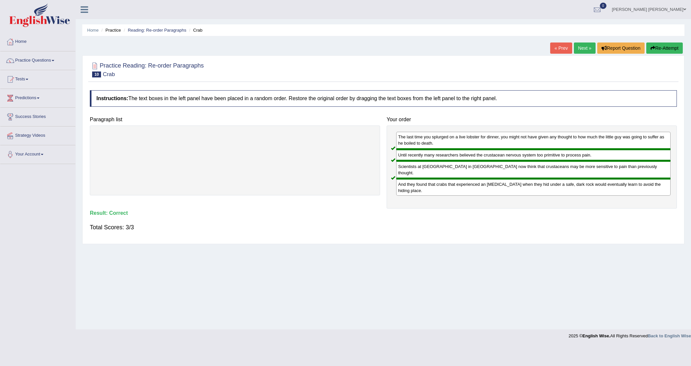
click at [575, 47] on link "Next »" at bounding box center [585, 47] width 22 height 11
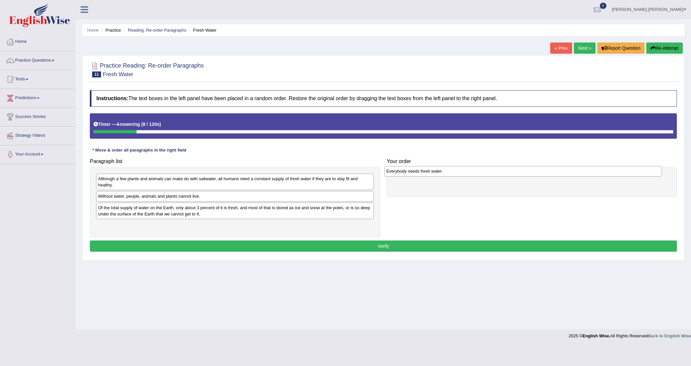
drag, startPoint x: 124, startPoint y: 227, endPoint x: 412, endPoint y: 173, distance: 293.3
click at [412, 173] on div "Everybody needs fresh water." at bounding box center [522, 171] width 277 height 11
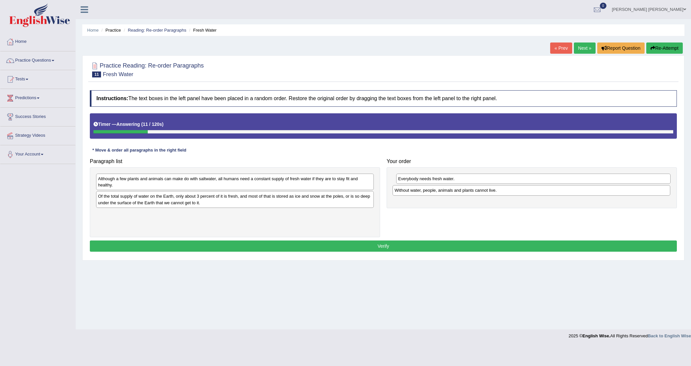
drag, startPoint x: 261, startPoint y: 197, endPoint x: 557, endPoint y: 191, distance: 296.5
click at [557, 191] on div "Without water, people, animals and plants cannot live." at bounding box center [531, 190] width 277 height 11
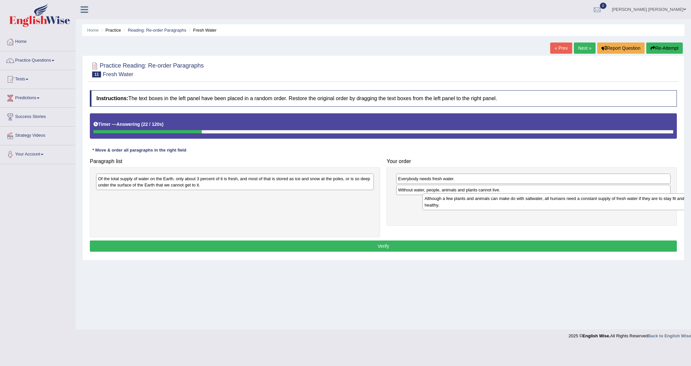
drag, startPoint x: 267, startPoint y: 183, endPoint x: 571, endPoint y: 205, distance: 305.1
click at [574, 205] on div "Although a few plants and animals can make do with saltwater, all humans need a…" at bounding box center [560, 201] width 277 height 17
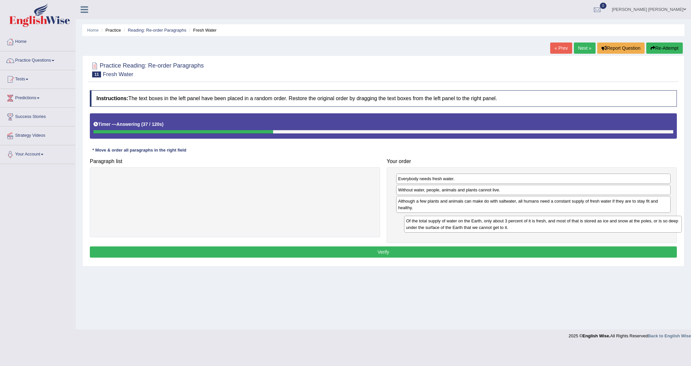
drag, startPoint x: 168, startPoint y: 184, endPoint x: 472, endPoint y: 226, distance: 307.6
click at [472, 226] on div "Of the total supply of water on the Earth, only about 3 percent of it is fresh,…" at bounding box center [542, 224] width 277 height 17
click at [500, 253] on button "Verify" at bounding box center [383, 251] width 587 height 11
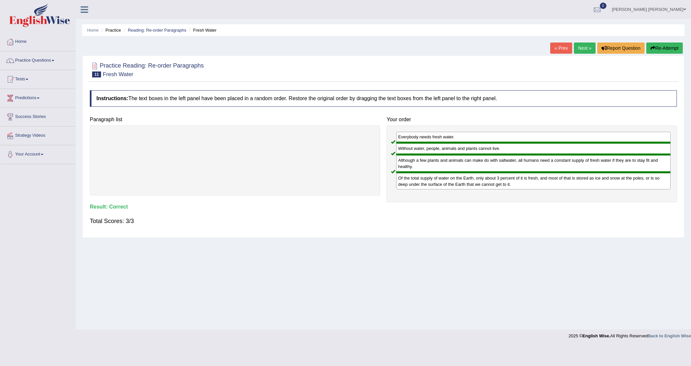
click at [579, 48] on link "Next »" at bounding box center [585, 47] width 22 height 11
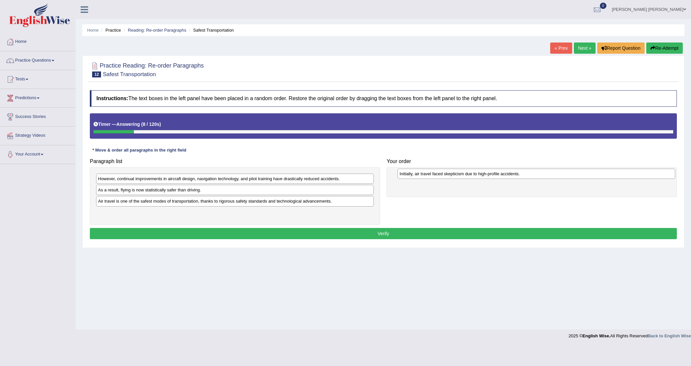
drag, startPoint x: 201, startPoint y: 202, endPoint x: 503, endPoint y: 174, distance: 302.7
click at [503, 174] on div "Initially, air travel faced skepticism due to high-profile accidents." at bounding box center [535, 173] width 277 height 11
drag, startPoint x: 167, startPoint y: 203, endPoint x: 178, endPoint y: 205, distance: 10.7
click at [178, 205] on div "Air travel is one of the safest modes of transportation, thanks to rigorous saf…" at bounding box center [245, 203] width 277 height 11
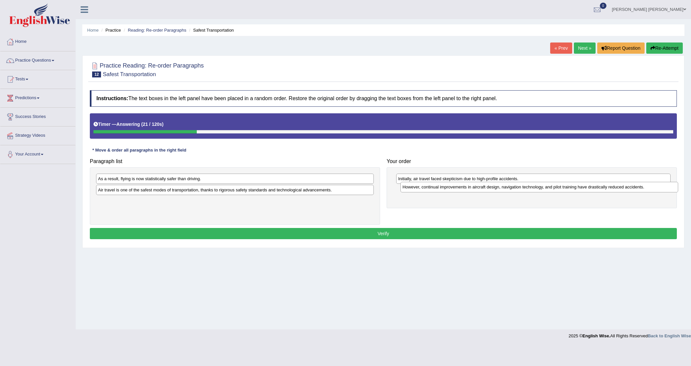
drag, startPoint x: 205, startPoint y: 181, endPoint x: 509, endPoint y: 189, distance: 304.5
click at [509, 189] on div "However, continual improvements in aircraft design, navigation technology, and …" at bounding box center [538, 187] width 277 height 11
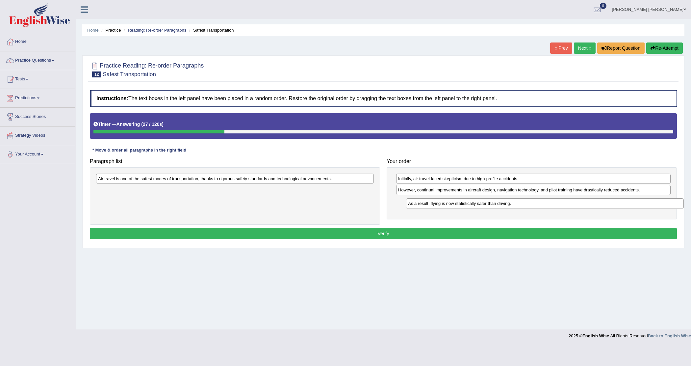
drag, startPoint x: 172, startPoint y: 180, endPoint x: 481, endPoint y: 203, distance: 309.5
click at [481, 203] on div "As a result, flying is now statistically safer than driving." at bounding box center [544, 203] width 277 height 11
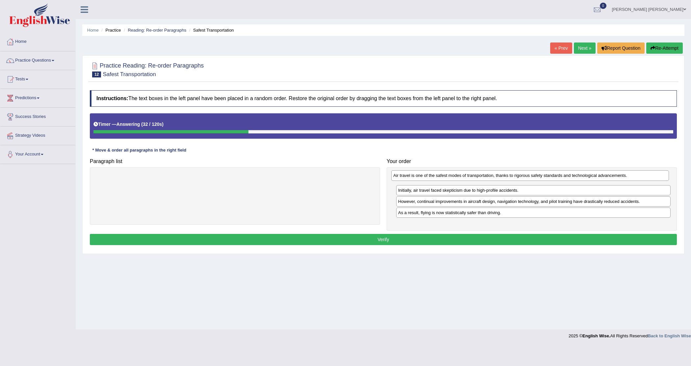
drag, startPoint x: 284, startPoint y: 182, endPoint x: 579, endPoint y: 178, distance: 295.2
click at [579, 178] on div "Air travel is one of the safest modes of transportation, thanks to rigorous saf…" at bounding box center [529, 175] width 277 height 11
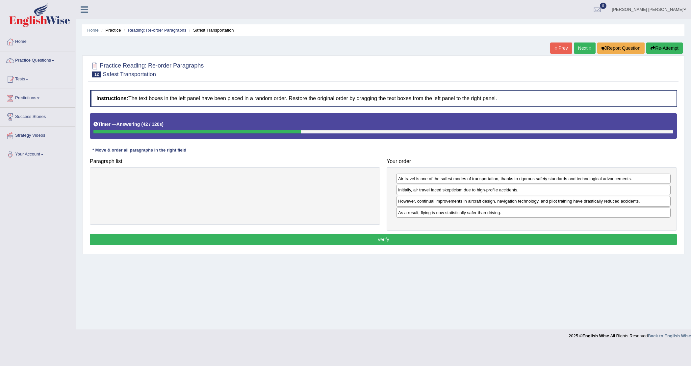
click at [410, 238] on button "Verify" at bounding box center [383, 239] width 587 height 11
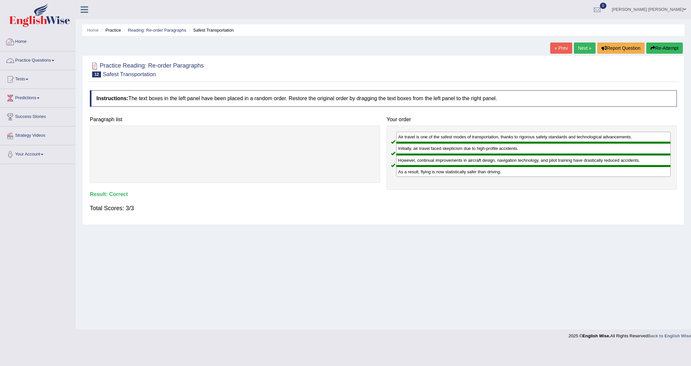
click at [57, 60] on link "Practice Questions" at bounding box center [37, 59] width 75 height 16
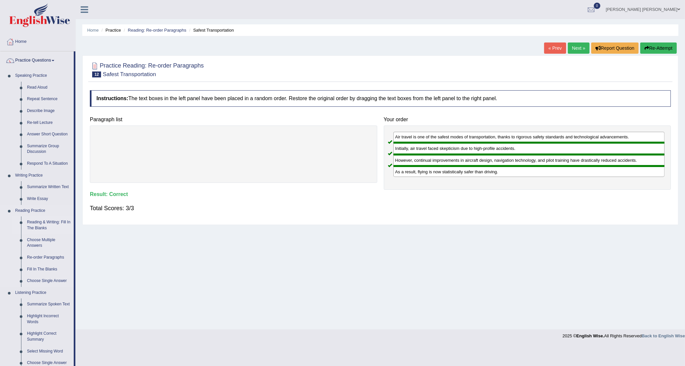
click at [46, 222] on link "Reading & Writing: Fill In The Blanks" at bounding box center [49, 224] width 50 height 17
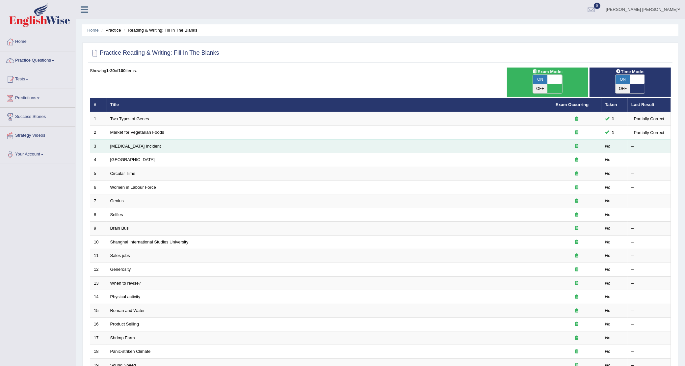
click at [131, 143] on link "[MEDICAL_DATA] Incident" at bounding box center [135, 145] width 51 height 5
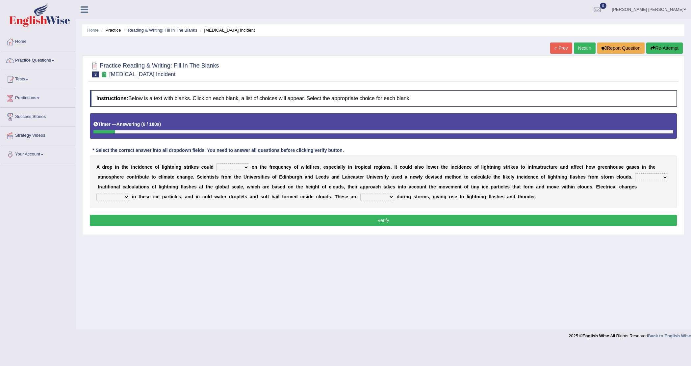
click at [244, 167] on select "dwell focus impact depend" at bounding box center [232, 167] width 33 height 8
select select "depend"
click at [216, 164] on select "dwell focus impact depend" at bounding box center [232, 167] width 33 height 8
click at [126, 196] on select "run off build up mess up zoom in" at bounding box center [112, 197] width 33 height 8
select select "build up"
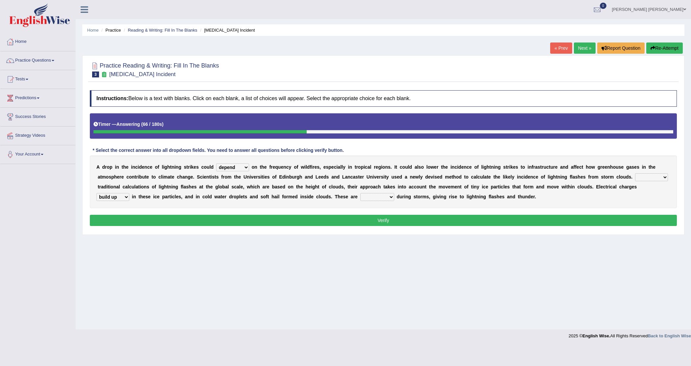
click at [96, 193] on select "run off build up mess up zoom in" at bounding box center [112, 197] width 33 height 8
click at [394, 196] on select "collected diverted rounded discharged" at bounding box center [377, 197] width 34 height 8
select select "discharged"
click at [360, 193] on select "collected diverted rounded discharged" at bounding box center [377, 197] width 34 height 8
click at [662, 178] on select "Unlike Unless Except Besides" at bounding box center [651, 177] width 33 height 8
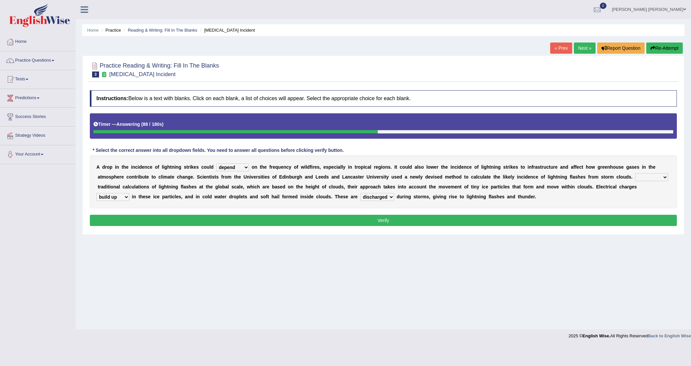
select select "Unlike"
click at [635, 173] on select "Unlike Unless Except Besides" at bounding box center [651, 177] width 33 height 8
click at [263, 223] on button "Verify" at bounding box center [383, 220] width 587 height 11
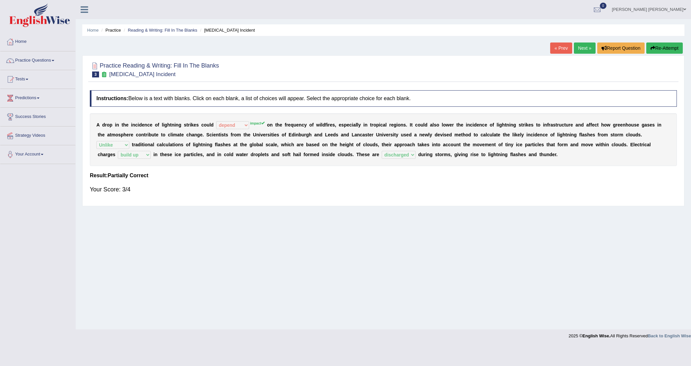
click at [581, 50] on link "Next »" at bounding box center [585, 47] width 22 height 11
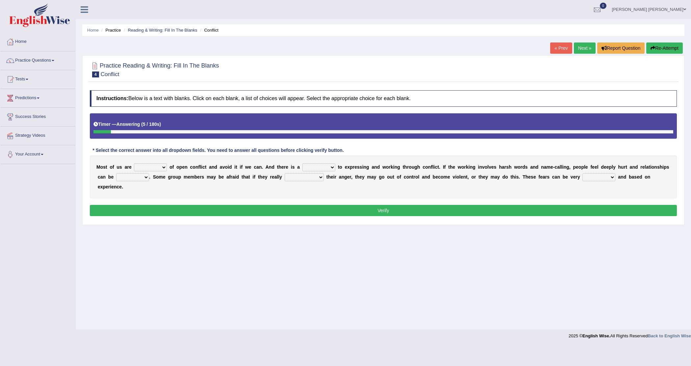
click at [161, 166] on select "panic scared horrible fear" at bounding box center [150, 167] width 33 height 8
select select "scared"
click at [134, 164] on select "panic scared horrible fear" at bounding box center [150, 167] width 33 height 8
click at [332, 168] on select "hazard challenge risk danger" at bounding box center [318, 167] width 33 height 8
select select "danger"
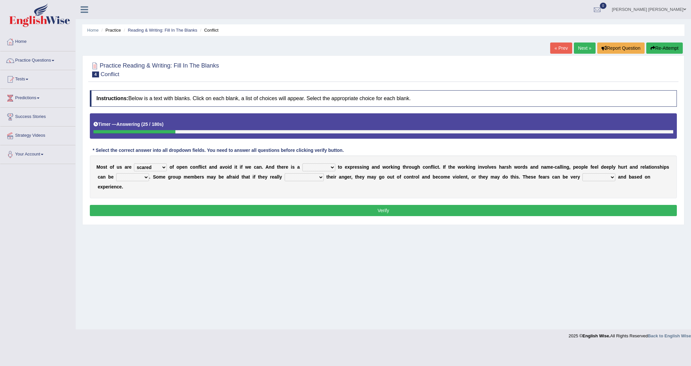
click at [302, 164] on select "hazard challenge risk danger" at bounding box center [318, 167] width 33 height 8
click at [331, 166] on select "hazard challenge risk danger" at bounding box center [318, 167] width 33 height 8
click at [302, 164] on select "hazard challenge risk danger" at bounding box center [318, 167] width 33 height 8
click at [145, 175] on select "injured opted impaired damaged" at bounding box center [132, 177] width 33 height 8
select select "damaged"
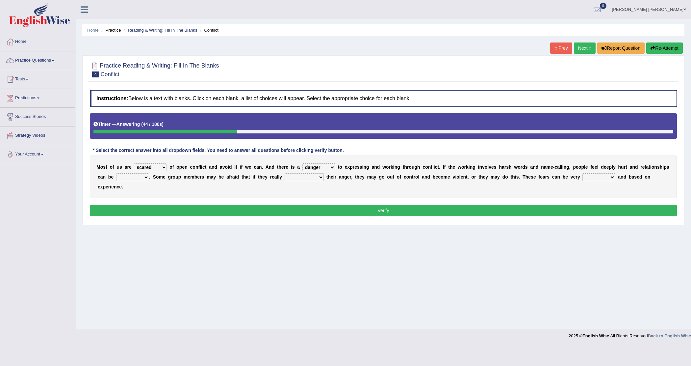
click at [116, 173] on select "injured opted impaired damaged" at bounding box center [132, 177] width 33 height 8
click at [316, 178] on select "express say communicate hide" at bounding box center [304, 177] width 39 height 8
select select "express"
click at [285, 173] on select "express say communicate hide" at bounding box center [304, 177] width 39 height 8
click at [613, 177] on select "real vivid tangible concrete" at bounding box center [598, 177] width 33 height 8
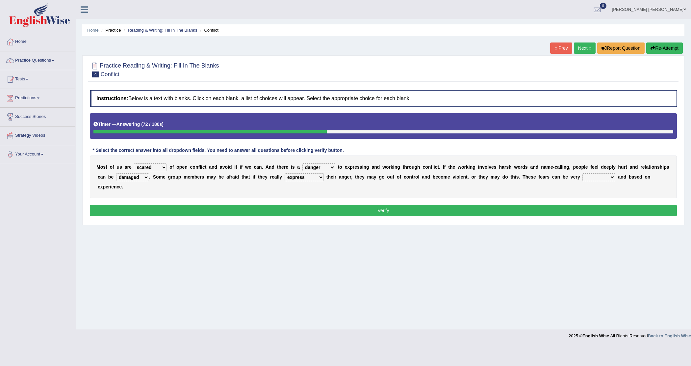
select select "real"
click at [584, 173] on select "real vivid tangible concrete" at bounding box center [598, 177] width 33 height 8
click at [556, 209] on button "Verify" at bounding box center [383, 210] width 587 height 11
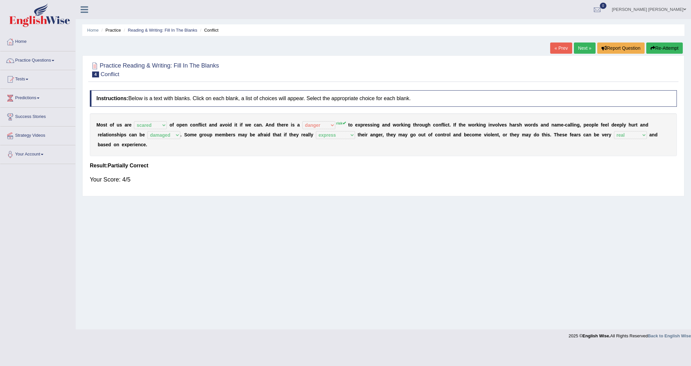
click at [582, 48] on link "Next »" at bounding box center [585, 47] width 22 height 11
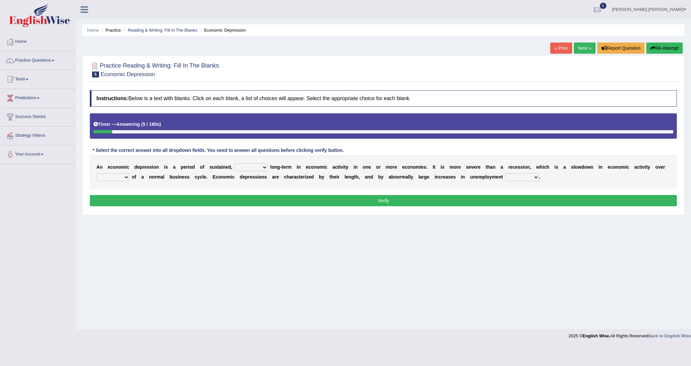
click at [262, 167] on select "variation promotion downturn reduction" at bounding box center [251, 167] width 33 height 8
select select "variation"
click at [235, 164] on select "variation promotion downturn reduction" at bounding box center [251, 167] width 33 height 8
click at [129, 178] on div "A n e c o n o m i c d e p r e s s i o n i s a p e r i o d o f s u s t a i n e d…" at bounding box center [383, 171] width 587 height 33
click at [124, 178] on select "an era the course a tally the year" at bounding box center [112, 177] width 33 height 8
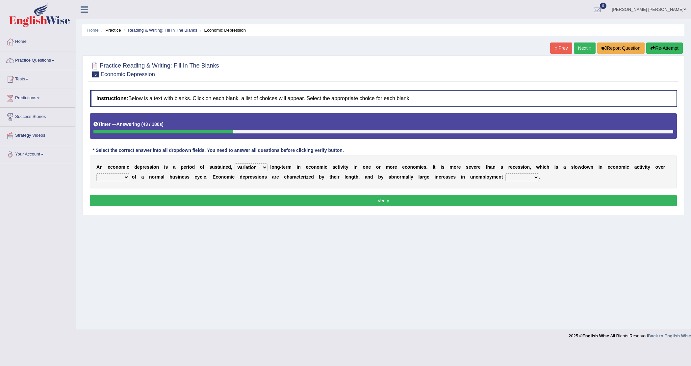
select select "the course"
click at [96, 173] on select "an era the course a tally the year" at bounding box center [112, 177] width 33 height 8
click at [537, 176] on select "calculation bias ratio rate" at bounding box center [522, 177] width 34 height 8
click at [506, 173] on select "calculation bias ratio rate" at bounding box center [522, 177] width 34 height 8
click at [539, 175] on select "calculation bias ratio rate" at bounding box center [522, 177] width 34 height 8
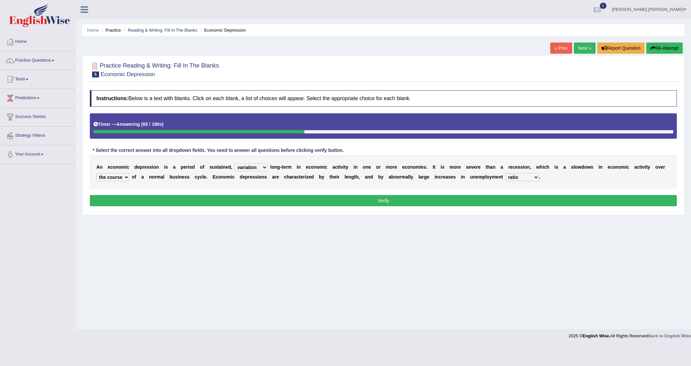
select select "rate"
click at [506, 173] on select "calculation bias ratio rate" at bounding box center [522, 177] width 34 height 8
click at [265, 166] on select "variation promotion downturn reduction" at bounding box center [251, 167] width 33 height 8
select select "reduction"
click at [235, 164] on select "variation promotion downturn reduction" at bounding box center [251, 167] width 33 height 8
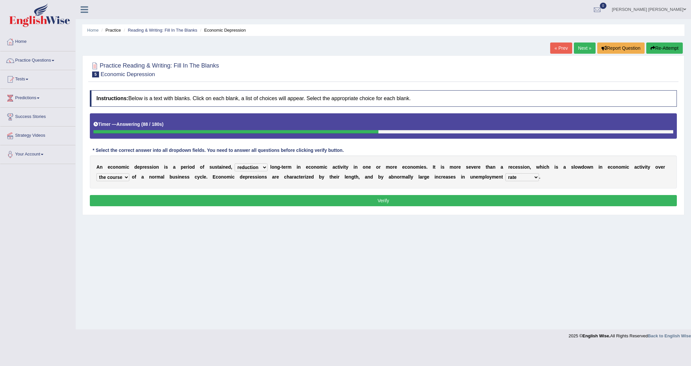
click at [263, 166] on select "variation promotion downturn reduction" at bounding box center [251, 167] width 33 height 8
click at [355, 203] on button "Verify" at bounding box center [383, 200] width 587 height 11
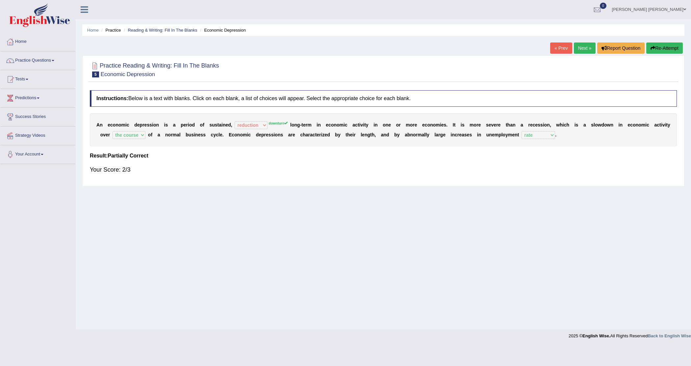
click at [581, 48] on link "Next »" at bounding box center [585, 47] width 22 height 11
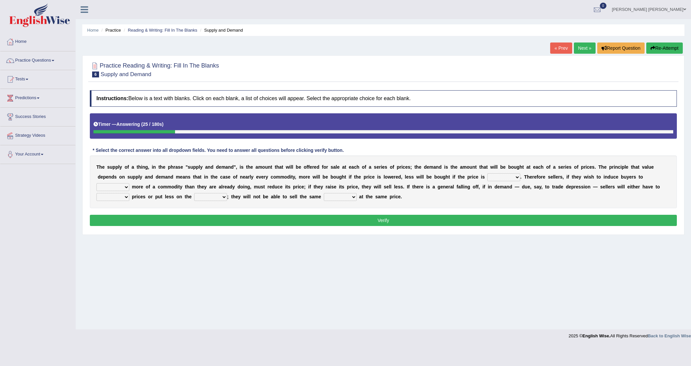
click at [513, 176] on select "higher kept folded raised" at bounding box center [503, 177] width 33 height 8
select select "higher"
click at [487, 173] on select "higher kept folded raised" at bounding box center [503, 177] width 33 height 8
click at [126, 188] on select "remove judge hide take" at bounding box center [112, 187] width 33 height 8
select select "take"
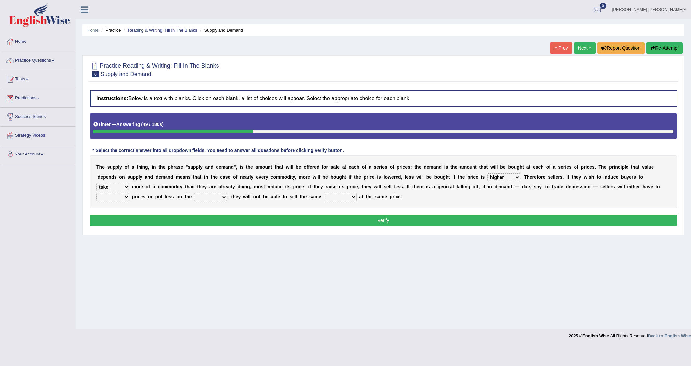
click at [96, 183] on select "remove judge hide take" at bounding box center [112, 187] width 33 height 8
click at [125, 197] on select "trade treat describe reduce" at bounding box center [112, 197] width 33 height 8
select select "reduce"
click at [96, 193] on select "trade treat describe reduce" at bounding box center [112, 197] width 33 height 8
click at [221, 196] on select "store way market panel" at bounding box center [210, 197] width 33 height 8
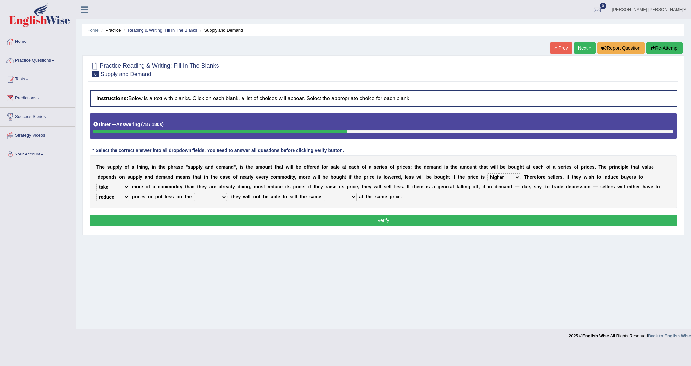
select select "market"
click at [194, 193] on select "store way market panel" at bounding box center [210, 197] width 33 height 8
click at [351, 196] on select "quality patch amount deal" at bounding box center [340, 197] width 33 height 8
click at [324, 193] on select "quality patch amount deal" at bounding box center [340, 197] width 33 height 8
click at [348, 196] on select "quality patch amount deal" at bounding box center [340, 197] width 33 height 8
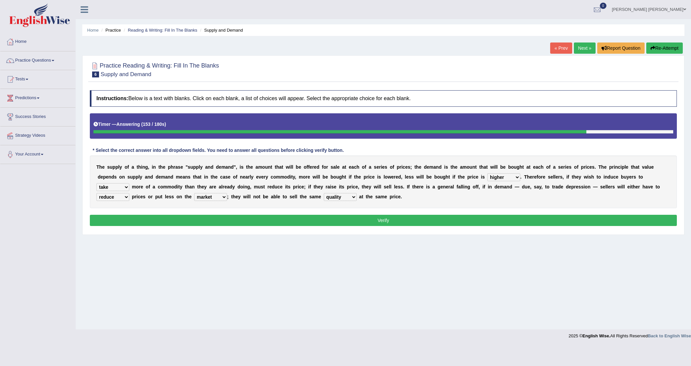
click at [324, 193] on select "quality patch amount deal" at bounding box center [340, 197] width 33 height 8
click at [124, 195] on select "trade treat describe reduce" at bounding box center [112, 197] width 33 height 8
click at [355, 196] on select "quality patch amount deal" at bounding box center [340, 197] width 33 height 8
select select "amount"
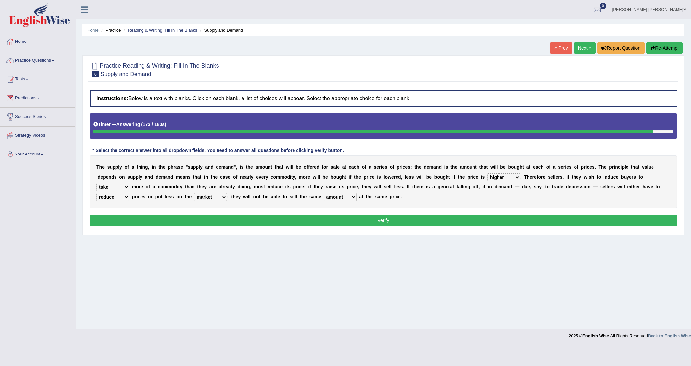
click at [324, 193] on select "quality patch amount deal" at bounding box center [340, 197] width 33 height 8
click at [359, 224] on button "Verify" at bounding box center [383, 220] width 587 height 11
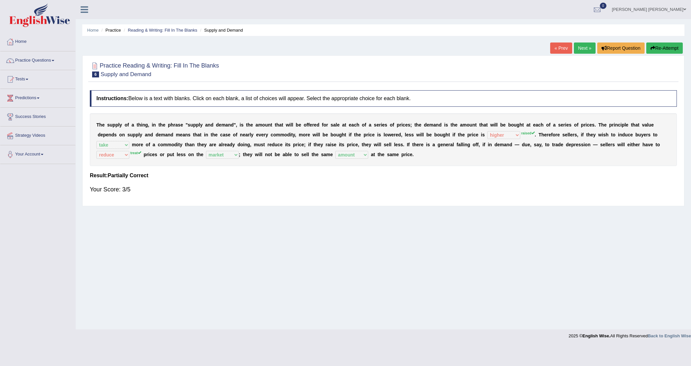
click at [656, 48] on button "Re-Attempt" at bounding box center [664, 47] width 37 height 11
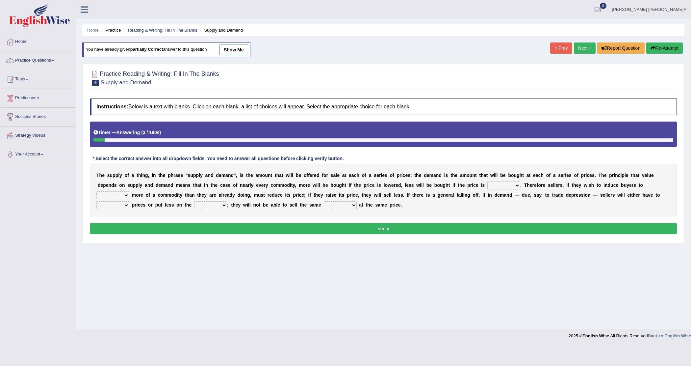
click at [515, 184] on select "higher kept folded raised" at bounding box center [503, 185] width 33 height 8
select select "higher"
click at [487, 182] on select "higher kept folded raised" at bounding box center [503, 185] width 33 height 8
click at [124, 195] on select "remove judge hide take" at bounding box center [112, 195] width 33 height 8
select select "take"
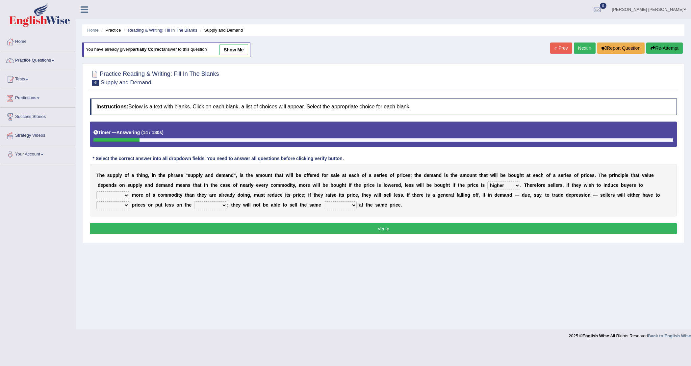
click at [96, 192] on select "remove judge hide take" at bounding box center [112, 195] width 33 height 8
click at [123, 206] on select "trade treat describe reduce" at bounding box center [112, 205] width 33 height 8
select select "treat"
click at [96, 202] on select "trade treat describe reduce" at bounding box center [112, 205] width 33 height 8
click at [221, 204] on select "store way market panel" at bounding box center [210, 205] width 33 height 8
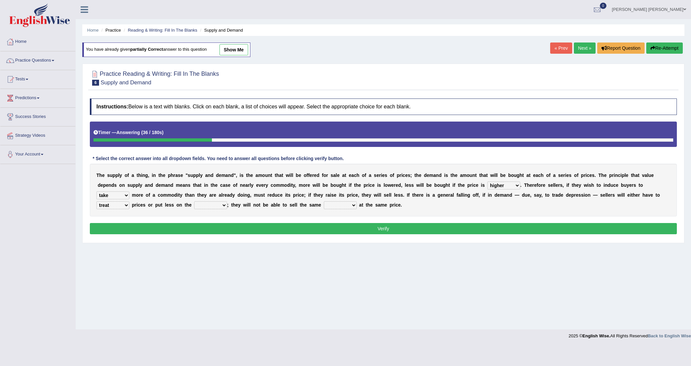
select select "market"
click at [194, 202] on select "store way market panel" at bounding box center [210, 205] width 33 height 8
click at [357, 204] on b at bounding box center [358, 204] width 3 height 5
click at [352, 203] on select "quality patch amount deal" at bounding box center [340, 205] width 33 height 8
select select "amount"
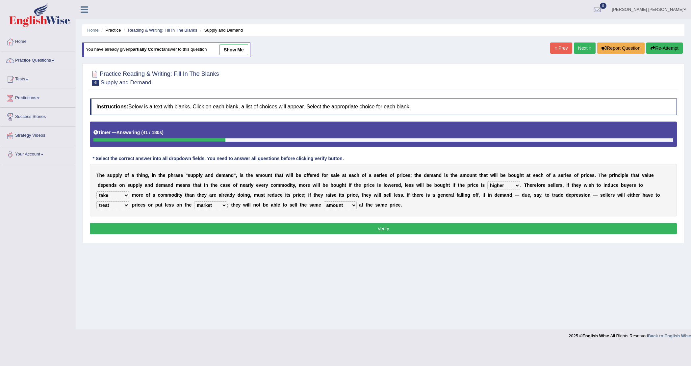
click at [324, 202] on select "quality patch amount deal" at bounding box center [340, 205] width 33 height 8
click at [122, 206] on select "trade treat describe reduce" at bounding box center [112, 205] width 33 height 8
click at [96, 202] on select "trade treat describe reduce" at bounding box center [112, 205] width 33 height 8
click at [154, 230] on button "Verify" at bounding box center [383, 228] width 587 height 11
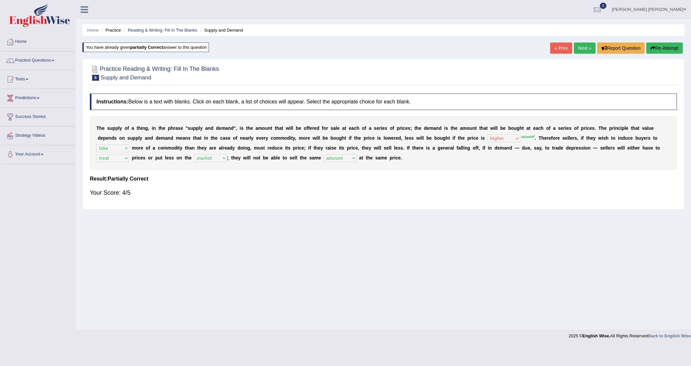
click at [660, 46] on button "Re-Attempt" at bounding box center [664, 47] width 37 height 11
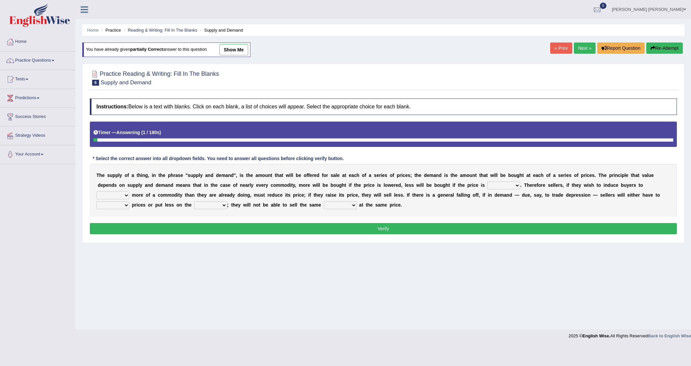
drag, startPoint x: 0, startPoint y: 0, endPoint x: 516, endPoint y: 184, distance: 547.5
click at [516, 184] on select "higher kept folded raised" at bounding box center [503, 185] width 33 height 8
select select "raised"
click at [487, 182] on select "higher kept folded raised" at bounding box center [503, 185] width 33 height 8
click at [124, 194] on select "remove judge hide take" at bounding box center [112, 195] width 33 height 8
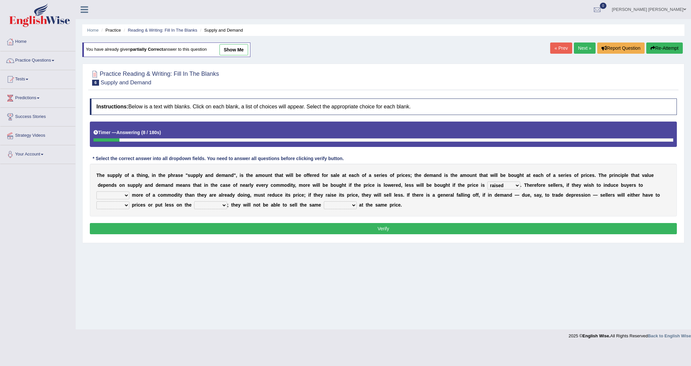
select select "take"
click at [96, 192] on select "remove judge hide take" at bounding box center [112, 195] width 33 height 8
click at [124, 205] on select "trade treat describe reduce" at bounding box center [112, 205] width 33 height 8
select select "treat"
click at [96, 202] on select "trade treat describe reduce" at bounding box center [112, 205] width 33 height 8
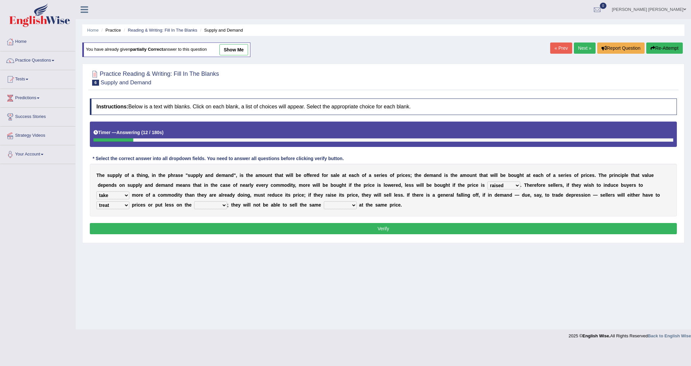
click at [201, 203] on select "store way market panel" at bounding box center [210, 205] width 33 height 8
select select "market"
click at [194, 202] on select "store way market panel" at bounding box center [210, 205] width 33 height 8
click at [346, 205] on select "quality patch amount deal" at bounding box center [340, 205] width 33 height 8
select select "amount"
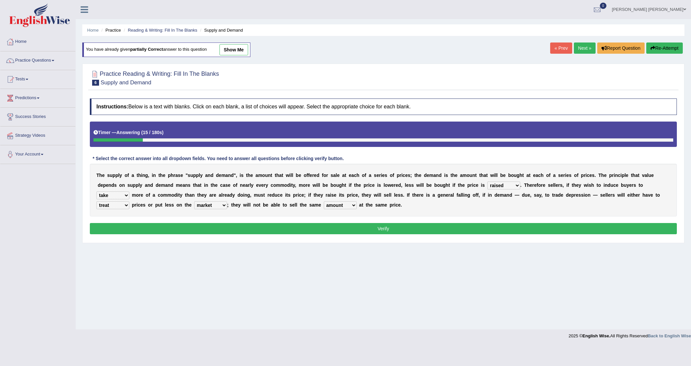
click at [324, 202] on select "quality patch amount deal" at bounding box center [340, 205] width 33 height 8
click at [342, 231] on button "Verify" at bounding box center [383, 228] width 587 height 11
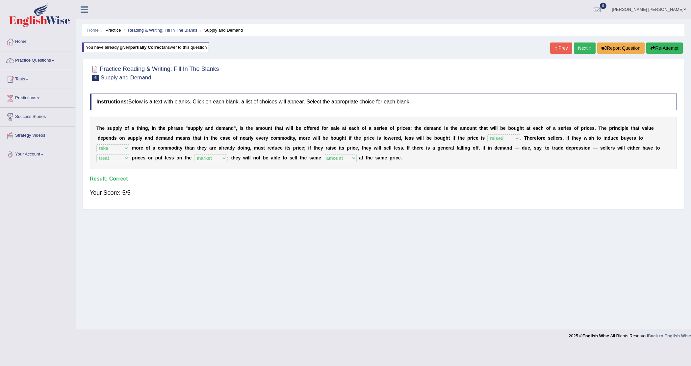
click at [581, 48] on link "Next »" at bounding box center [585, 47] width 22 height 11
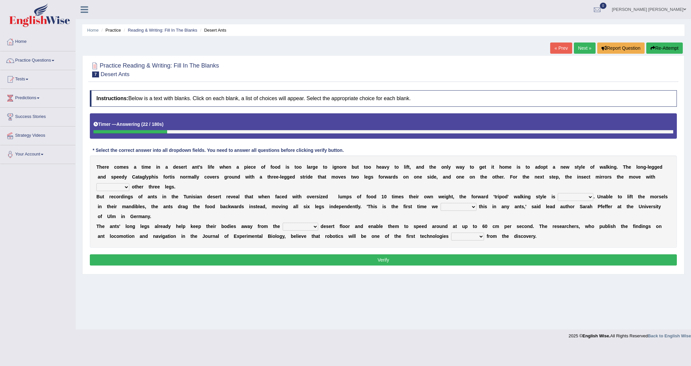
click at [127, 188] on select "her its there his" at bounding box center [112, 187] width 33 height 8
select select "its"
click at [96, 183] on select "her its there his" at bounding box center [112, 187] width 33 height 8
click at [589, 197] on select "abandoned abandon abandoning abandoned" at bounding box center [576, 197] width 36 height 8
select select "abandoned"
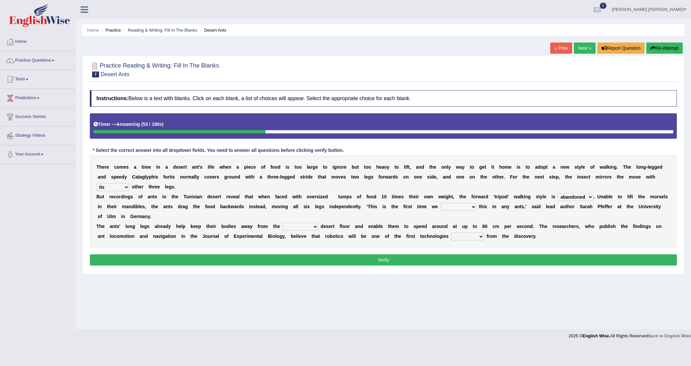
click at [558, 193] on select "abandoned abandon abandoning abandoned" at bounding box center [576, 197] width 36 height 8
click at [472, 206] on select "saw seen having seen have seen" at bounding box center [459, 207] width 36 height 8
select select "have seen"
click at [443, 203] on select "saw seen having seen have seen" at bounding box center [459, 207] width 36 height 8
click at [315, 226] on select "emotional stuck unsensored scorching" at bounding box center [301, 226] width 36 height 8
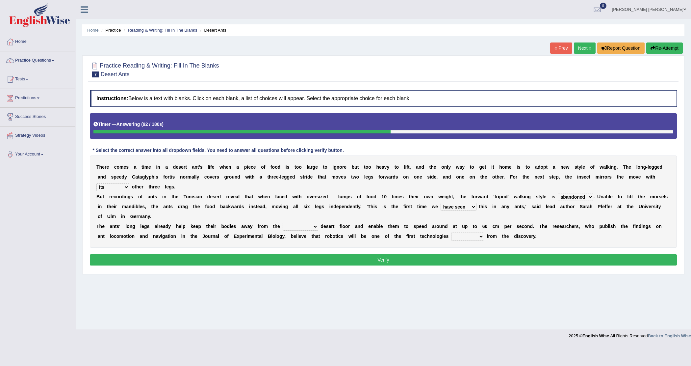
select select "scorching"
click at [283, 223] on select "emotional stuck unsensored scorching" at bounding box center [301, 226] width 36 height 8
click at [482, 236] on select "benefited benefit to benefit benefits" at bounding box center [467, 236] width 33 height 8
select select "to benefit"
click at [451, 233] on select "benefited benefit to benefit benefits" at bounding box center [467, 236] width 33 height 8
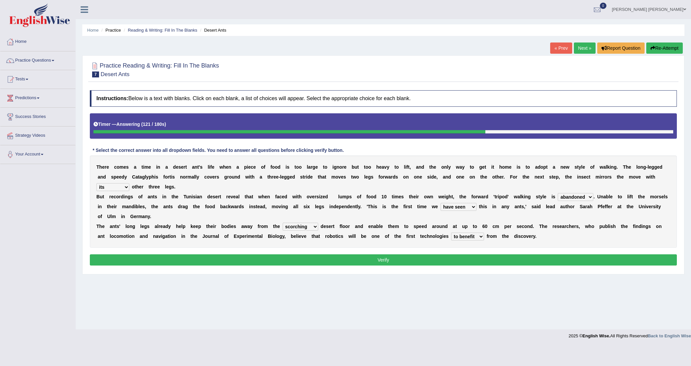
click at [415, 262] on button "Verify" at bounding box center [383, 259] width 587 height 11
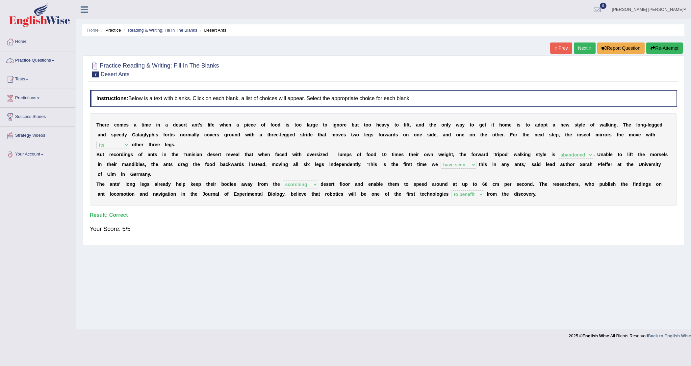
click at [57, 60] on link "Practice Questions" at bounding box center [37, 59] width 75 height 16
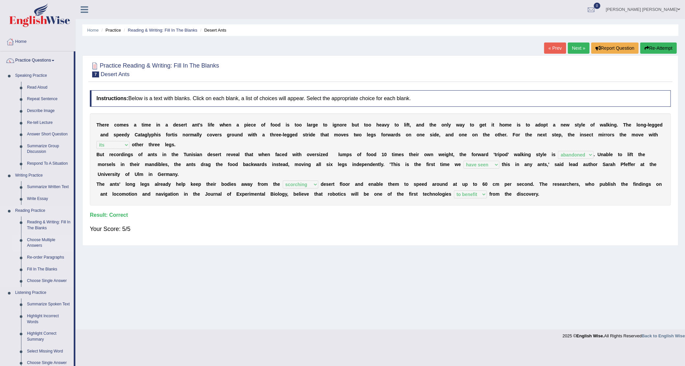
click at [29, 241] on link "Choose Multiple Answers" at bounding box center [49, 242] width 50 height 17
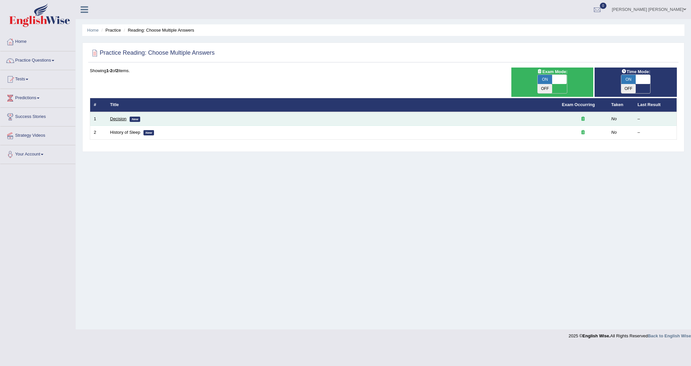
click at [117, 116] on link "Decision" at bounding box center [118, 118] width 16 height 5
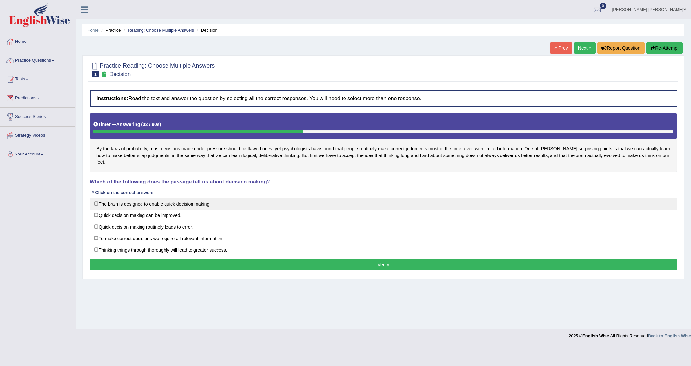
click at [141, 197] on label "The brain is designed to enable quick decision making." at bounding box center [383, 203] width 587 height 12
checkbox input "true"
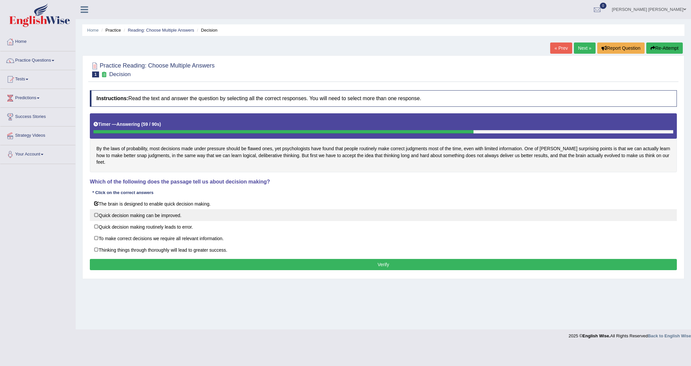
click at [133, 210] on label "Quick decision making can be improved." at bounding box center [383, 215] width 587 height 12
checkbox input "true"
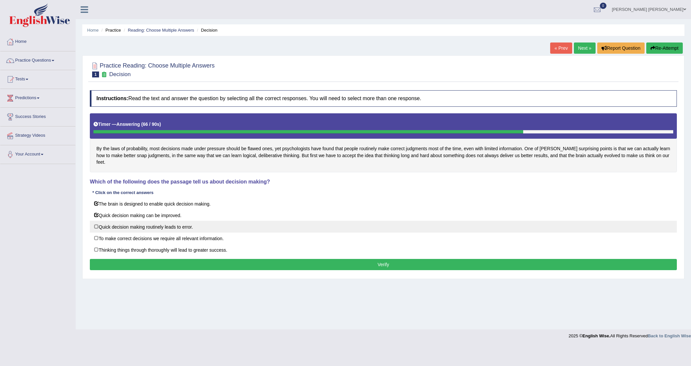
click at [141, 220] on label "Quick decision making routinely leads to error." at bounding box center [383, 226] width 587 height 12
checkbox input "true"
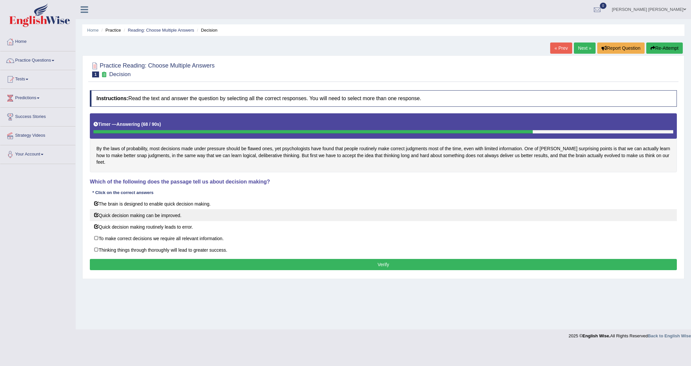
click at [99, 209] on label "Quick decision making can be improved." at bounding box center [383, 215] width 587 height 12
checkbox input "false"
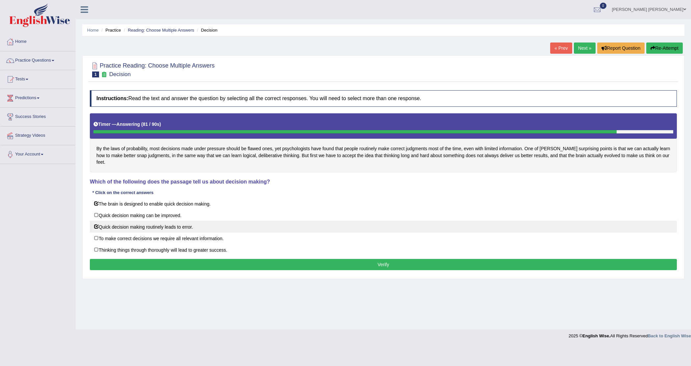
click at [96, 220] on label "Quick decision making routinely leads to error." at bounding box center [383, 226] width 587 height 12
checkbox input "false"
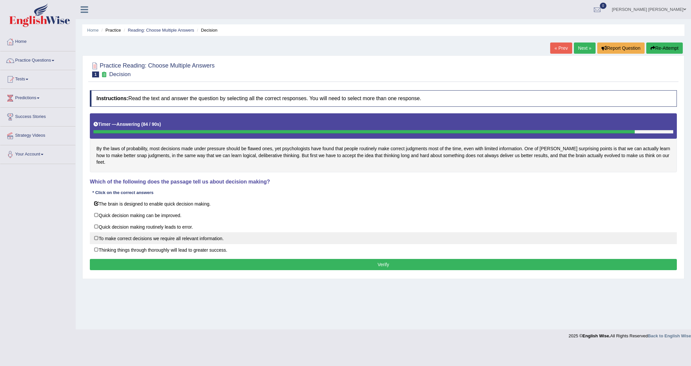
click at [171, 232] on label "To make correct decisions we require all relevant information." at bounding box center [383, 238] width 587 height 12
checkbox input "true"
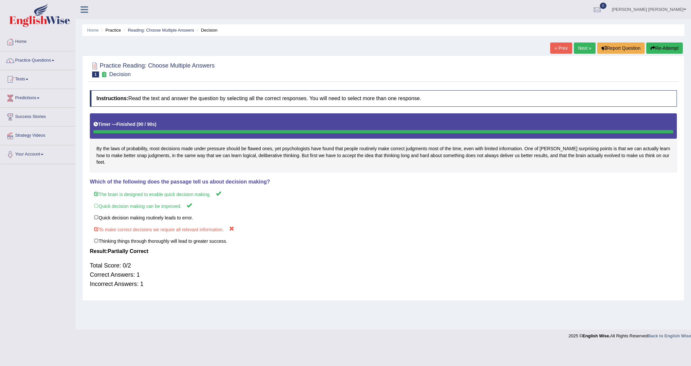
click at [581, 45] on link "Next »" at bounding box center [585, 47] width 22 height 11
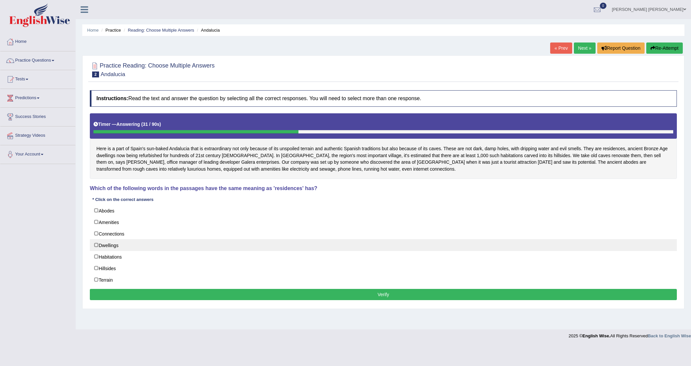
click at [106, 245] on label "Dwellings" at bounding box center [383, 245] width 587 height 12
checkbox input "true"
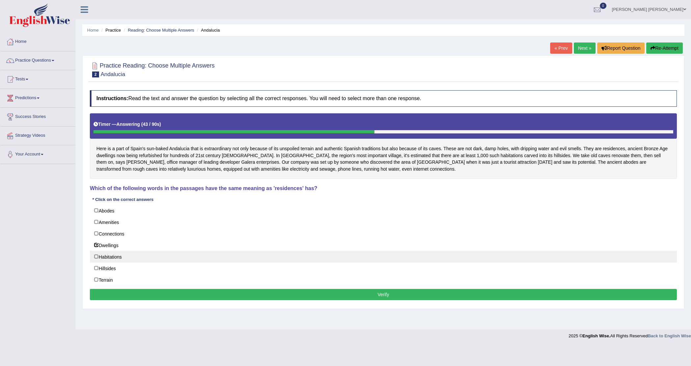
click at [104, 254] on label "Habitations" at bounding box center [383, 256] width 587 height 12
checkbox input "true"
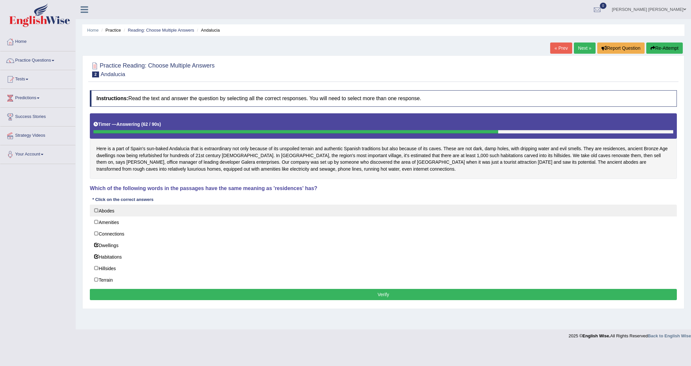
click at [110, 212] on label "Abodes" at bounding box center [383, 210] width 587 height 12
checkbox input "true"
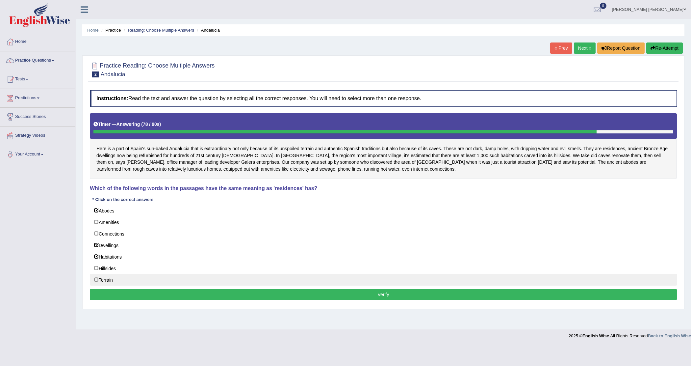
click at [96, 280] on label "Terrain" at bounding box center [383, 279] width 587 height 12
checkbox input "true"
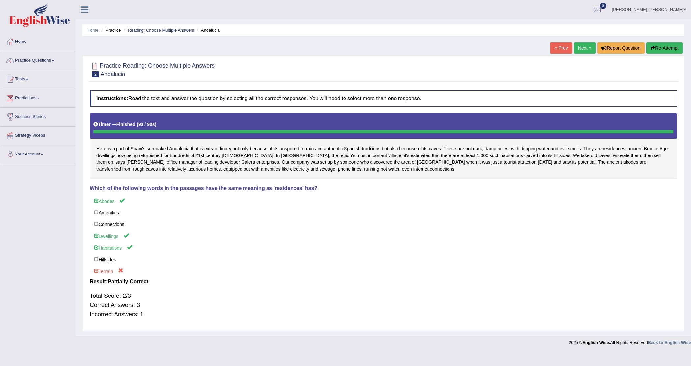
click at [585, 48] on link "Next »" at bounding box center [585, 47] width 22 height 11
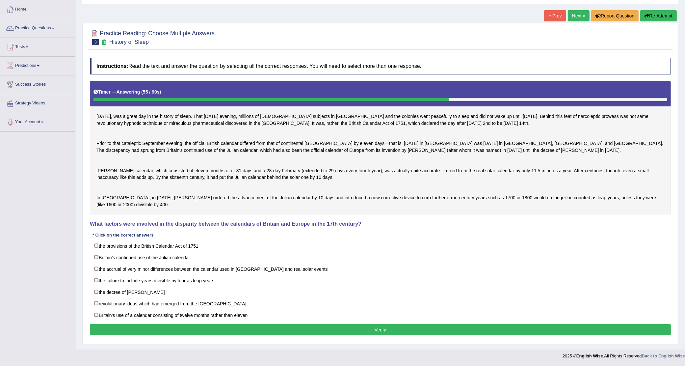
scroll to position [52, 0]
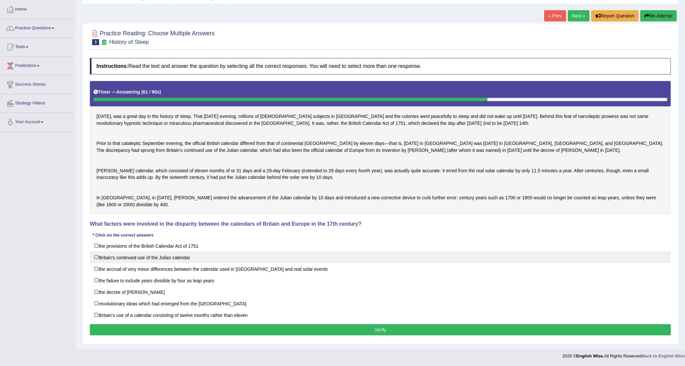
click at [99, 257] on label "Britain's continued use of the Julian calendar" at bounding box center [380, 257] width 581 height 12
checkbox input "true"
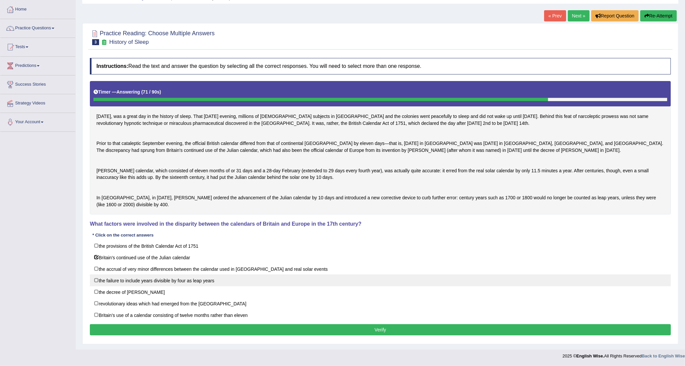
click at [111, 282] on label "the failure to include years divisible by four as leap years" at bounding box center [380, 280] width 581 height 12
checkbox input "true"
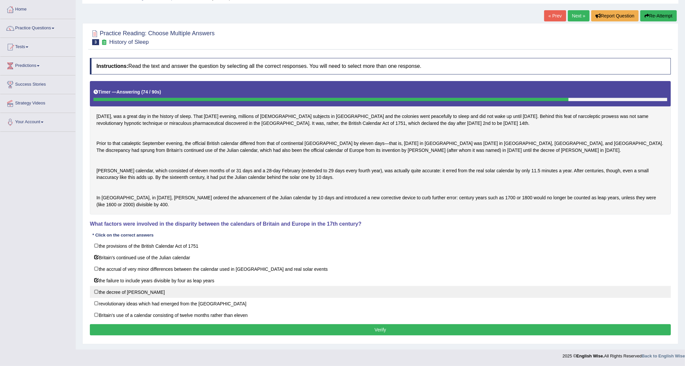
click at [111, 291] on label "the decree of Pope Gregory XIII" at bounding box center [380, 292] width 581 height 12
checkbox input "true"
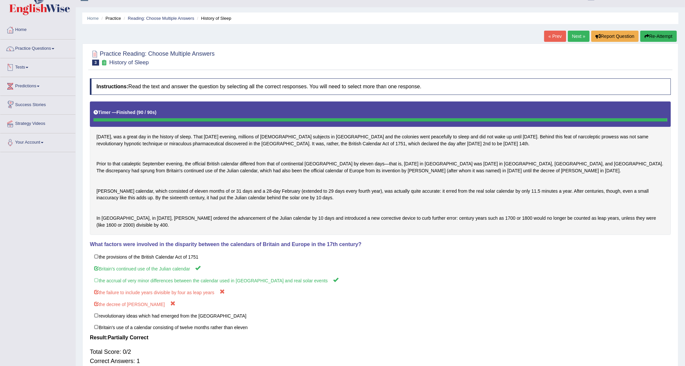
scroll to position [0, 0]
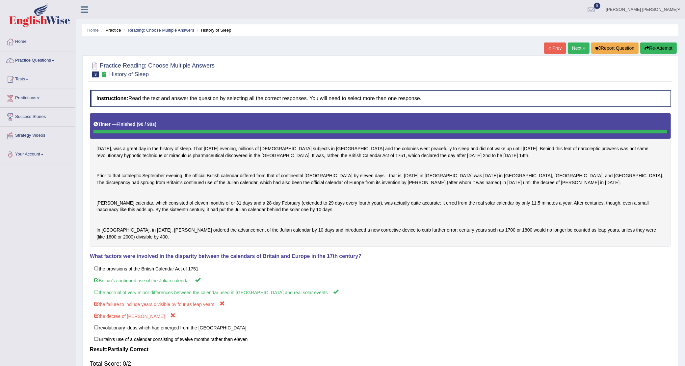
click at [56, 58] on link "Practice Questions" at bounding box center [37, 59] width 75 height 16
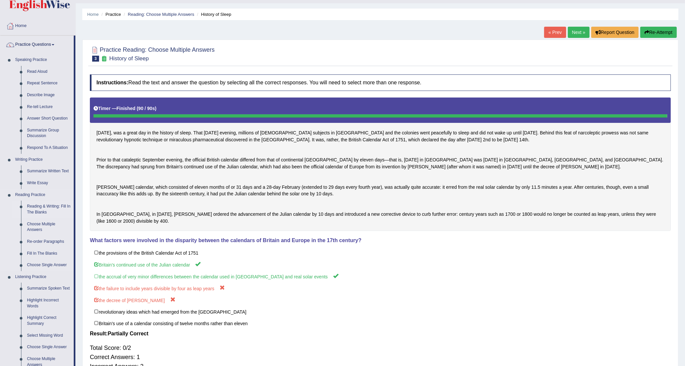
scroll to position [41, 0]
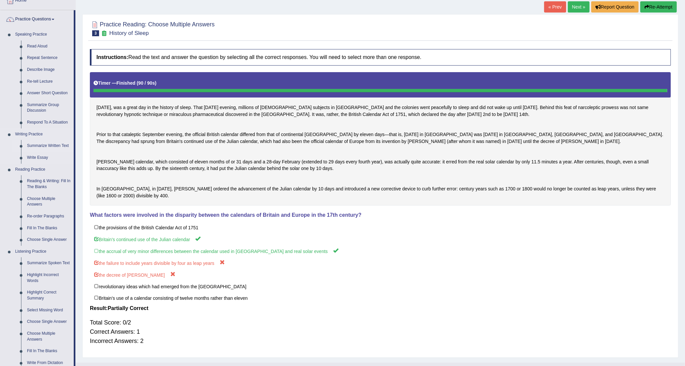
click at [46, 145] on link "Summarize Written Text" at bounding box center [49, 146] width 50 height 12
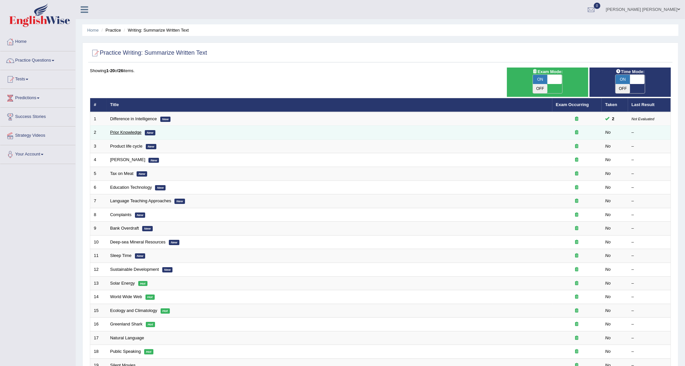
click at [124, 130] on link "Prior Knowledge" at bounding box center [125, 132] width 31 height 5
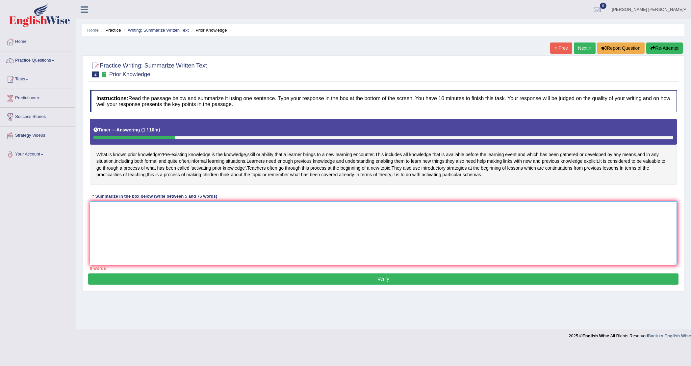
click at [171, 225] on textarea at bounding box center [383, 233] width 587 height 64
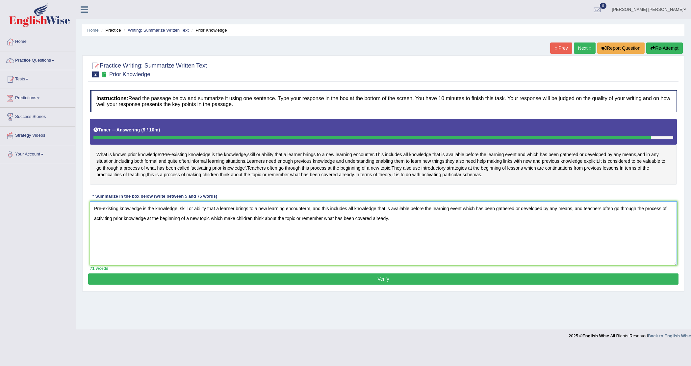
click at [309, 216] on textarea "Pre-existing knowledge is the knowledge, skill or ability that a learner brings…" at bounding box center [383, 233] width 587 height 64
type textarea "Pre-existing knowledge is the knowledge, skill or ability that a learner brings…"
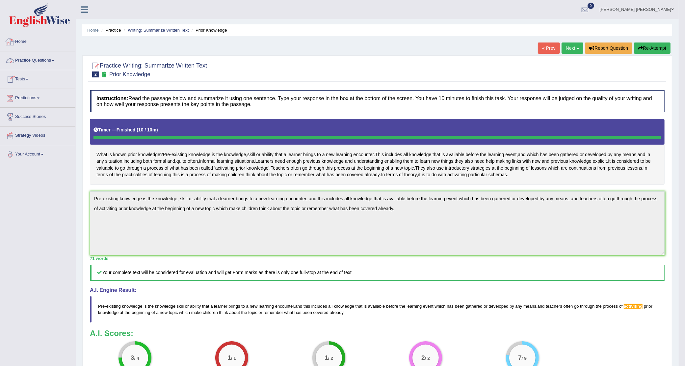
click at [20, 42] on link "Home" at bounding box center [37, 41] width 75 height 16
